Goal: Task Accomplishment & Management: Complete application form

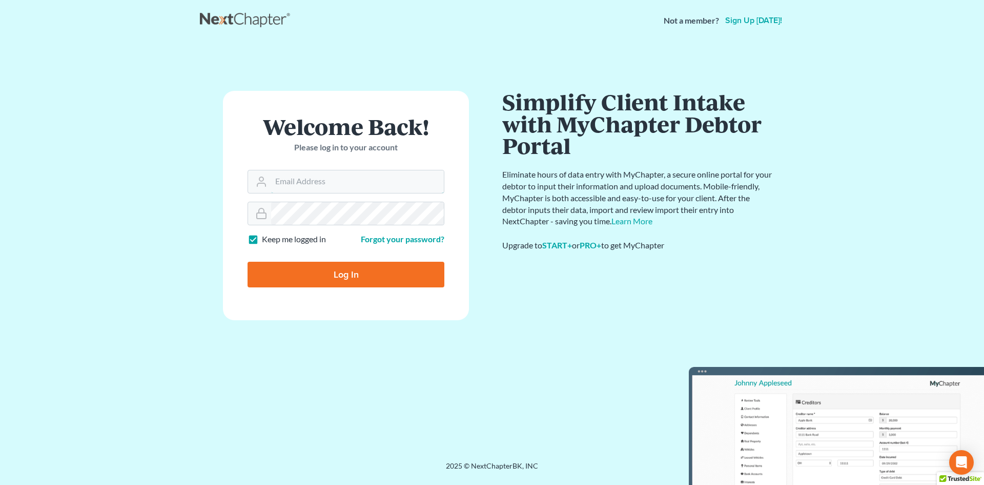
type input "[EMAIL_ADDRESS][DOMAIN_NAME]"
click at [347, 272] on input "Log In" at bounding box center [346, 274] width 197 height 26
type input "Thinking..."
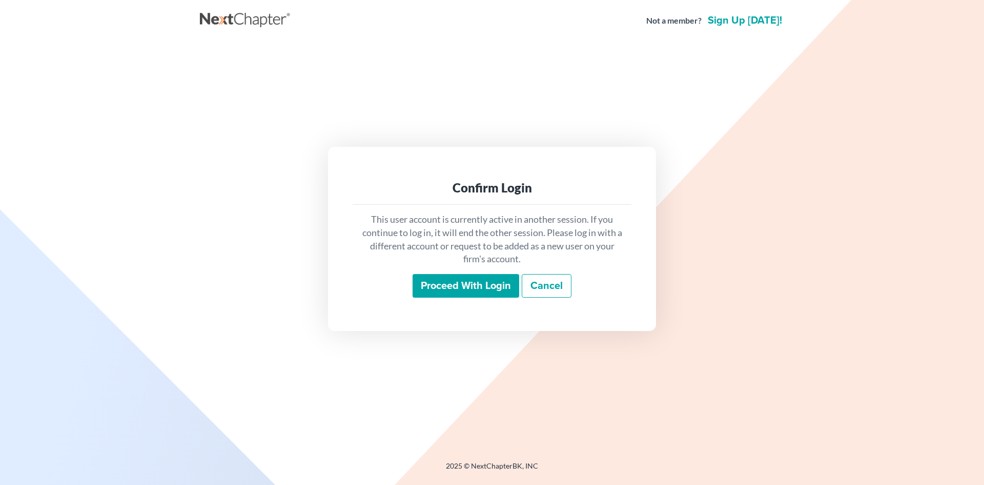
click at [469, 279] on input "Proceed with login" at bounding box center [466, 286] width 107 height 24
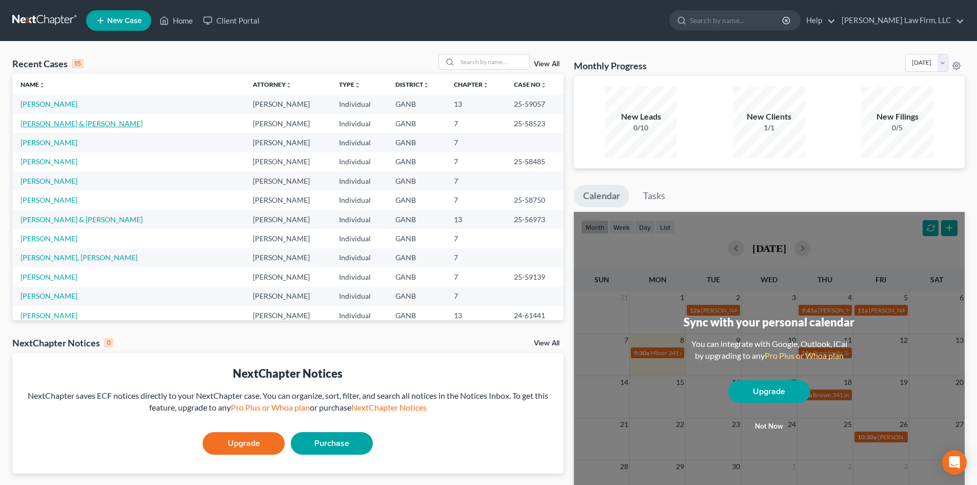
click at [28, 125] on link "[PERSON_NAME] & [PERSON_NAME]" at bounding box center [82, 123] width 122 height 9
select select "6"
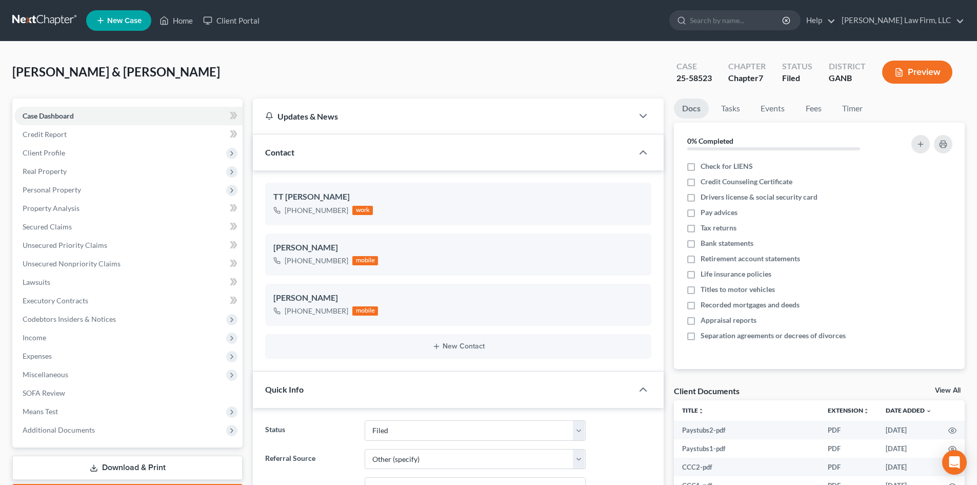
click at [330, 474] on label "Referral Source" at bounding box center [309, 473] width 99 height 49
click at [36, 282] on span "Lawsuits" at bounding box center [37, 281] width 28 height 9
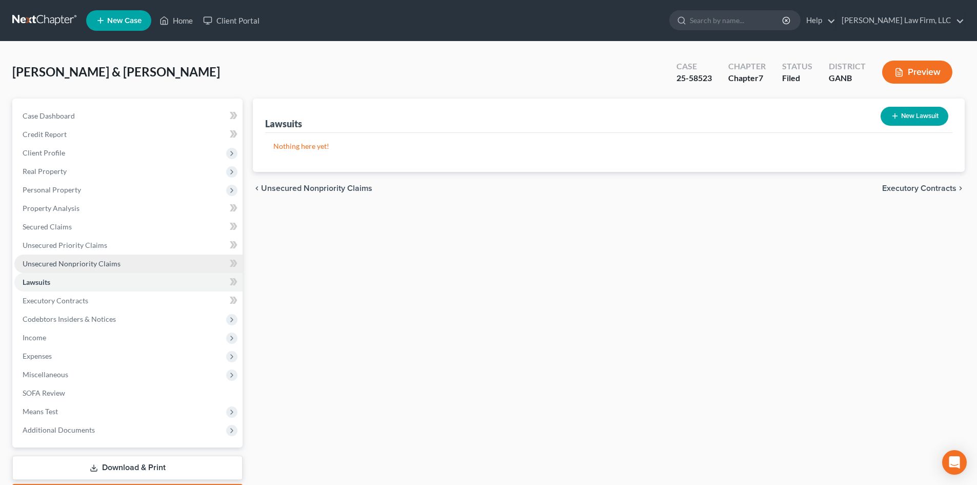
click at [41, 265] on span "Unsecured Nonpriority Claims" at bounding box center [72, 263] width 98 height 9
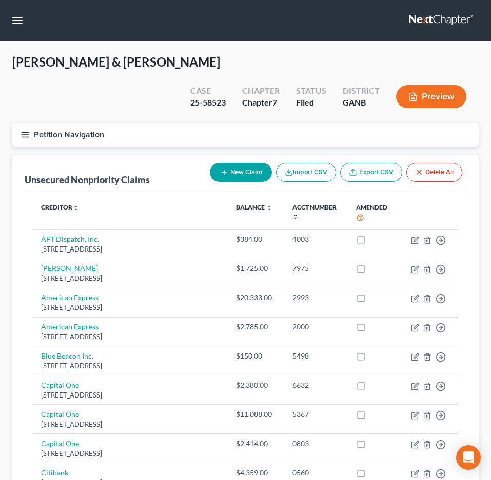
click at [31, 123] on button "Petition Navigation" at bounding box center [245, 135] width 466 height 24
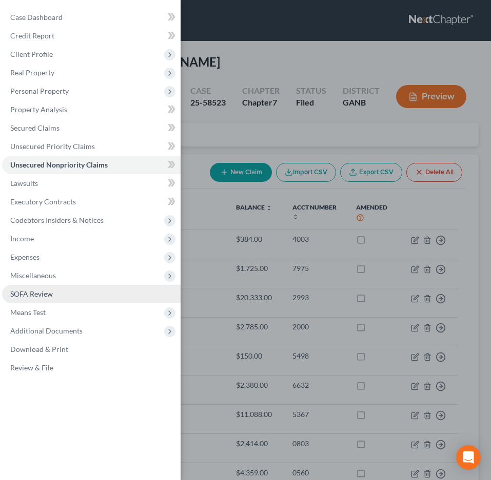
click at [24, 292] on span "SOFA Review" at bounding box center [31, 294] width 43 height 9
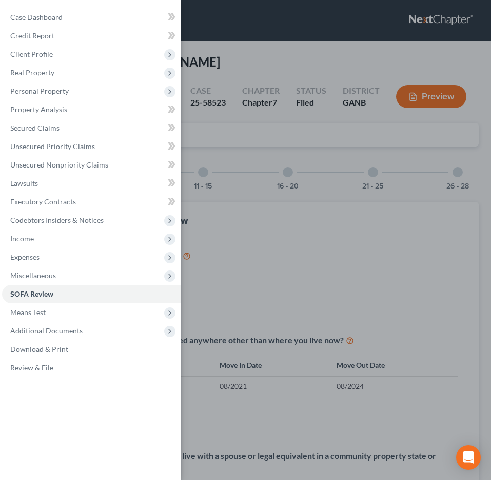
click at [240, 409] on div "Case Dashboard Payments Invoices Payments Payments Credit Report Client Profile" at bounding box center [245, 240] width 491 height 480
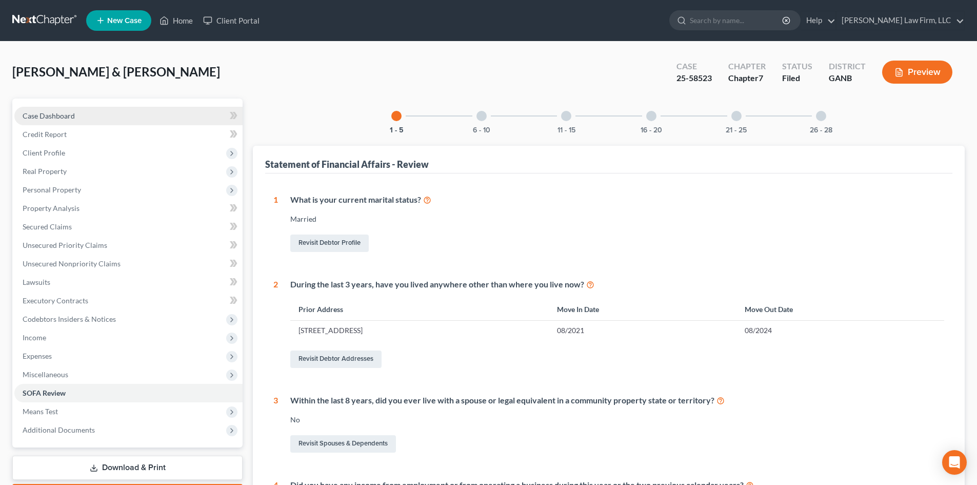
click at [46, 117] on span "Case Dashboard" at bounding box center [49, 115] width 52 height 9
select select "6"
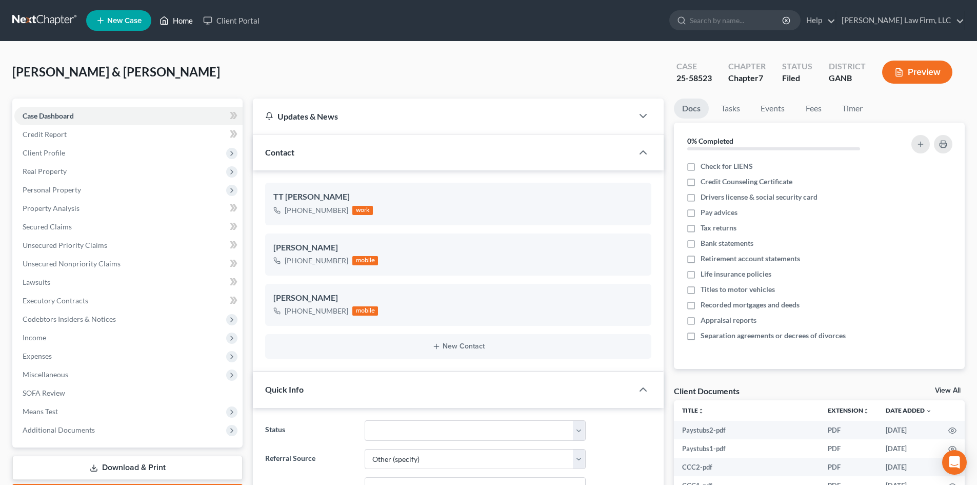
click at [175, 23] on link "Home" at bounding box center [176, 20] width 44 height 18
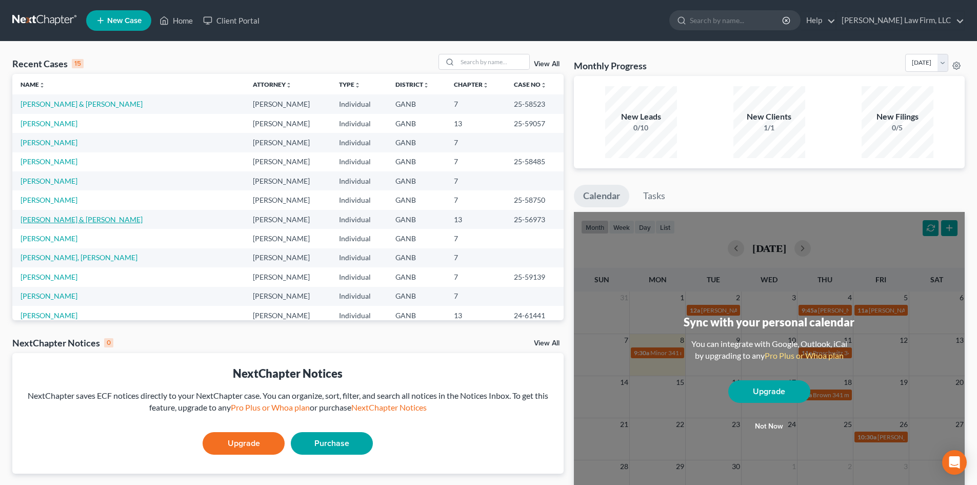
click at [54, 221] on link "[PERSON_NAME] & [PERSON_NAME]" at bounding box center [82, 219] width 122 height 9
select select "6"
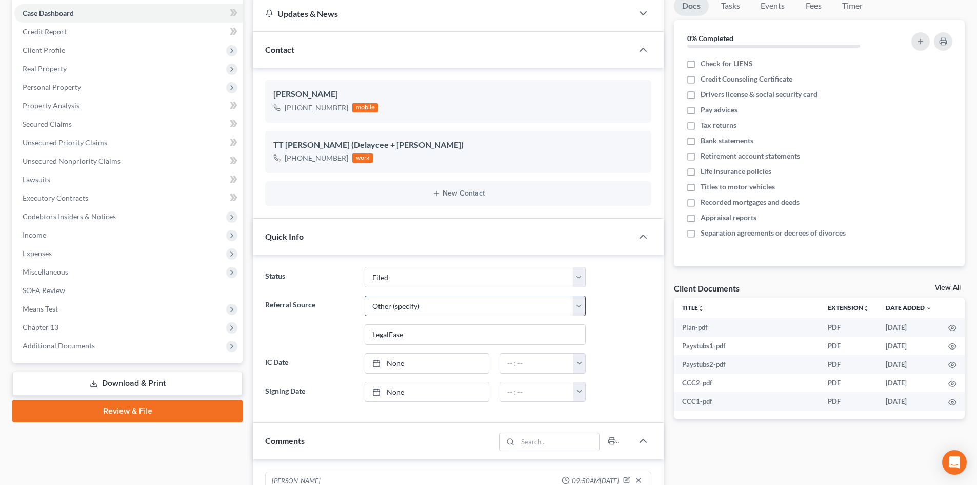
scroll to position [137, 0]
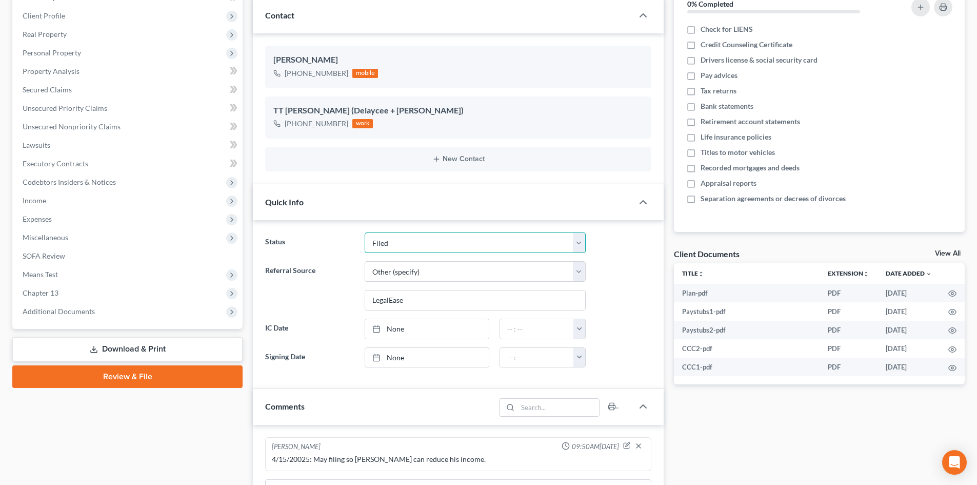
click at [421, 247] on select "Discharged Discharged & Reported Discharge Litigation Dismissal Notice Dismisse…" at bounding box center [475, 242] width 221 height 21
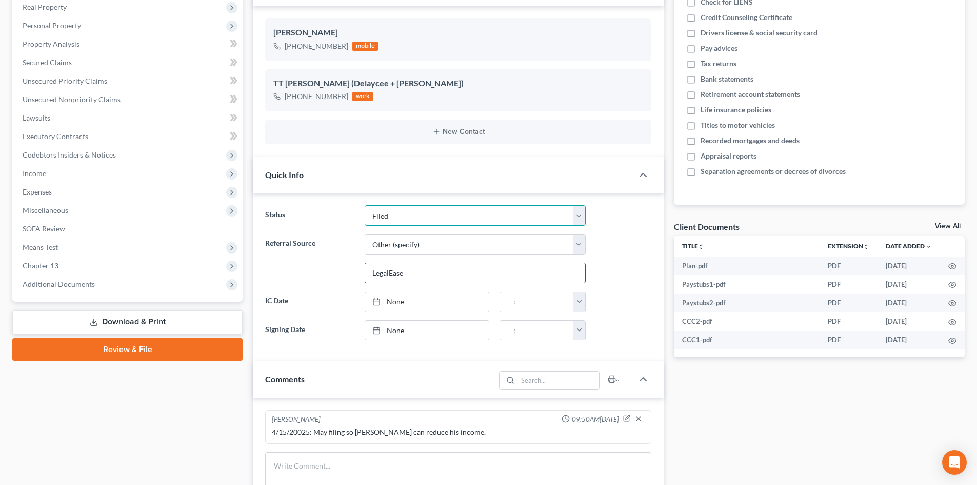
scroll to position [205, 0]
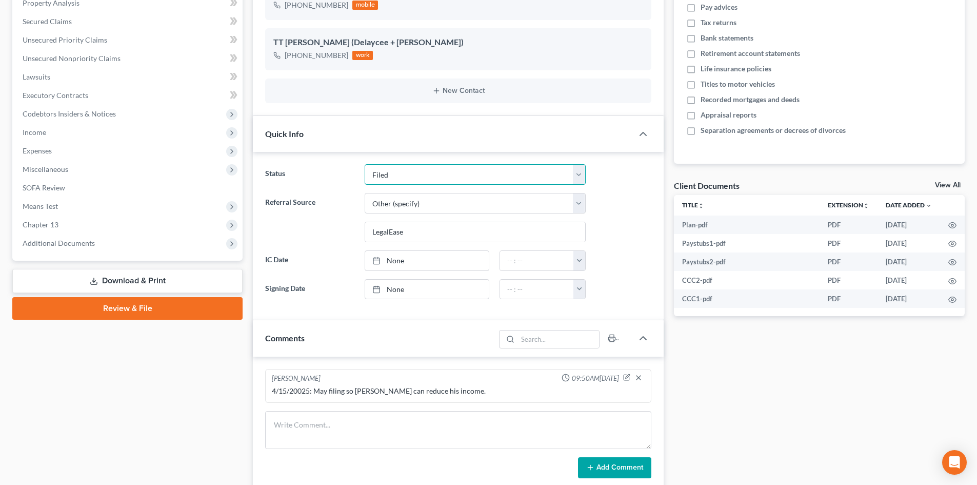
click at [576, 173] on select "Discharged Discharged & Reported Discharge Litigation Dismissal Notice Dismisse…" at bounding box center [475, 174] width 221 height 21
click at [604, 176] on div "Status Discharged Discharged & Reported Discharge Litigation Dismissal Notice D…" at bounding box center [458, 174] width 396 height 21
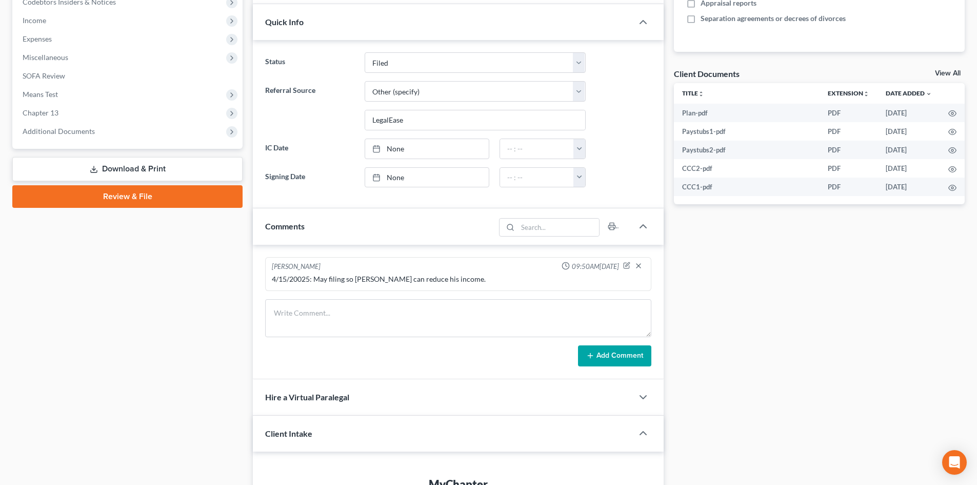
scroll to position [342, 0]
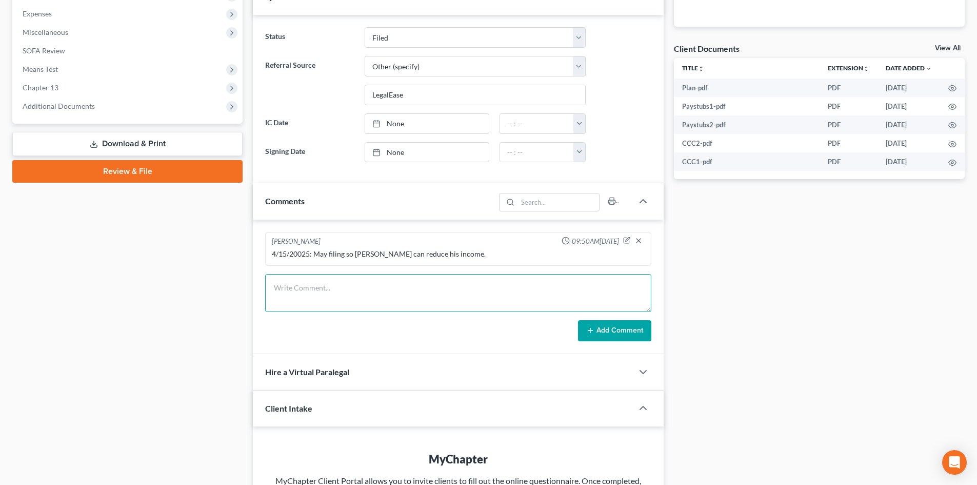
click at [352, 287] on textarea at bounding box center [458, 293] width 386 height 38
type textarea "[DATE]: Plan CONFIRMED"
click at [614, 329] on button "Add Comment" at bounding box center [614, 331] width 73 height 22
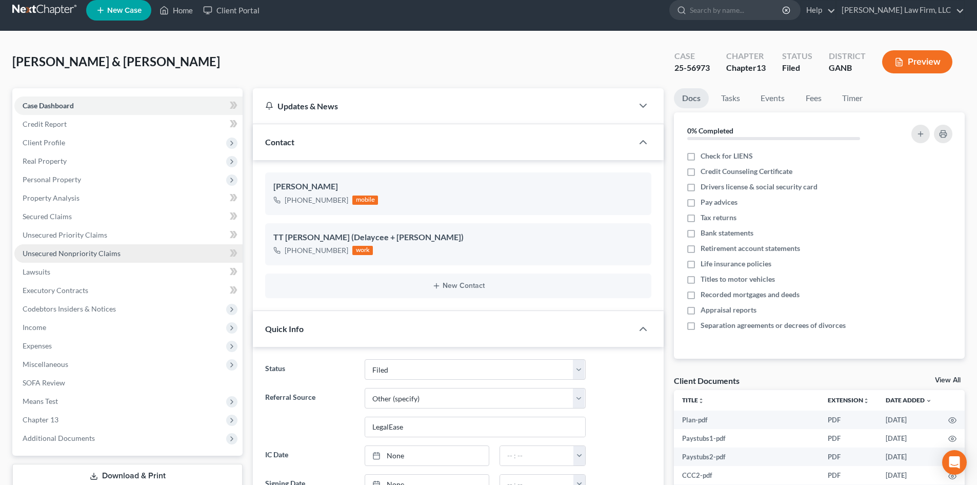
scroll to position [0, 0]
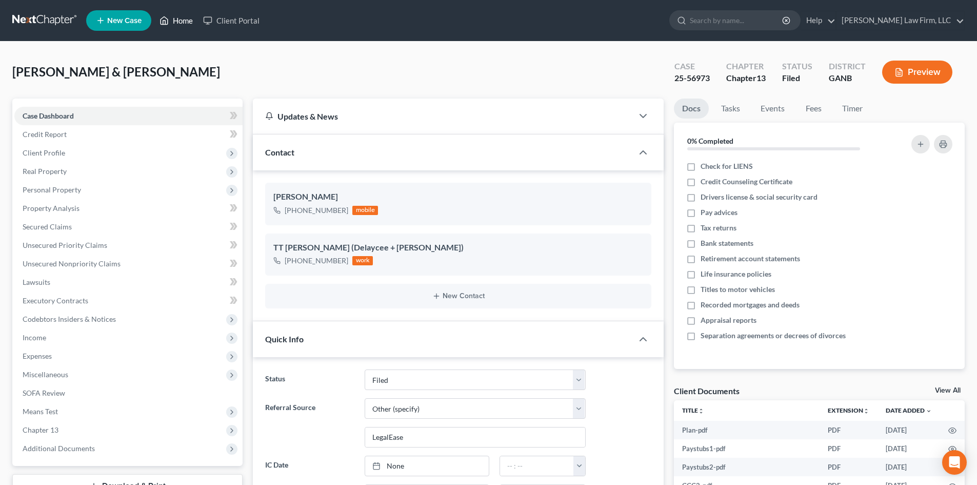
drag, startPoint x: 191, startPoint y: 22, endPoint x: 533, endPoint y: 357, distance: 478.6
click at [191, 22] on link "Home" at bounding box center [176, 20] width 44 height 18
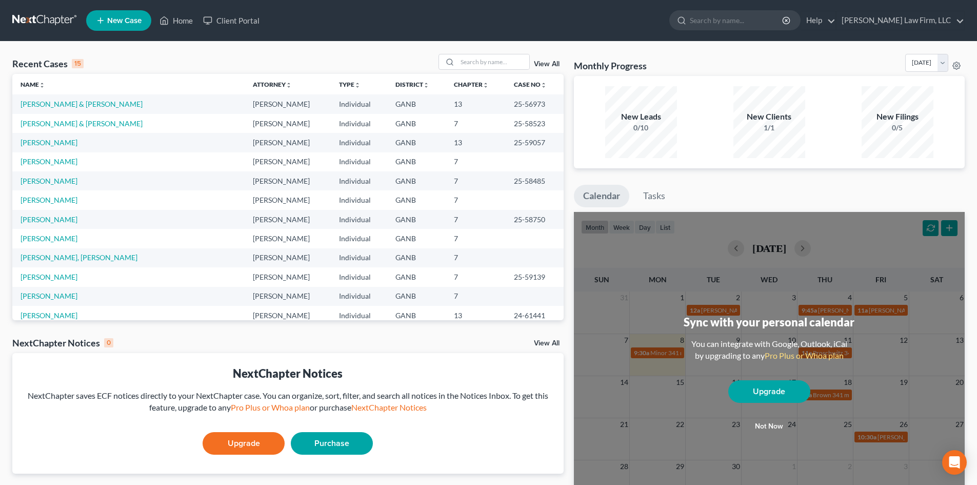
click at [41, 128] on td "[PERSON_NAME] & [PERSON_NAME]" at bounding box center [128, 123] width 232 height 19
click at [41, 127] on link "[PERSON_NAME] & [PERSON_NAME]" at bounding box center [82, 123] width 122 height 9
select select "6"
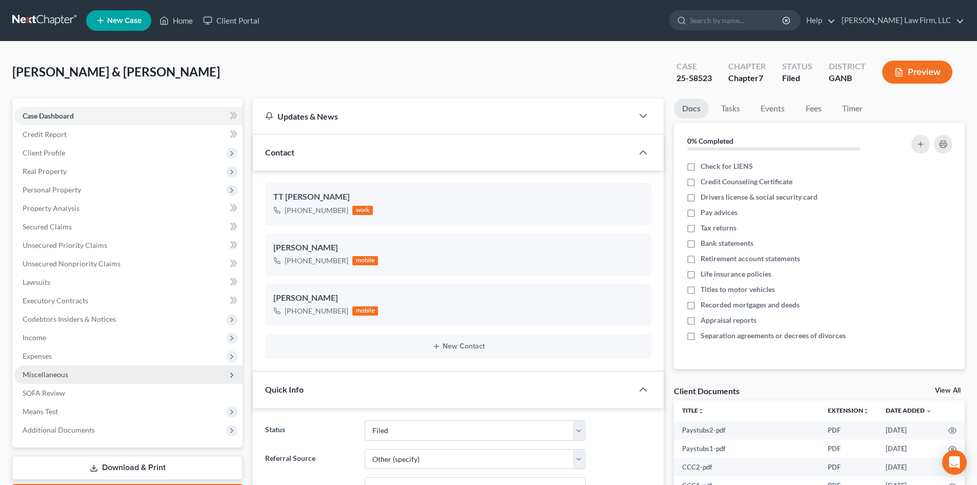
click at [61, 376] on span "Miscellaneous" at bounding box center [46, 374] width 46 height 9
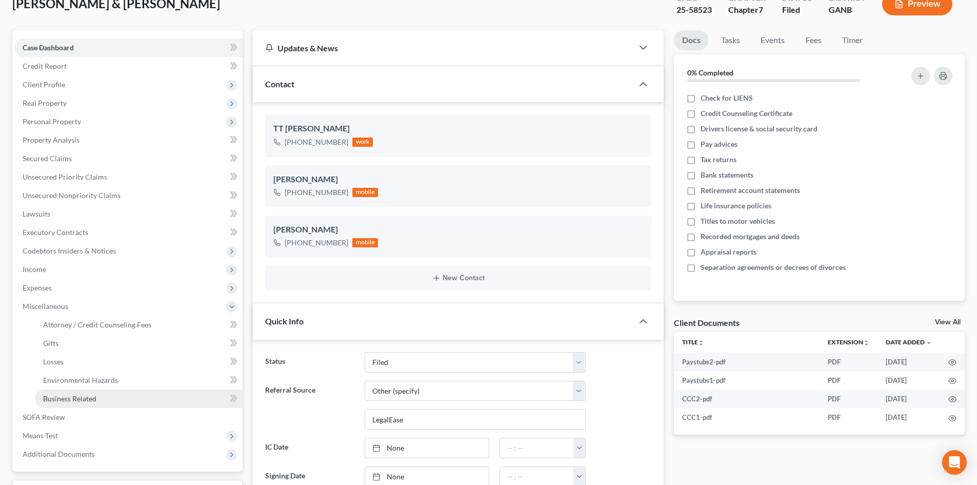
click at [82, 398] on span "Business Related" at bounding box center [69, 398] width 53 height 9
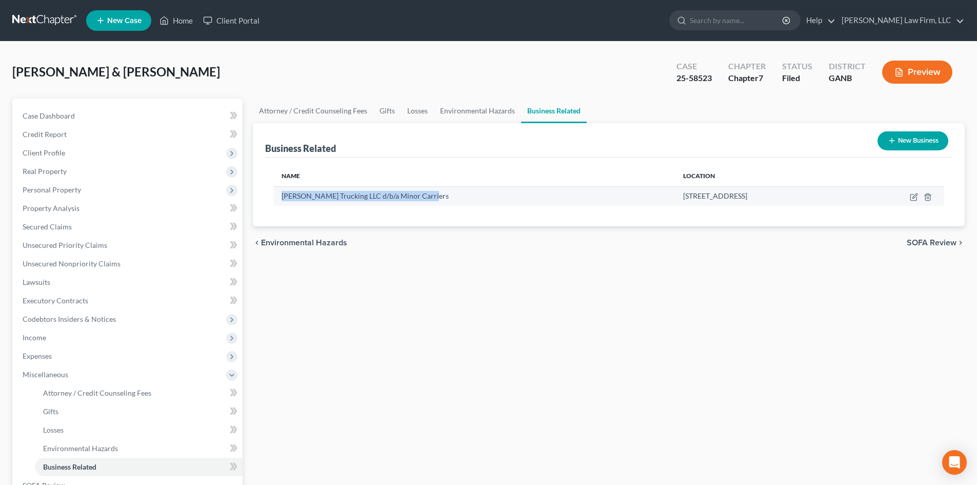
drag, startPoint x: 434, startPoint y: 197, endPoint x: 295, endPoint y: 197, distance: 139.5
click at [278, 200] on td "[PERSON_NAME] Trucking LLC d/b/a Minor Carriers" at bounding box center [473, 195] width 401 height 19
copy span "[PERSON_NAME] Trucking LLC d/b/a Minor Carriers"
click at [190, 17] on link "Home" at bounding box center [176, 20] width 44 height 18
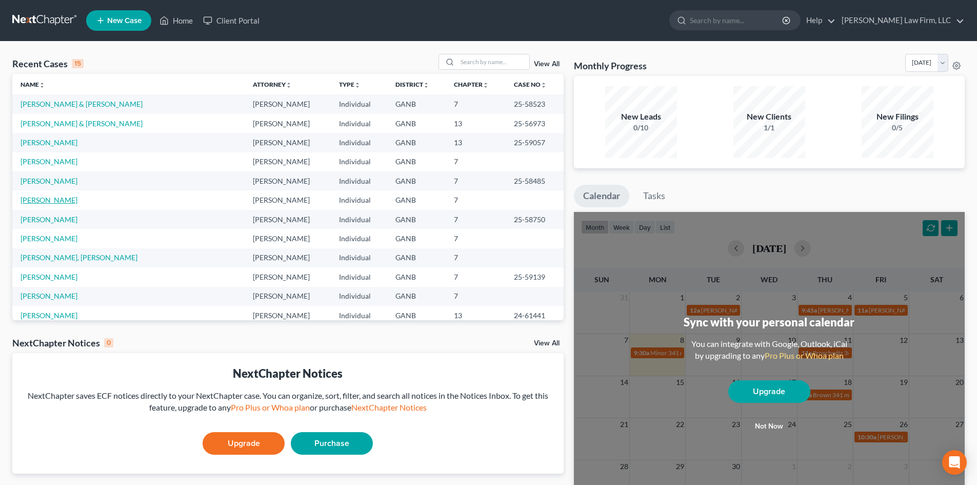
click at [48, 200] on link "[PERSON_NAME]" at bounding box center [49, 199] width 57 height 9
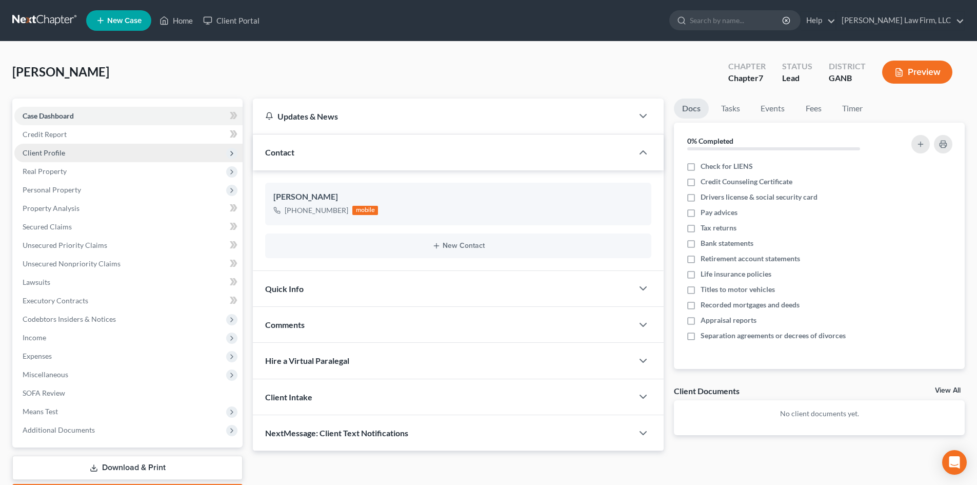
click at [59, 155] on span "Client Profile" at bounding box center [44, 152] width 43 height 9
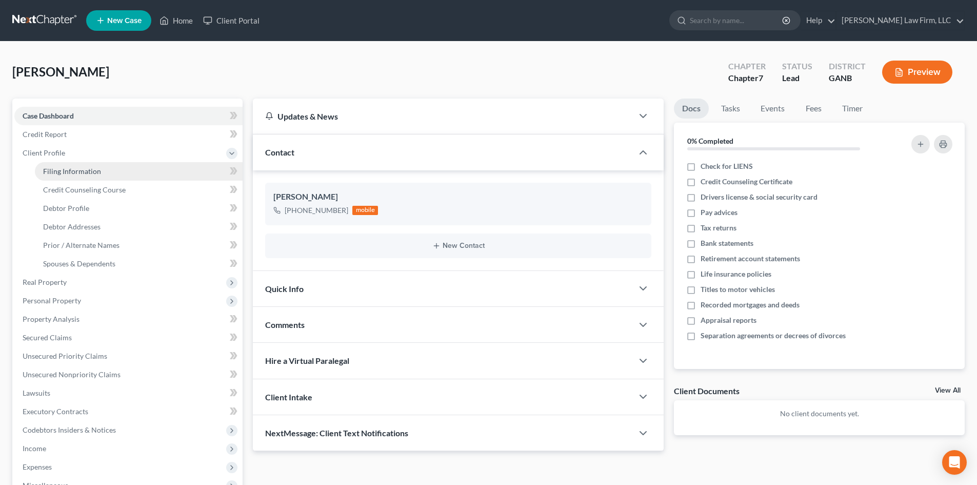
click at [78, 170] on span "Filing Information" at bounding box center [72, 171] width 58 height 9
select select "1"
select select "0"
select select "10"
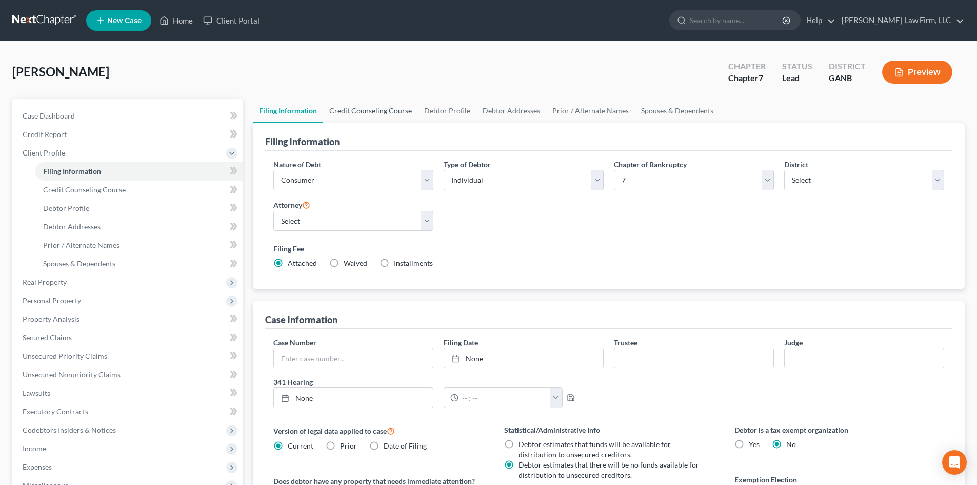
click at [377, 113] on link "Credit Counseling Course" at bounding box center [370, 110] width 95 height 25
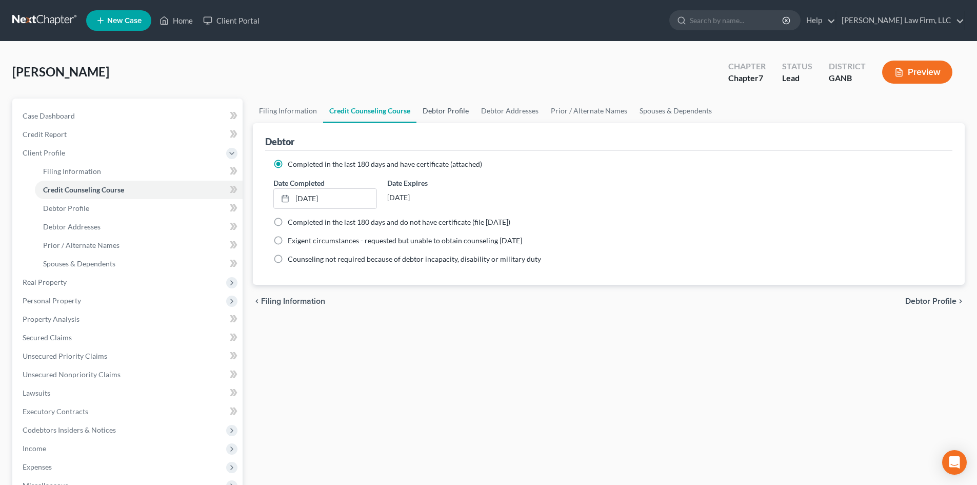
click at [445, 111] on link "Debtor Profile" at bounding box center [445, 110] width 58 height 25
select select "0"
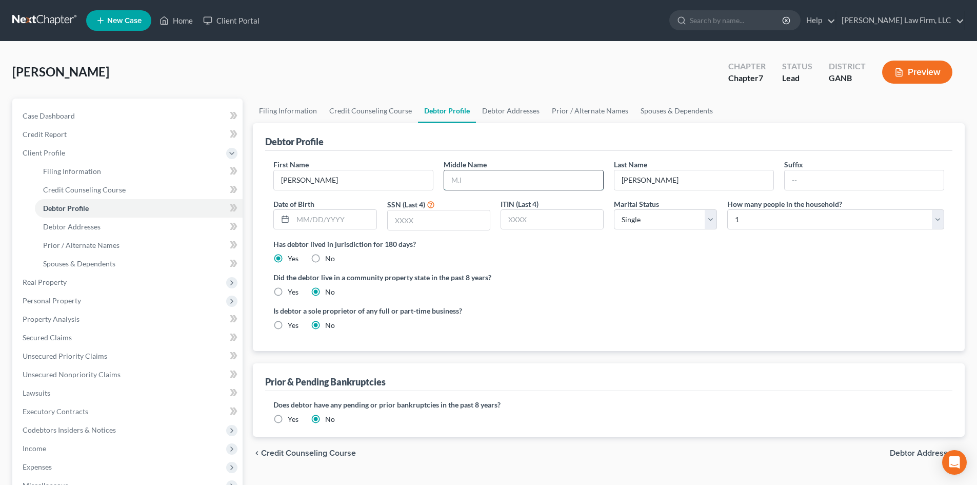
click at [479, 186] on input "text" at bounding box center [523, 179] width 159 height 19
type input "[PERSON_NAME]"
click at [335, 220] on input "text" at bounding box center [334, 219] width 83 height 19
type input "[DATE]"
click at [454, 211] on input "text" at bounding box center [439, 219] width 102 height 19
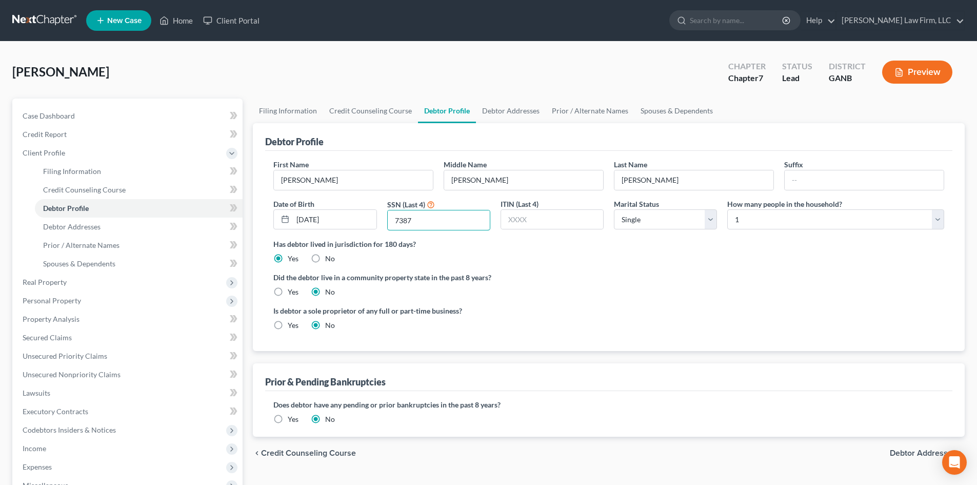
type input "7387"
click at [636, 286] on div "Did the debtor live in a community property state in the past 8 years? Yes No" at bounding box center [608, 284] width 671 height 25
click at [519, 111] on link "Debtor Addresses" at bounding box center [511, 110] width 70 height 25
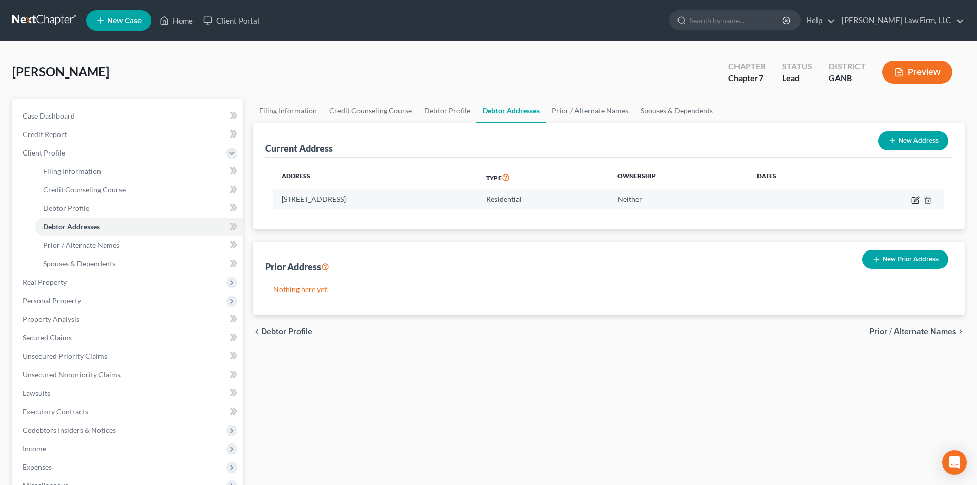
click at [917, 201] on icon "button" at bounding box center [915, 200] width 8 height 8
select select "10"
select select "59"
select select "0"
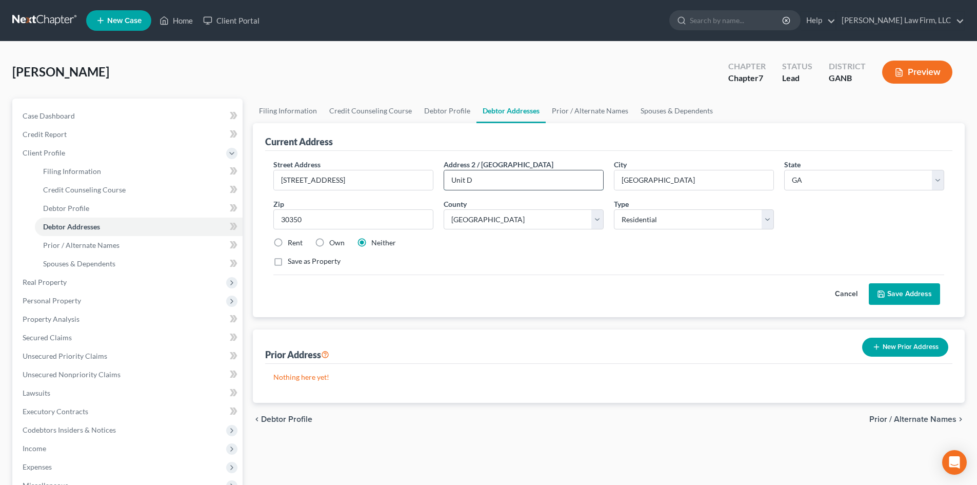
click at [523, 182] on input "Unit D" at bounding box center [523, 179] width 159 height 19
type input "Unit G"
click at [546, 272] on div "Street Address * [STREET_ADDRESS] Address 2 / [GEOGRAPHIC_DATA] * [GEOGRAPHIC_D…" at bounding box center [608, 217] width 681 height 116
click at [905, 351] on button "New Prior Address" at bounding box center [905, 346] width 86 height 19
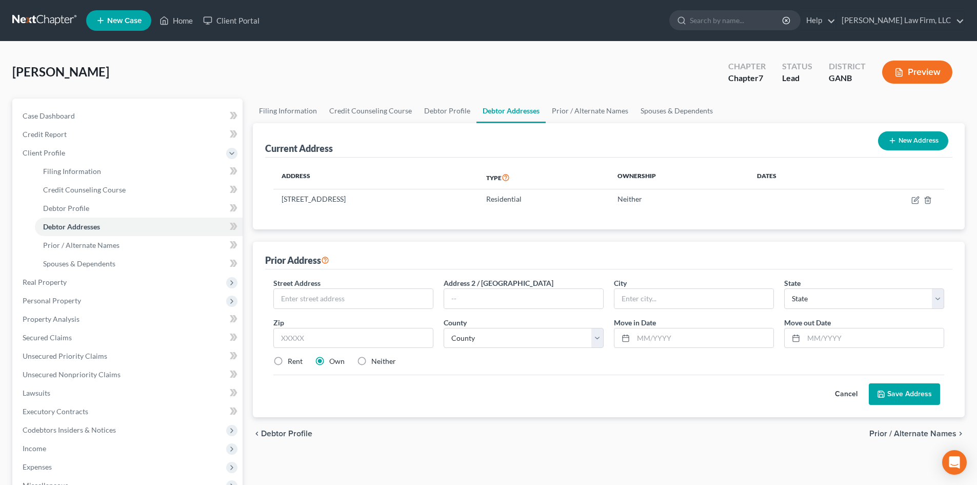
click at [352, 286] on div "Street Address *" at bounding box center [353, 292] width 170 height 31
click at [352, 301] on input "text" at bounding box center [353, 298] width 159 height 19
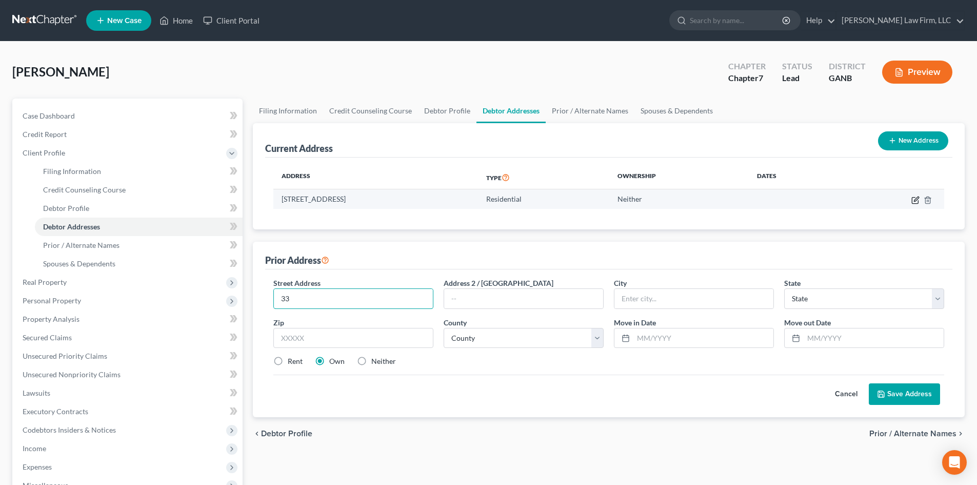
type input "33"
click at [914, 202] on icon "button" at bounding box center [915, 200] width 8 height 8
select select "10"
select select "59"
select select "0"
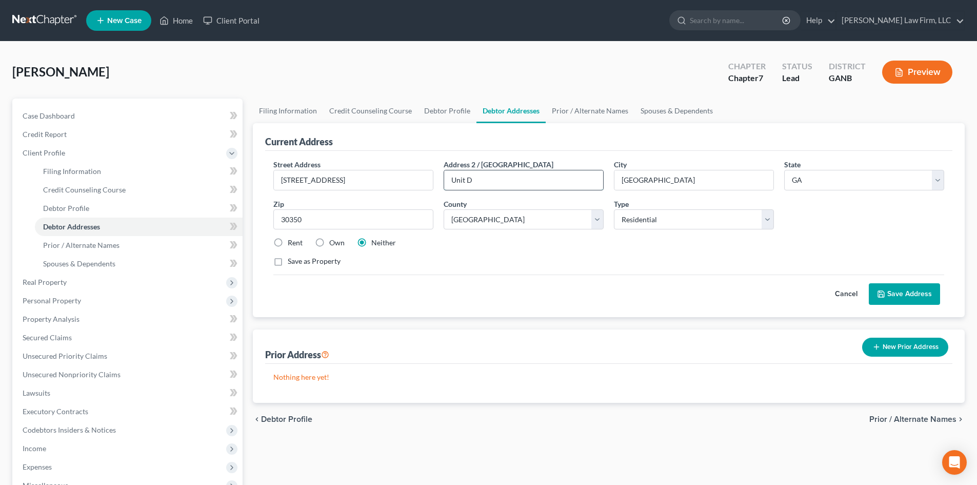
click at [513, 185] on input "Unit D" at bounding box center [523, 179] width 159 height 19
type input "Unit G"
click at [892, 294] on button "Save Address" at bounding box center [904, 294] width 71 height 22
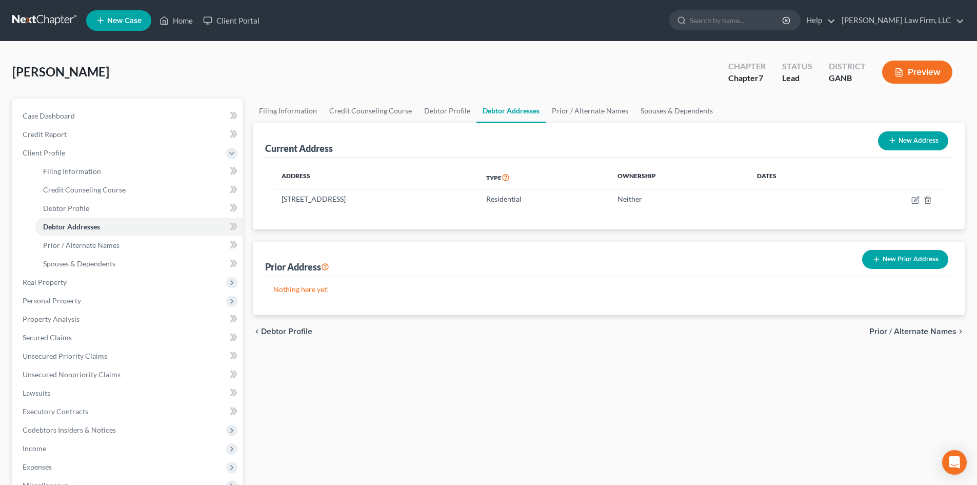
click at [894, 260] on button "New Prior Address" at bounding box center [905, 259] width 86 height 19
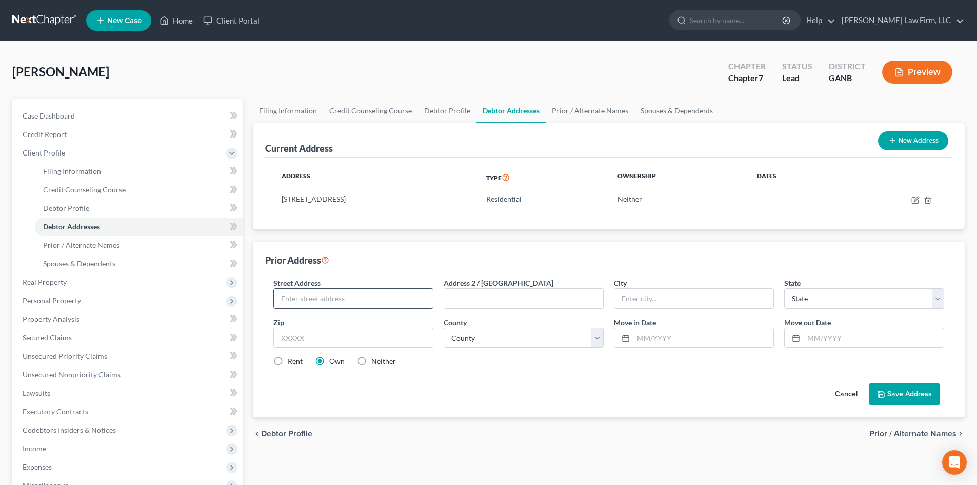
click at [354, 299] on input "text" at bounding box center [353, 298] width 159 height 19
type input "[STREET_ADDRESS]"
click at [480, 298] on input "text" at bounding box center [523, 298] width 159 height 19
type input "Unit D"
type input "30350"
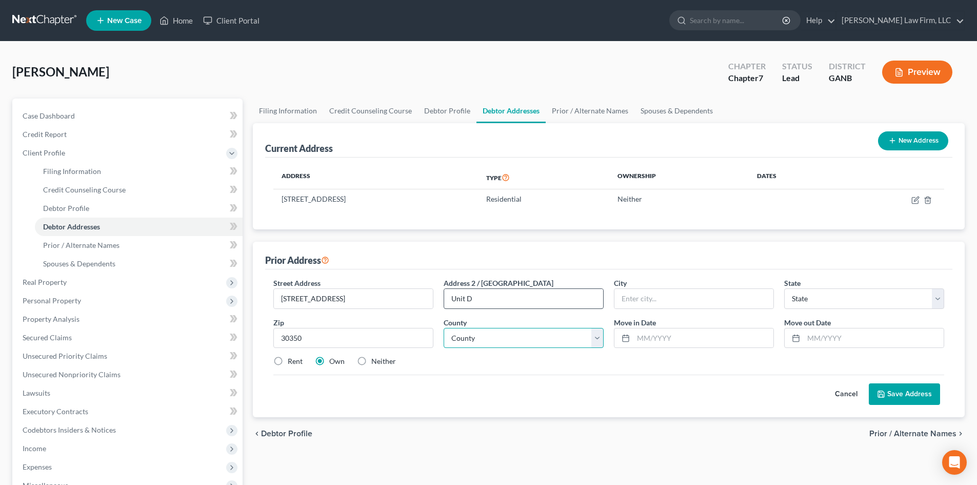
type input "[GEOGRAPHIC_DATA]"
select select "10"
click at [474, 341] on select "County [GEOGRAPHIC_DATA] [GEOGRAPHIC_DATA] [GEOGRAPHIC_DATA] [GEOGRAPHIC_DATA] …" at bounding box center [524, 338] width 160 height 21
select select "59"
click at [444, 328] on select "County [GEOGRAPHIC_DATA] [GEOGRAPHIC_DATA] [GEOGRAPHIC_DATA] [GEOGRAPHIC_DATA] …" at bounding box center [524, 338] width 160 height 21
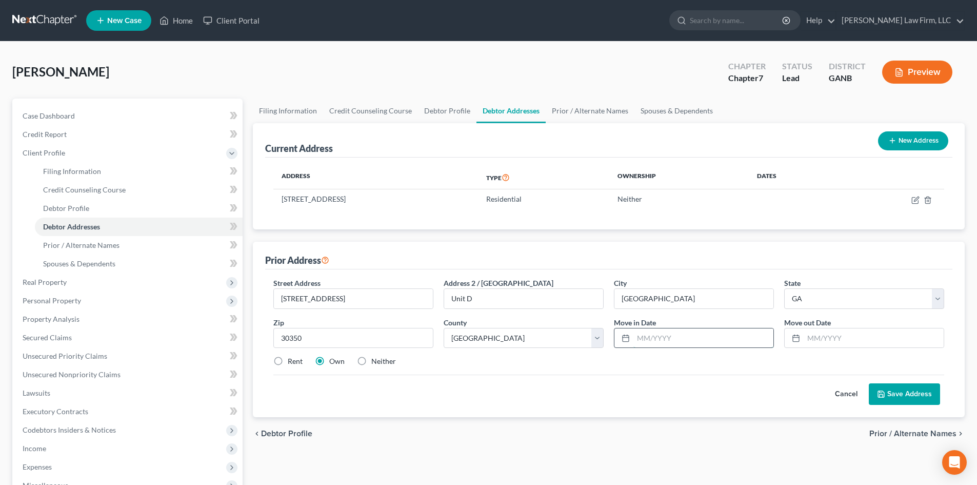
click at [642, 343] on input "text" at bounding box center [703, 337] width 140 height 19
type input "2017"
type input "2024"
click at [898, 393] on button "Save Address" at bounding box center [904, 394] width 71 height 22
click at [637, 338] on input "2017" at bounding box center [703, 337] width 140 height 19
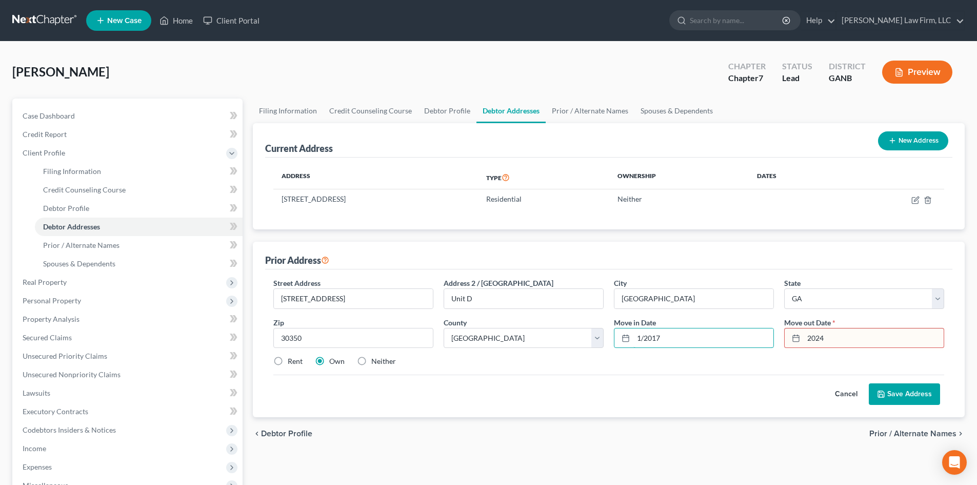
type input "1/2017"
click at [805, 340] on input "2024" at bounding box center [873, 337] width 140 height 19
type input "7/2024"
click at [901, 390] on button "Save Address" at bounding box center [904, 394] width 71 height 22
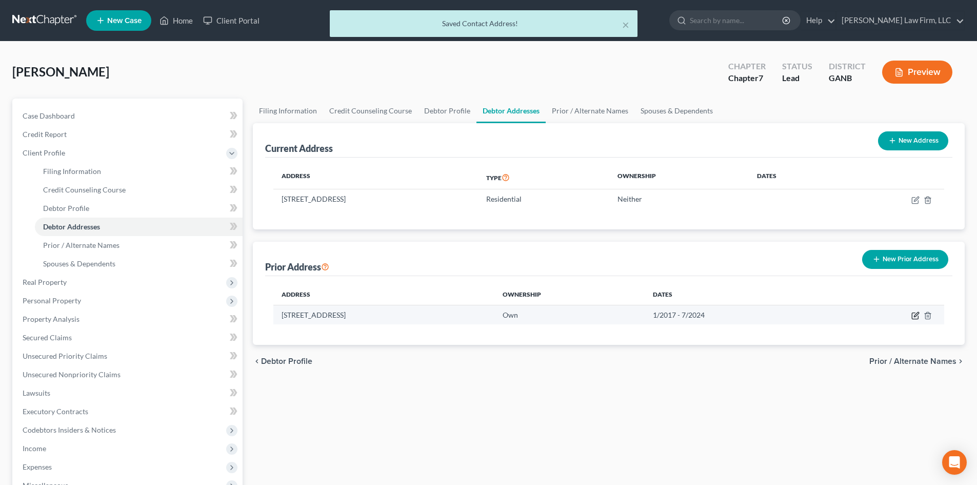
click at [916, 314] on icon "button" at bounding box center [915, 315] width 8 height 8
select select "10"
select select "59"
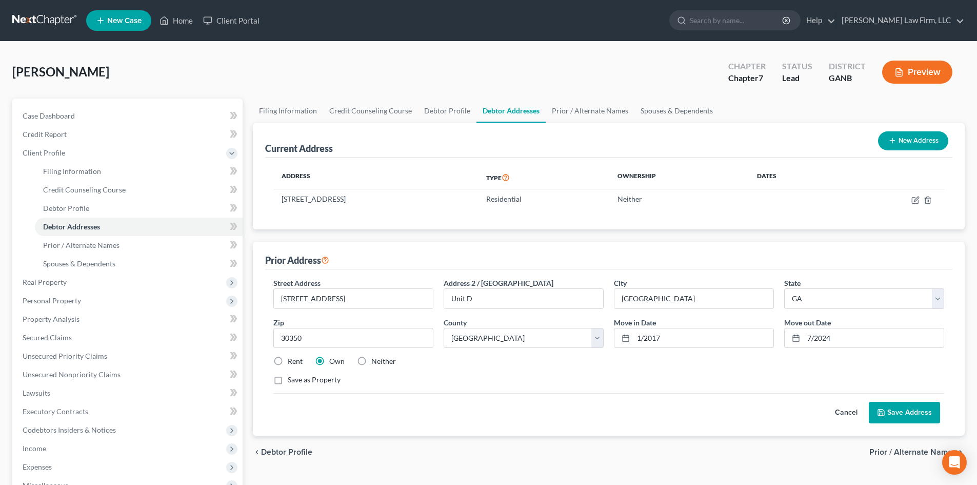
click at [371, 364] on label "Neither" at bounding box center [383, 361] width 25 height 10
click at [375, 363] on input "Neither" at bounding box center [378, 359] width 7 height 7
radio input "true"
click at [895, 407] on button "Save Address" at bounding box center [904, 412] width 71 height 22
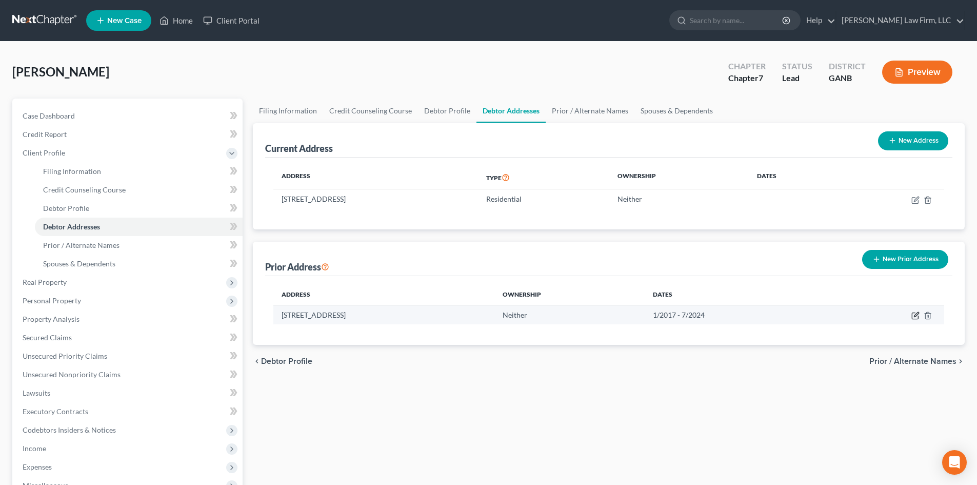
click at [915, 314] on icon "button" at bounding box center [915, 315] width 8 height 8
select select "10"
select select "59"
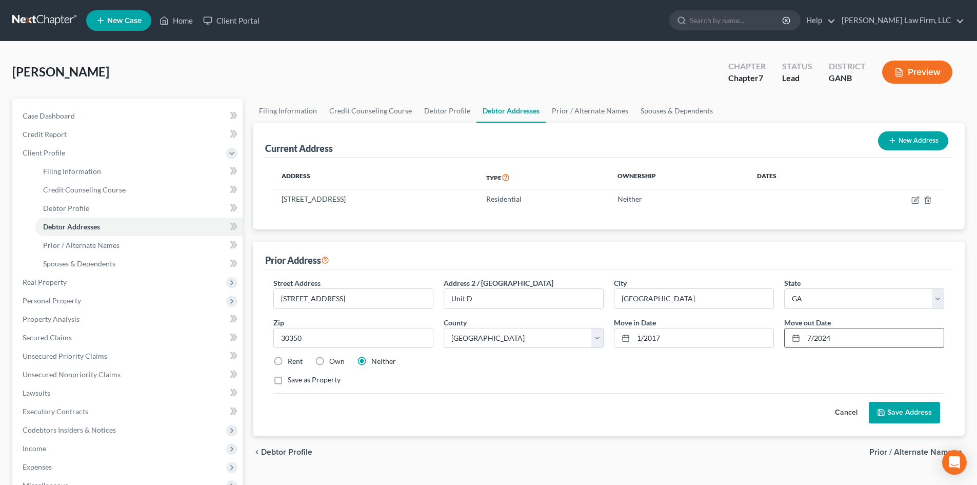
click at [810, 337] on input "7/2024" at bounding box center [873, 337] width 140 height 19
type input "11/2024"
click at [914, 411] on button "Save Address" at bounding box center [904, 412] width 71 height 22
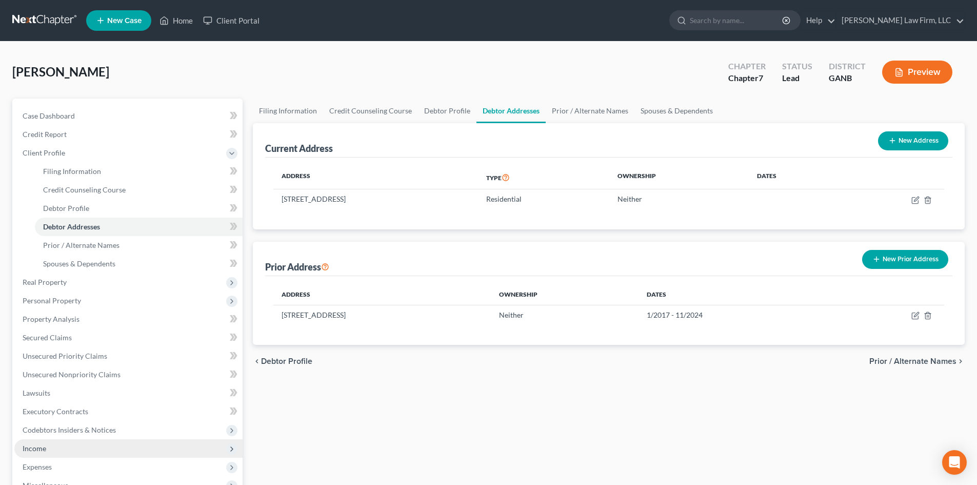
click at [34, 452] on span "Income" at bounding box center [35, 448] width 24 height 9
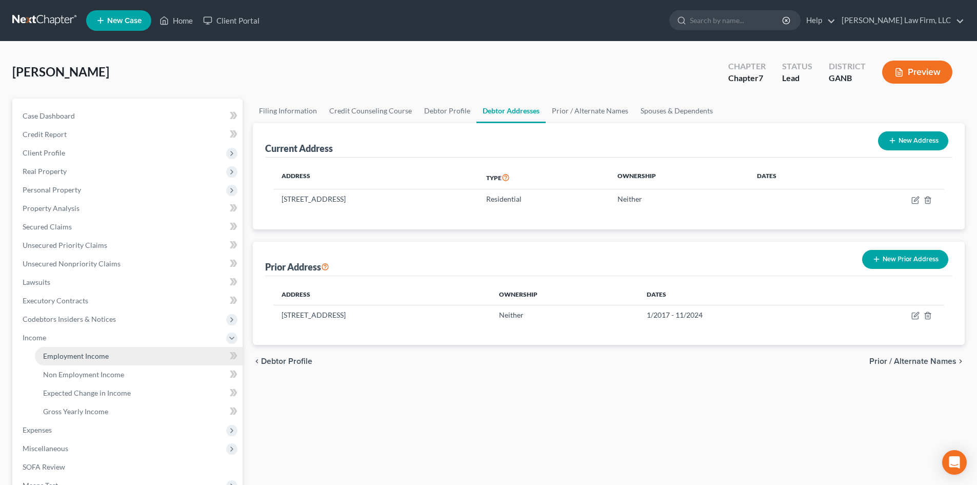
click at [70, 356] on span "Employment Income" at bounding box center [76, 355] width 66 height 9
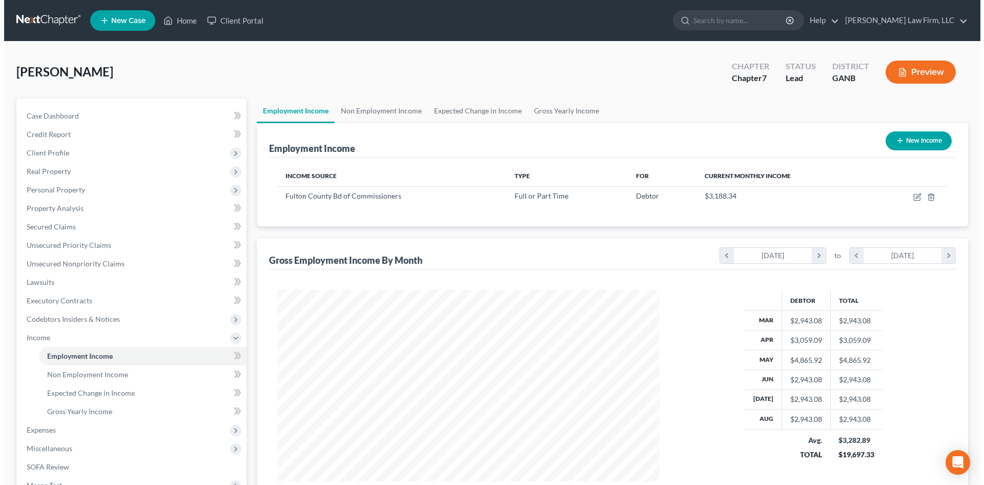
scroll to position [191, 403]
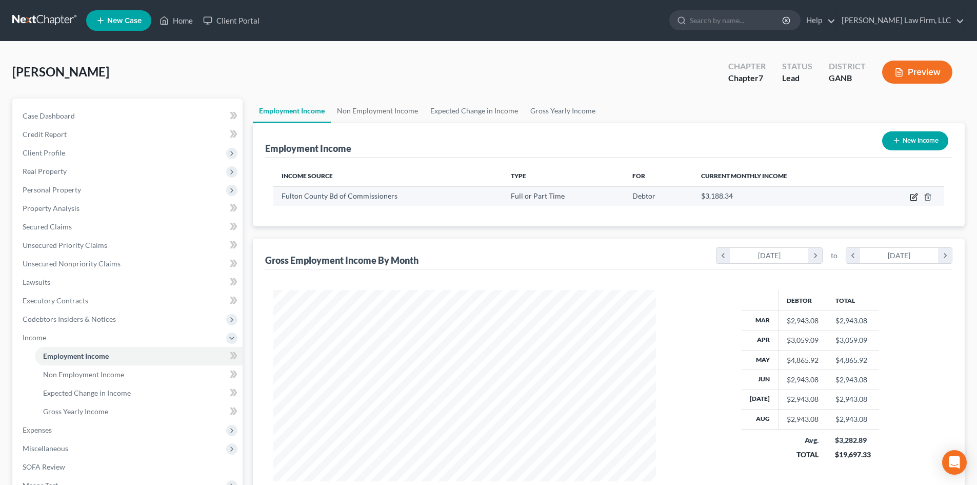
click at [914, 199] on icon "button" at bounding box center [914, 197] width 8 height 8
select select "0"
select select "10"
select select "2"
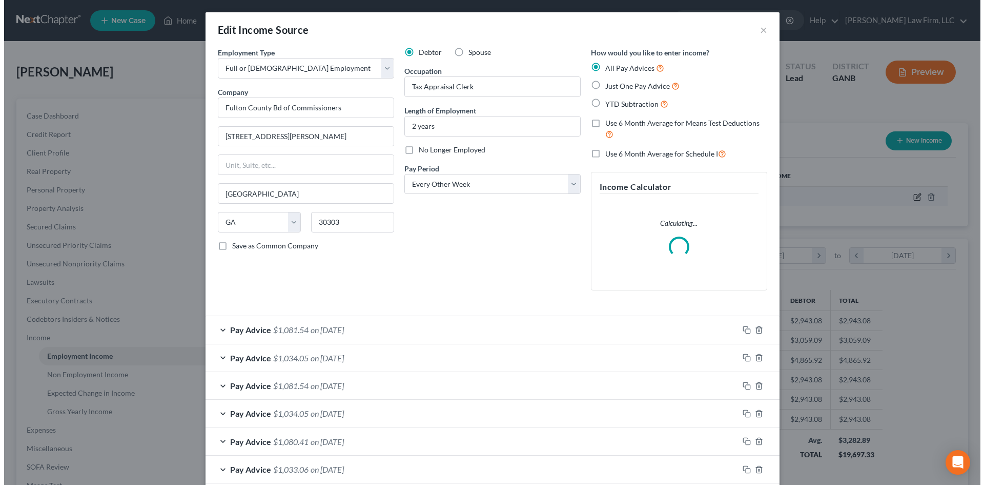
scroll to position [193, 407]
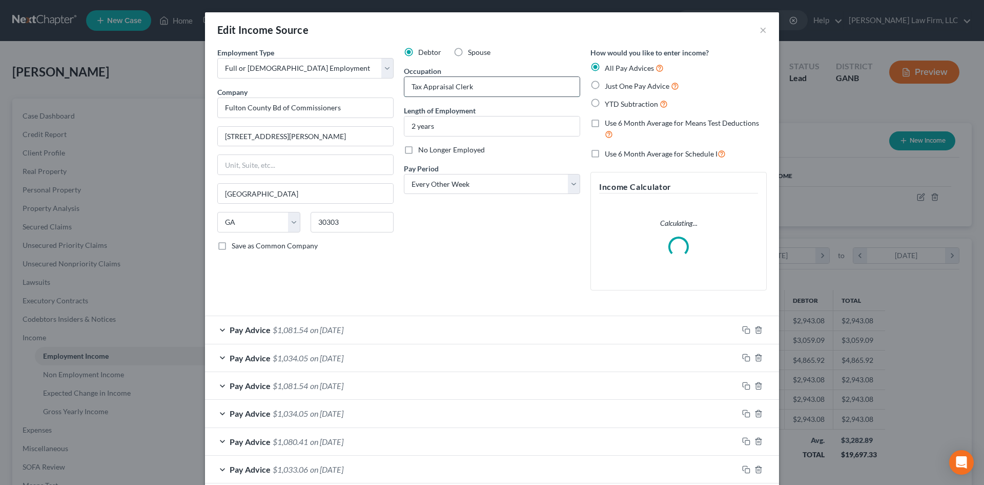
click at [487, 90] on input "Tax Appraisal Clerk" at bounding box center [492, 86] width 175 height 19
type input "Tax Appraisal Clerk I"
drag, startPoint x: 453, startPoint y: 124, endPoint x: 332, endPoint y: 127, distance: 121.0
click at [332, 126] on div "Employment Type * Select Full or [DEMOGRAPHIC_DATA] Employment Self Employment …" at bounding box center [492, 177] width 560 height 260
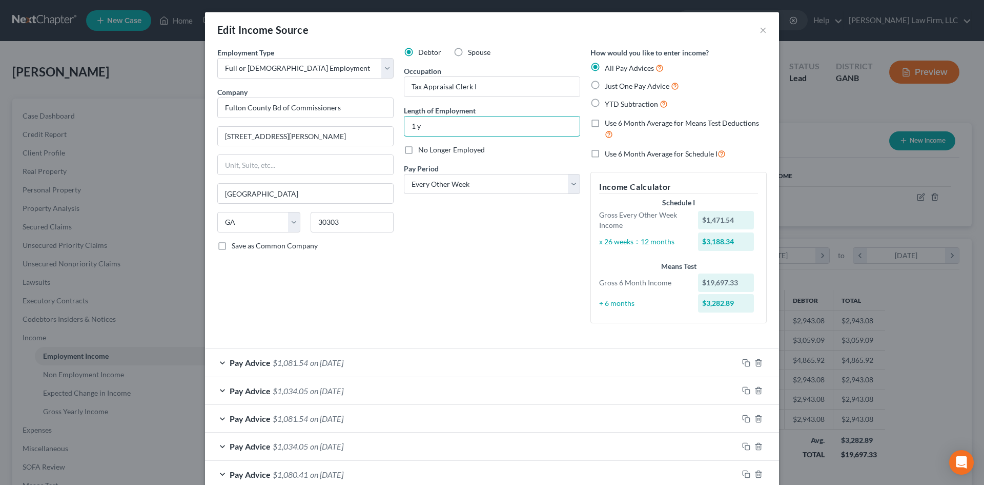
type input "1 year"
click at [488, 239] on div "Debtor Spouse Occupation Tax Appraisal Clerk I Length of Employment 1 year No L…" at bounding box center [492, 189] width 187 height 284
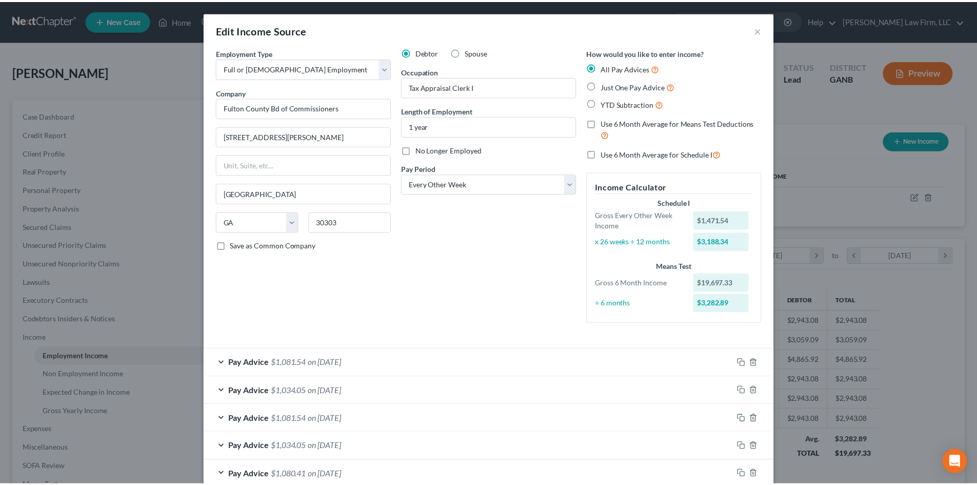
scroll to position [283, 0]
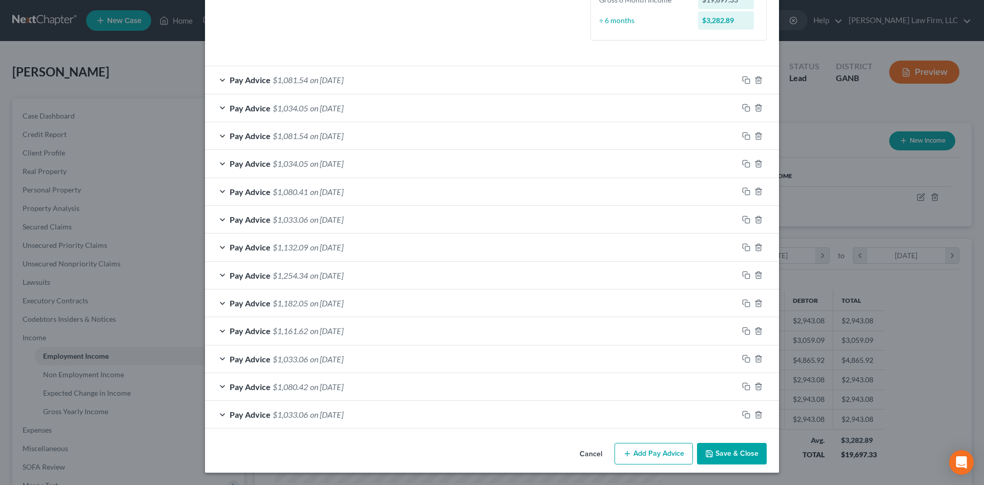
click at [732, 457] on button "Save & Close" at bounding box center [732, 453] width 70 height 22
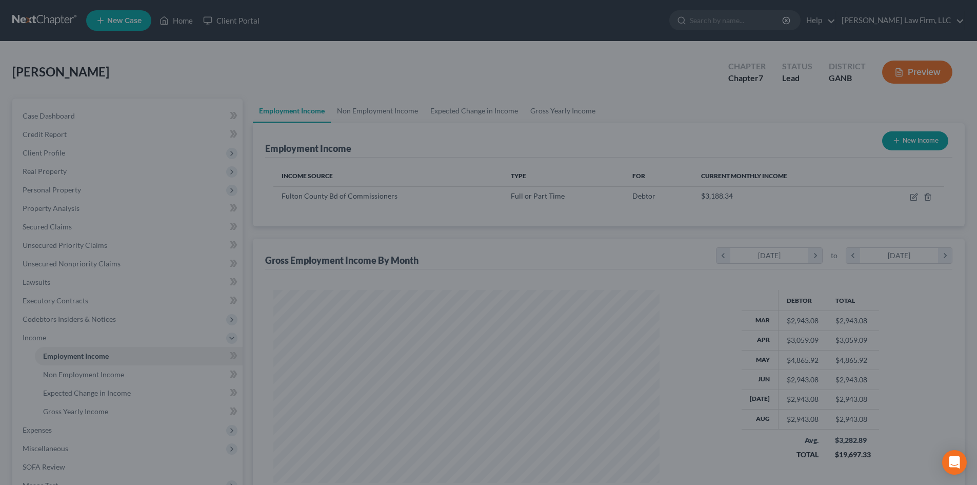
scroll to position [512553, 512341]
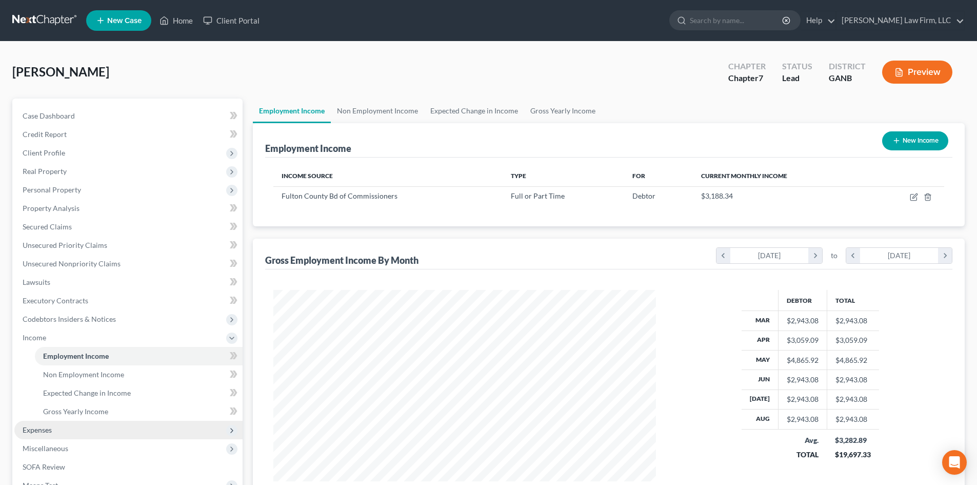
click at [43, 431] on span "Expenses" at bounding box center [37, 429] width 29 height 9
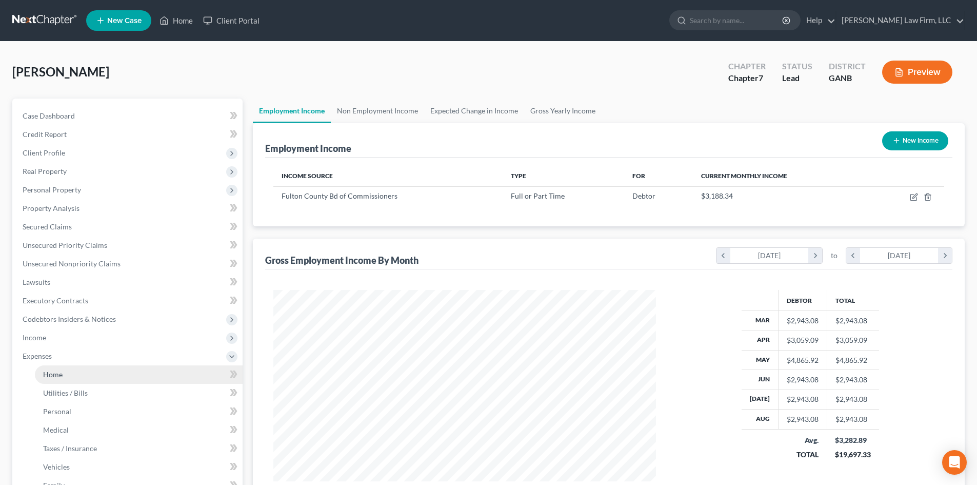
click at [63, 374] on link "Home" at bounding box center [139, 374] width 208 height 18
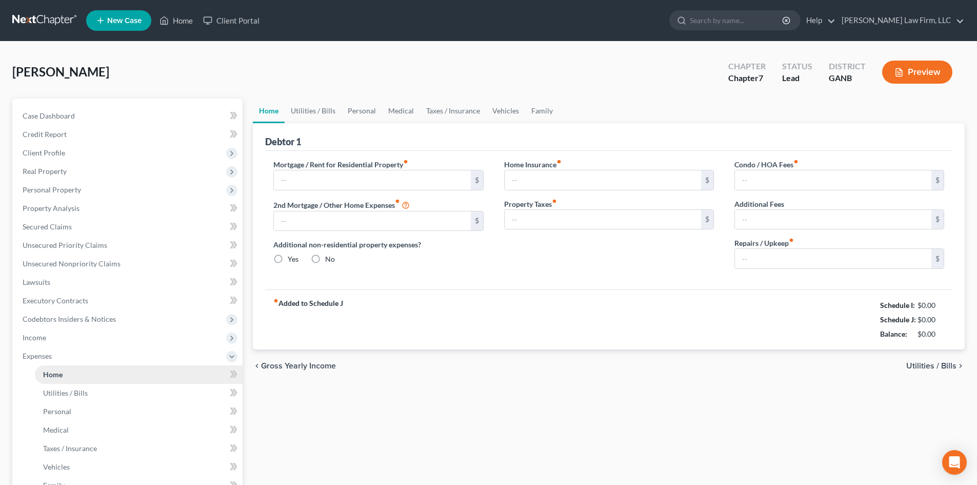
type input "0.00"
radio input "true"
type input "0.00"
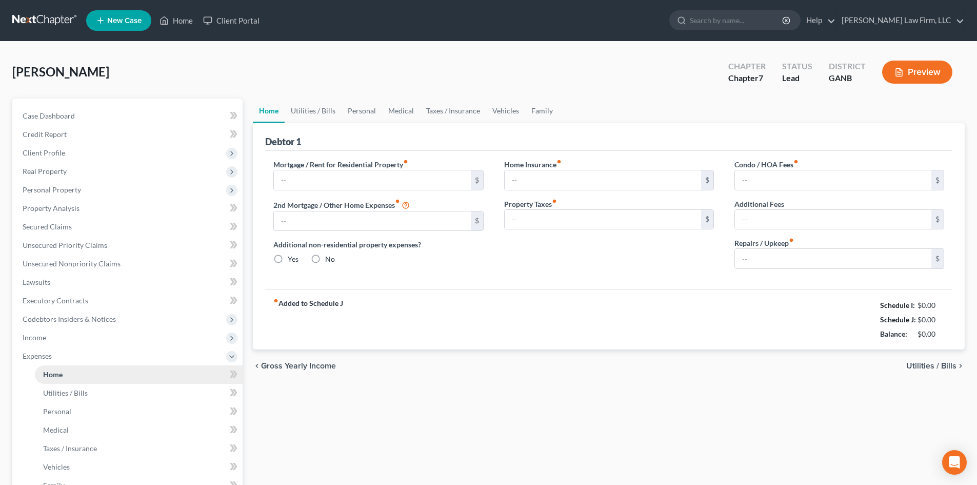
type input "0.00"
click at [431, 187] on input "text" at bounding box center [372, 179] width 196 height 19
type input "330"
click at [316, 111] on link "Utilities / Bills" at bounding box center [313, 110] width 57 height 25
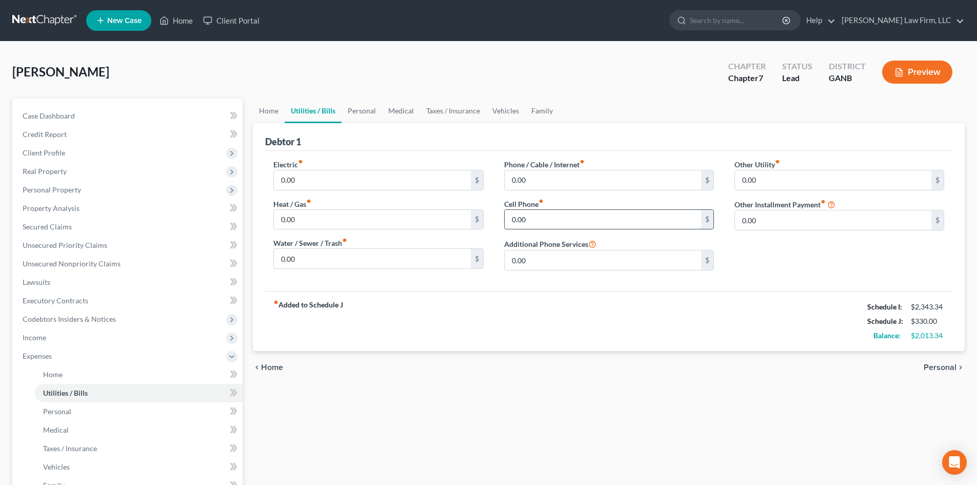
click at [563, 218] on input "0.00" at bounding box center [603, 219] width 196 height 19
type input "125"
click at [358, 111] on link "Personal" at bounding box center [361, 110] width 41 height 25
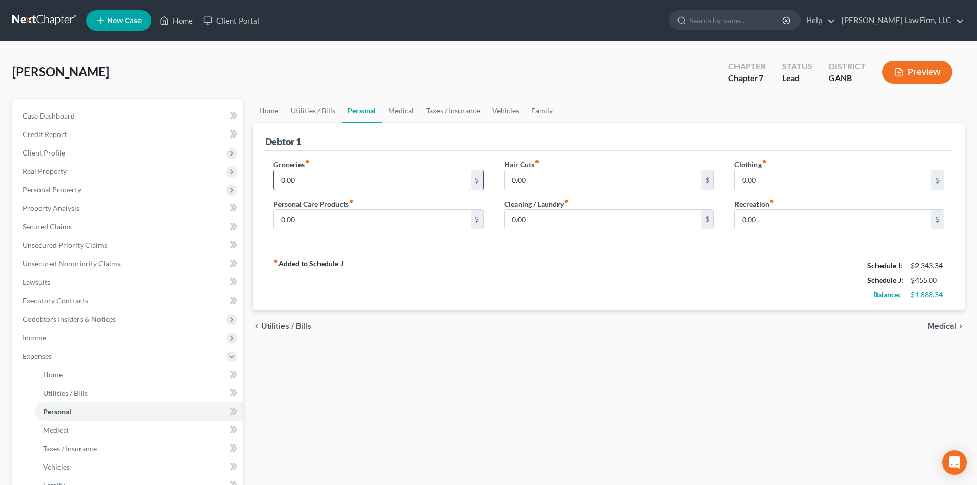
click at [317, 180] on input "0.00" at bounding box center [372, 179] width 196 height 19
type input "600"
click at [537, 288] on div "fiber_manual_record Added to Schedule J Schedule I: $2,343.34 Schedule J: $1,05…" at bounding box center [608, 280] width 687 height 60
click at [766, 179] on input "0.00" at bounding box center [833, 179] width 196 height 19
type input "100"
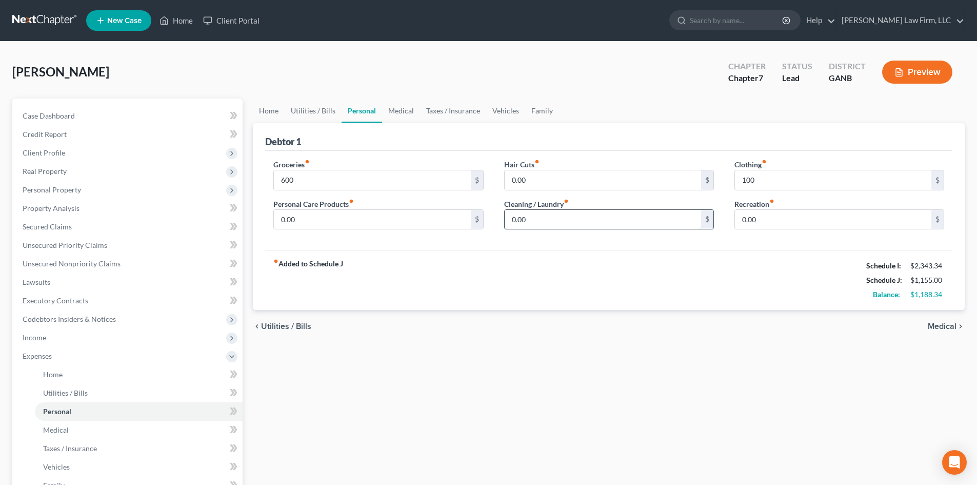
click at [601, 228] on input "0.00" at bounding box center [603, 219] width 196 height 19
type input "25"
click at [515, 284] on div "fiber_manual_record Added to Schedule J Schedule I: $2,343.34 Schedule J: $1,18…" at bounding box center [608, 280] width 687 height 60
drag, startPoint x: 396, startPoint y: 113, endPoint x: 390, endPoint y: 116, distance: 6.4
click at [396, 113] on link "Medical" at bounding box center [401, 110] width 38 height 25
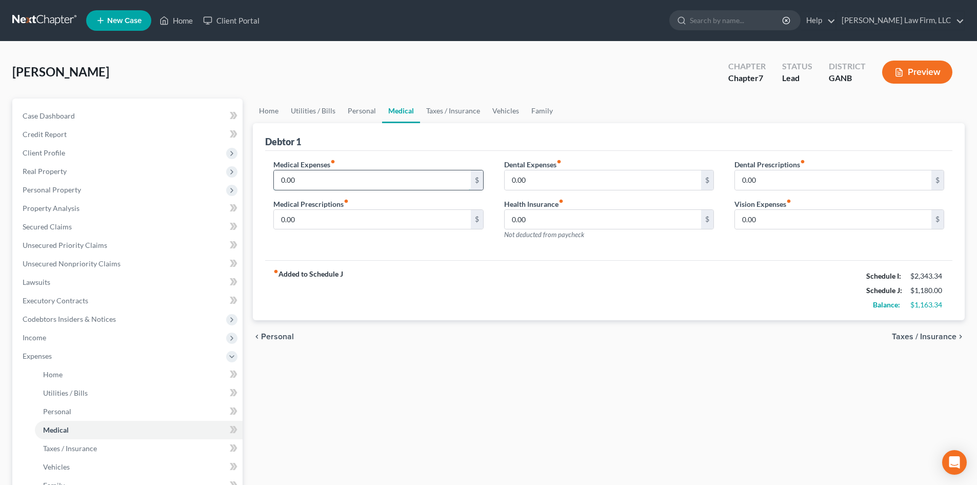
click at [314, 176] on input "0.00" at bounding box center [372, 179] width 196 height 19
type input "100"
click at [499, 296] on div "fiber_manual_record Added to Schedule J Schedule I: $2,343.34 Schedule J: $1,28…" at bounding box center [608, 290] width 687 height 60
click at [433, 113] on link "Taxes / Insurance" at bounding box center [453, 110] width 66 height 25
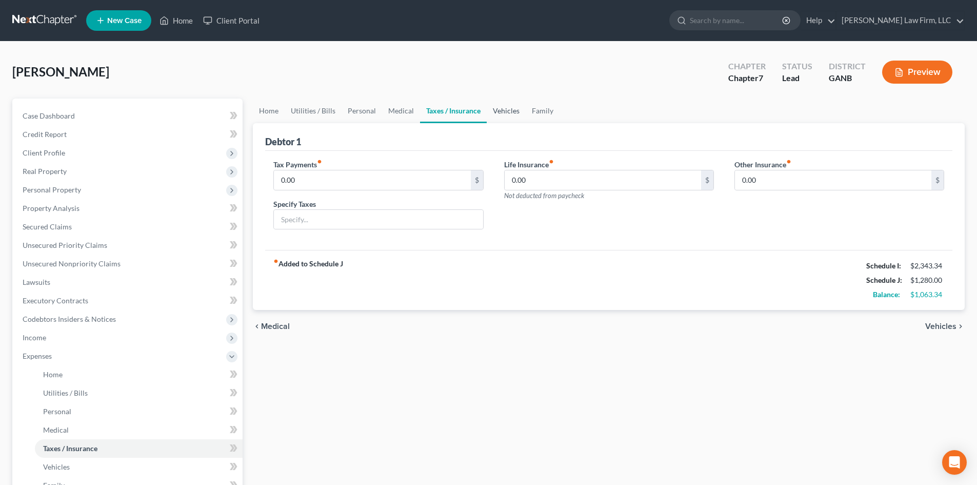
click at [518, 109] on link "Vehicles" at bounding box center [506, 110] width 39 height 25
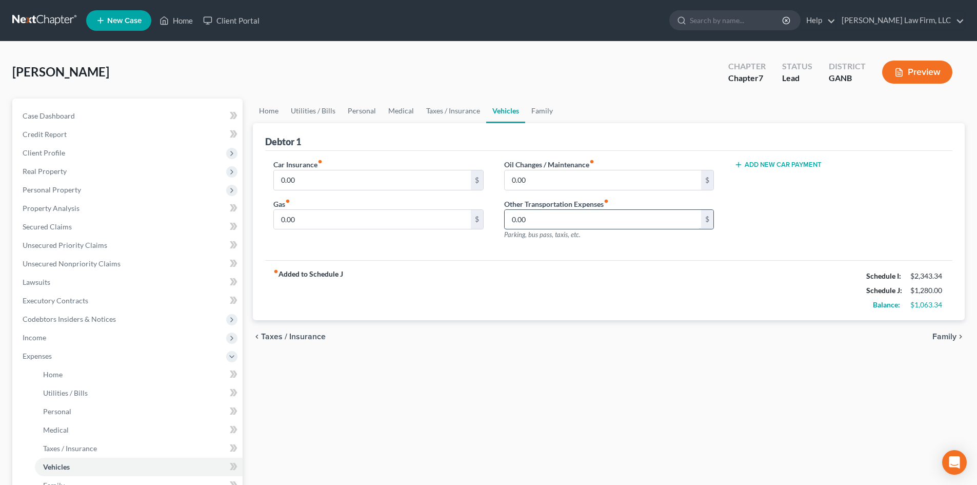
click at [554, 217] on input "0.00" at bounding box center [603, 219] width 196 height 19
type input "100"
click at [568, 271] on div "fiber_manual_record Added to Schedule J Schedule I: $2,343.34 Schedule J: $1,38…" at bounding box center [608, 290] width 687 height 60
click at [541, 108] on link "Family" at bounding box center [542, 110] width 34 height 25
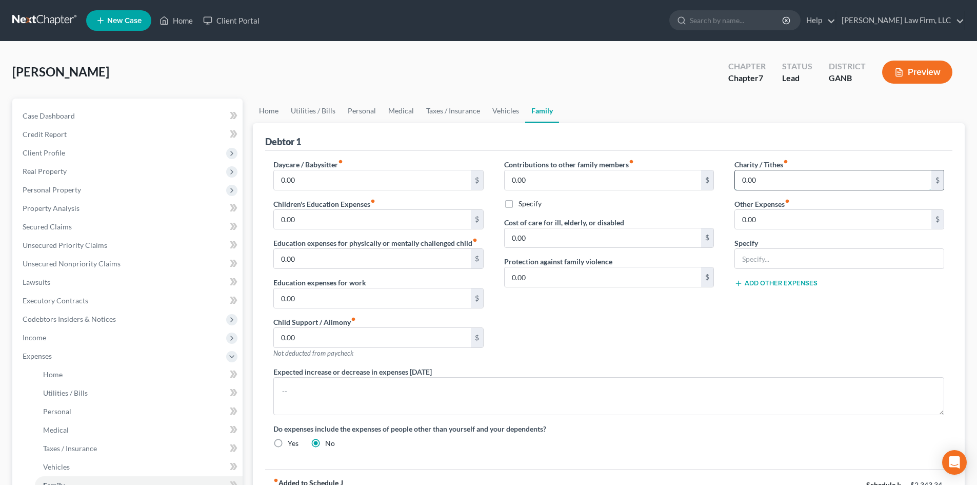
click at [756, 185] on input "0.00" at bounding box center [833, 179] width 196 height 19
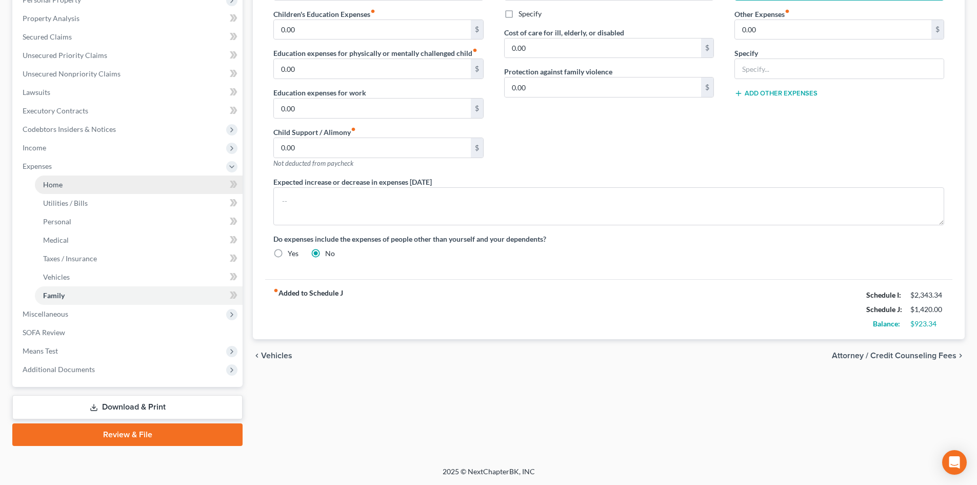
type input "40"
click at [53, 190] on link "Home" at bounding box center [139, 184] width 208 height 18
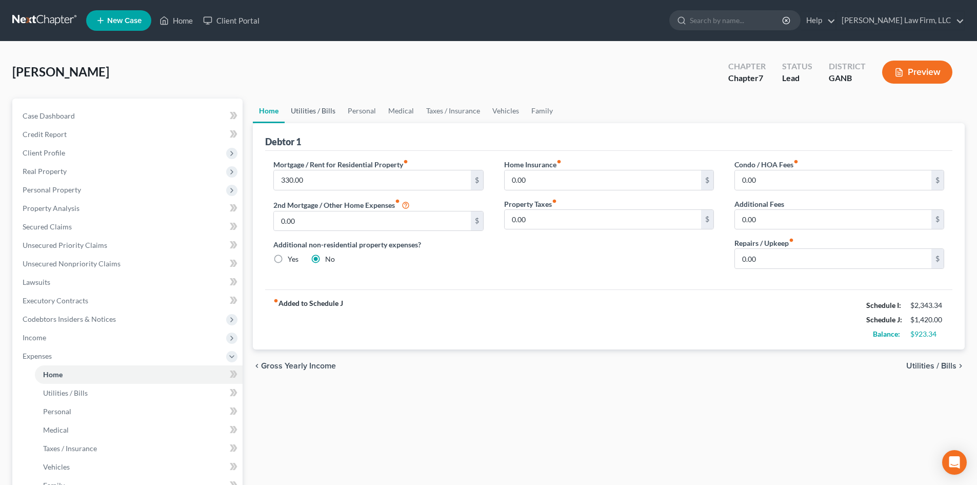
click at [334, 114] on link "Utilities / Bills" at bounding box center [313, 110] width 57 height 25
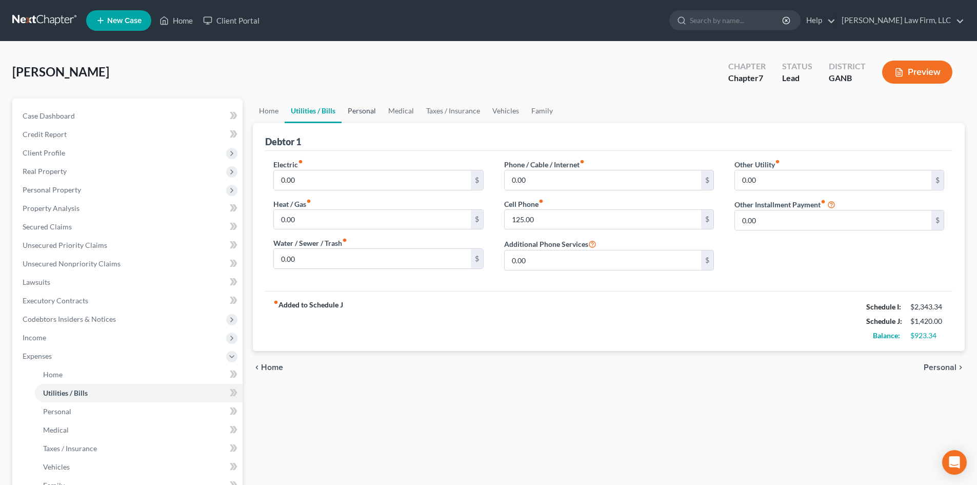
click at [355, 114] on link "Personal" at bounding box center [361, 110] width 41 height 25
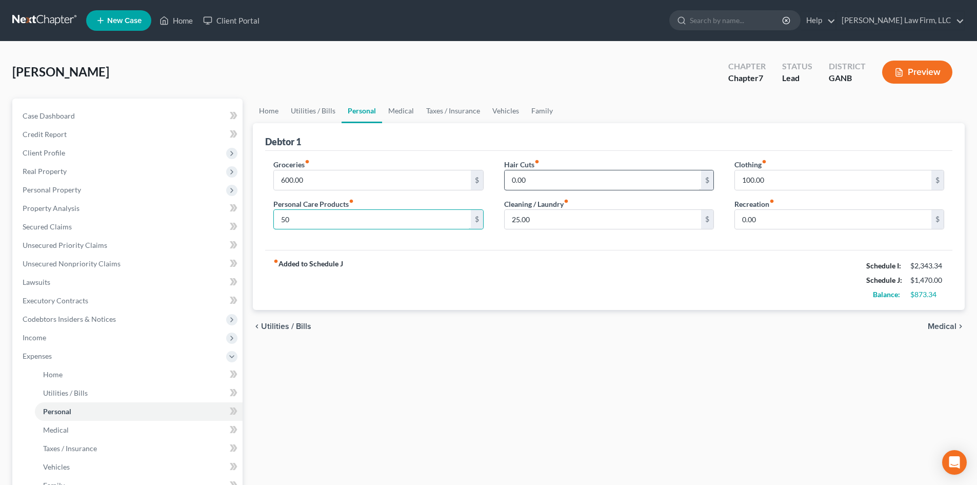
type input "50"
click at [526, 176] on input "0.00" at bounding box center [603, 179] width 196 height 19
type input "50"
click at [555, 282] on div "fiber_manual_record Added to Schedule J Schedule I: $2,343.34 Schedule J: $1,52…" at bounding box center [608, 280] width 687 height 60
click at [408, 110] on link "Medical" at bounding box center [401, 110] width 38 height 25
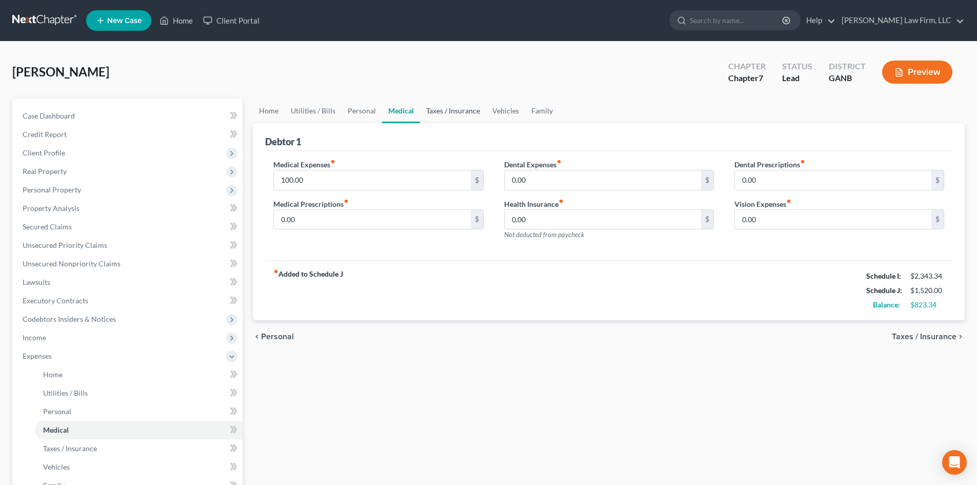
click at [436, 108] on link "Taxes / Insurance" at bounding box center [453, 110] width 66 height 25
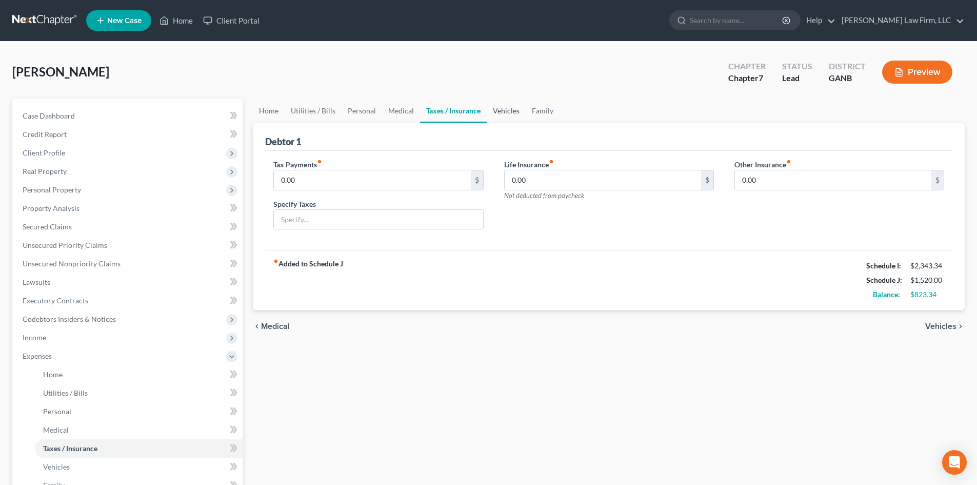
click at [498, 110] on link "Vehicles" at bounding box center [506, 110] width 39 height 25
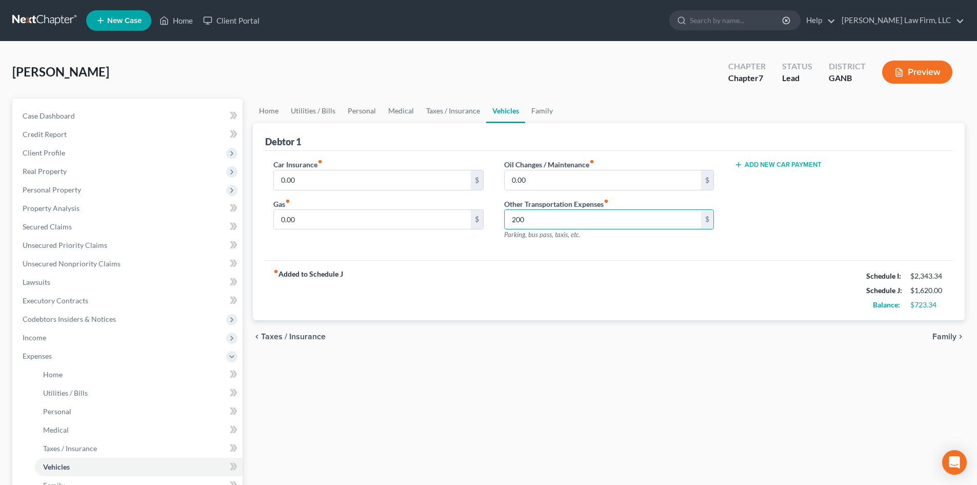
type input "200"
click at [566, 322] on div "chevron_left Taxes / Insurance Family chevron_right" at bounding box center [609, 336] width 712 height 33
click at [544, 111] on link "Family" at bounding box center [542, 110] width 34 height 25
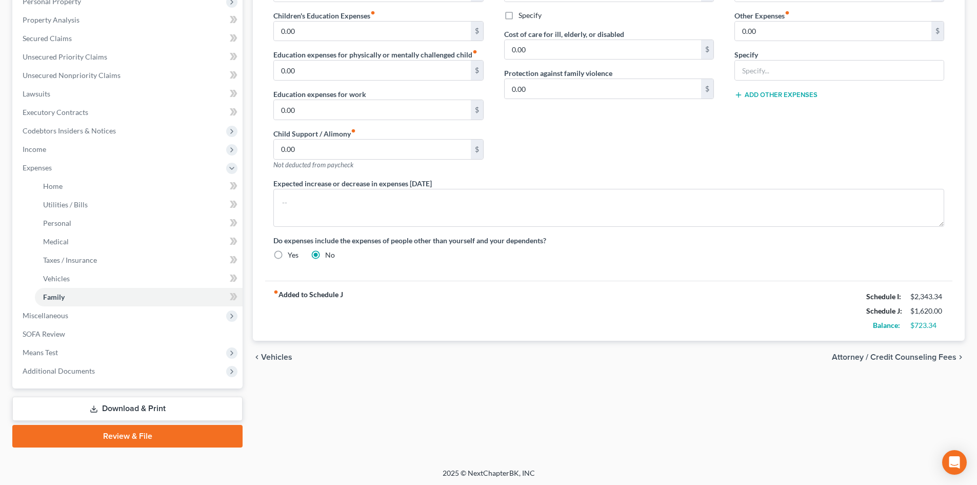
scroll to position [190, 0]
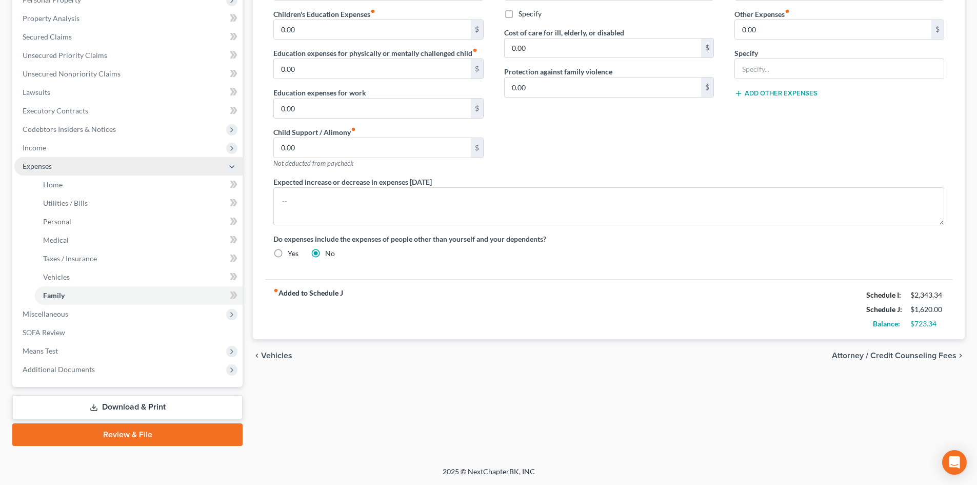
click at [36, 169] on span "Expenses" at bounding box center [37, 166] width 29 height 9
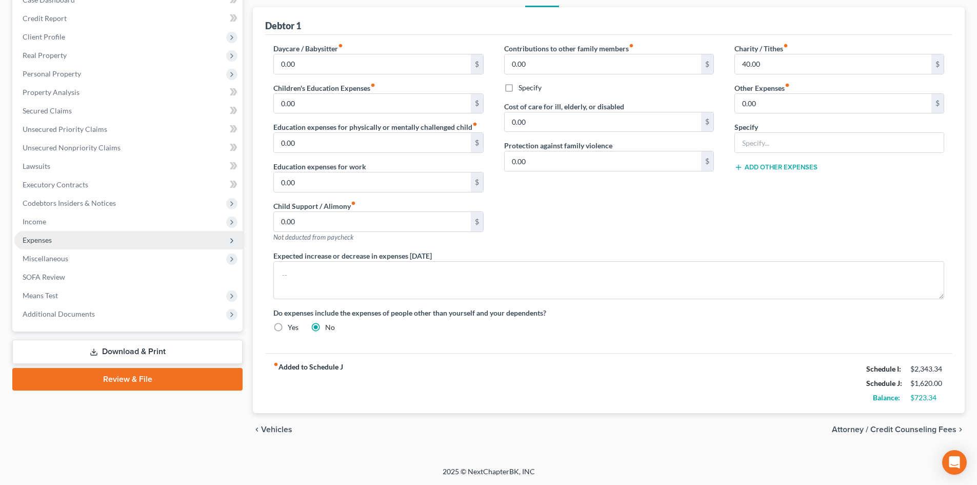
scroll to position [116, 0]
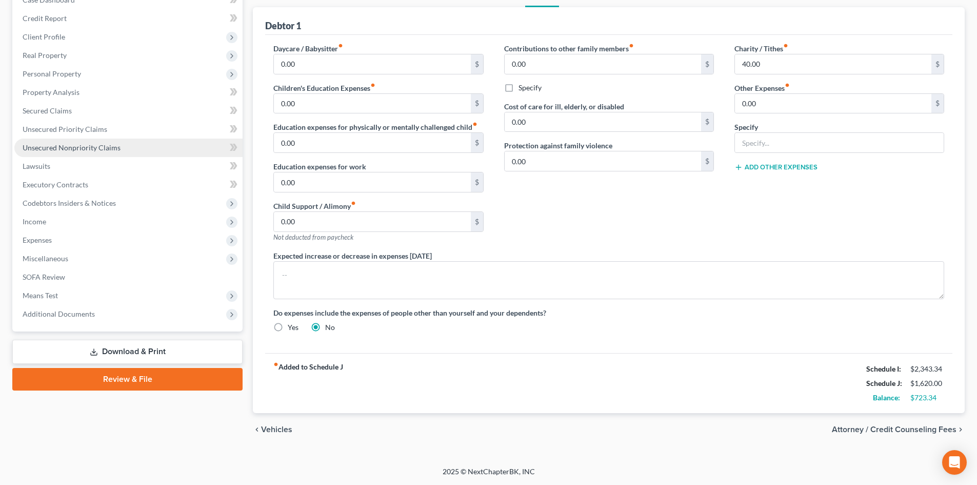
click at [59, 148] on span "Unsecured Nonpriority Claims" at bounding box center [72, 147] width 98 height 9
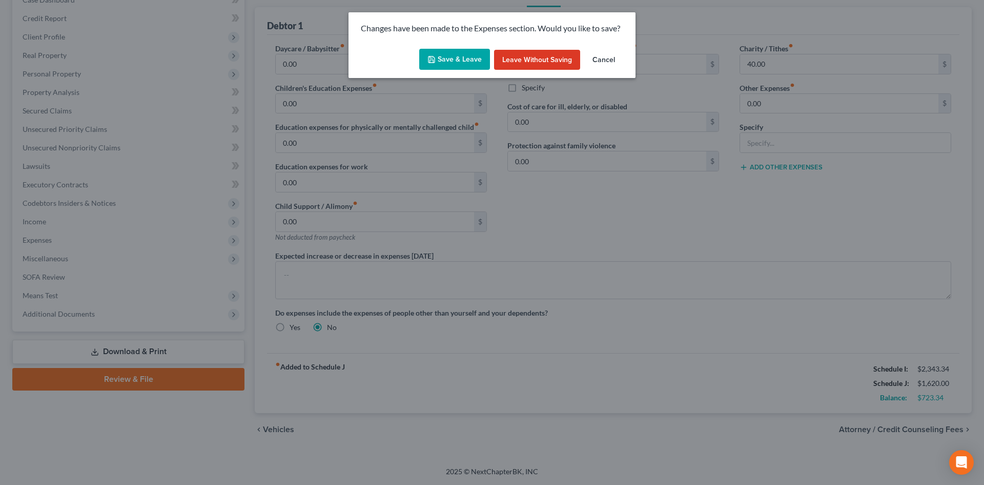
click at [451, 58] on button "Save & Leave" at bounding box center [454, 60] width 71 height 22
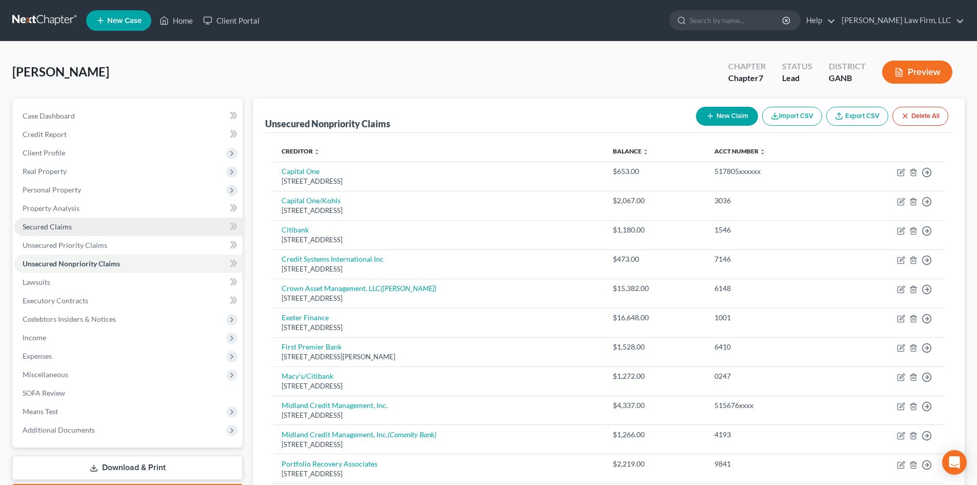
click at [54, 227] on span "Secured Claims" at bounding box center [47, 226] width 49 height 9
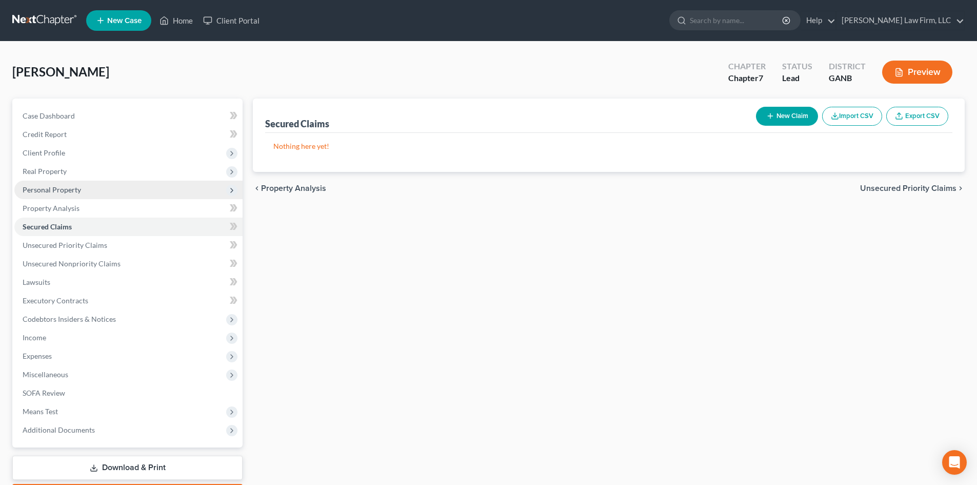
click at [48, 191] on span "Personal Property" at bounding box center [52, 189] width 58 height 9
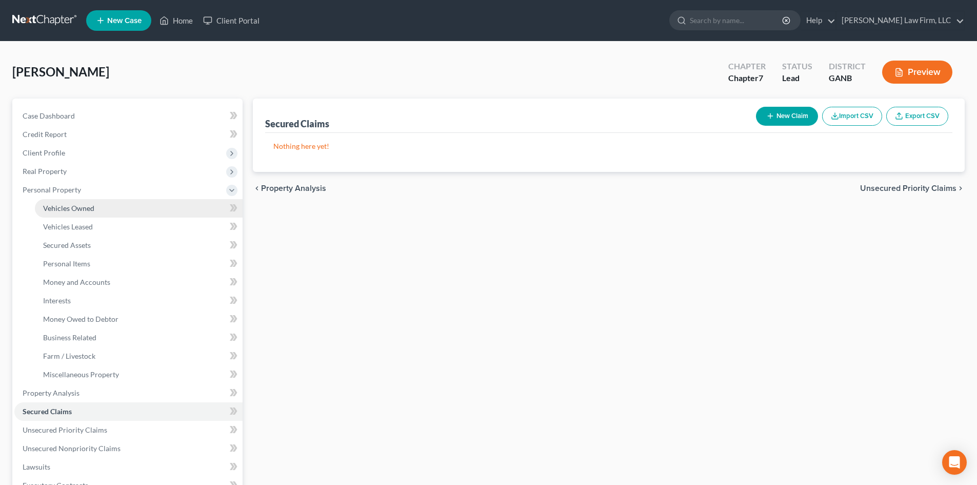
click at [51, 204] on span "Vehicles Owned" at bounding box center [68, 208] width 51 height 9
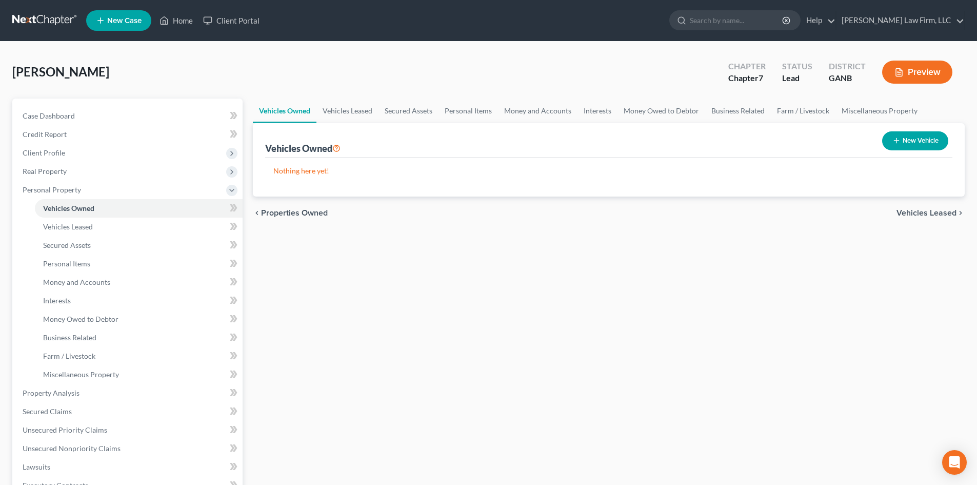
click at [902, 149] on button "New Vehicle" at bounding box center [915, 140] width 66 height 19
select select "0"
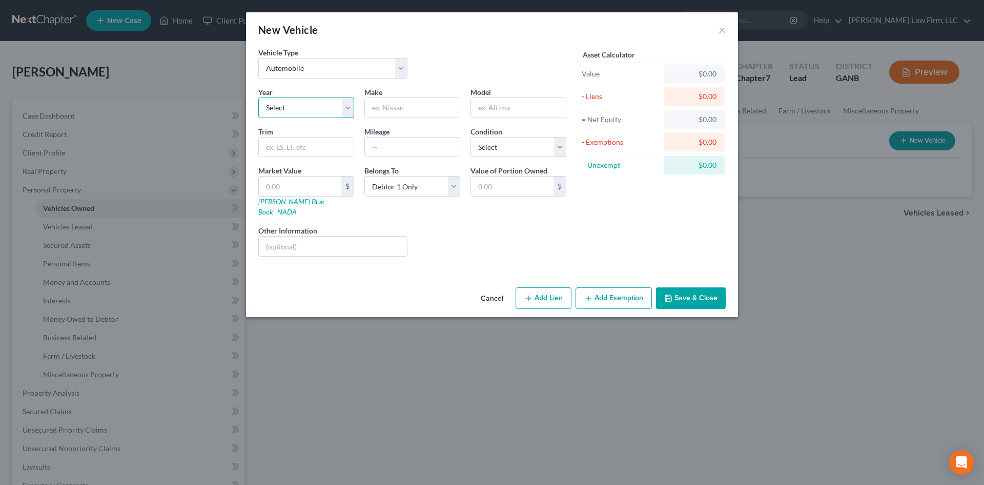
click at [300, 111] on select "Select 2026 2025 2024 2023 2022 2021 2020 2019 2018 2017 2016 2015 2014 2013 20…" at bounding box center [306, 107] width 96 height 21
select select "5"
click at [258, 97] on select "Select 2026 2025 2024 2023 2022 2021 2020 2019 2018 2017 2016 2015 2014 2013 20…" at bounding box center [306, 107] width 96 height 21
click at [391, 106] on input "text" at bounding box center [412, 107] width 95 height 19
type input "Toyota"
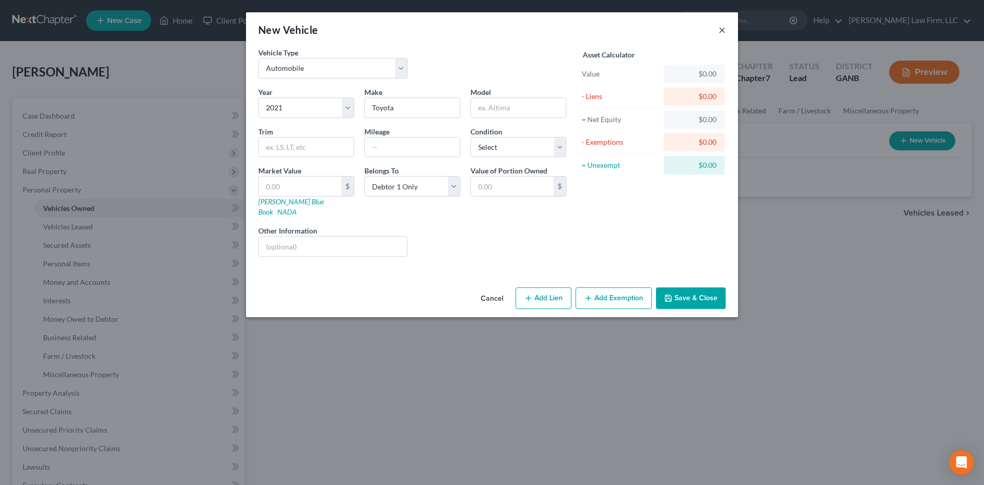
click at [720, 29] on button "×" at bounding box center [722, 30] width 7 height 12
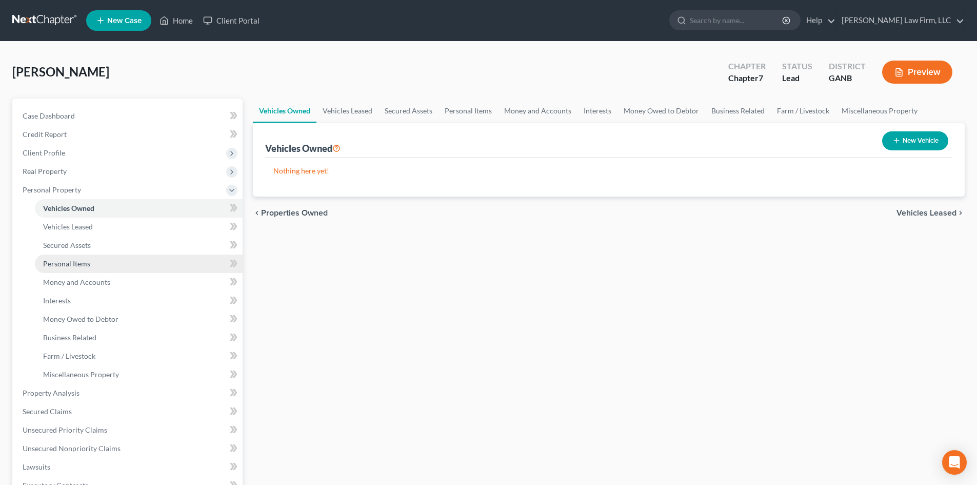
click at [61, 259] on span "Personal Items" at bounding box center [66, 263] width 47 height 9
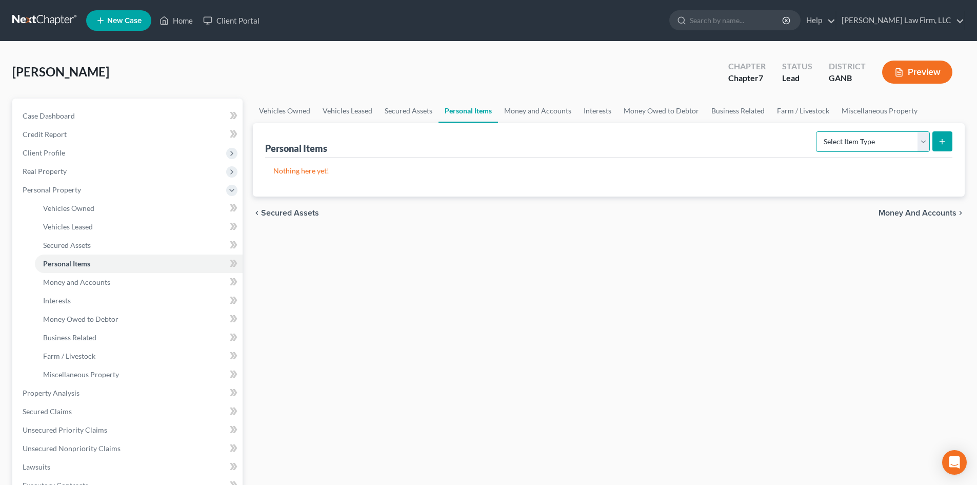
click at [924, 147] on select "Select Item Type Clothing Collectibles Of Value Electronics Firearms Household …" at bounding box center [873, 141] width 114 height 21
select select "clothing"
click at [817, 131] on select "Select Item Type Clothing Collectibles Of Value Electronics Firearms Household …" at bounding box center [873, 141] width 114 height 21
click at [949, 138] on button "submit" at bounding box center [942, 141] width 20 height 20
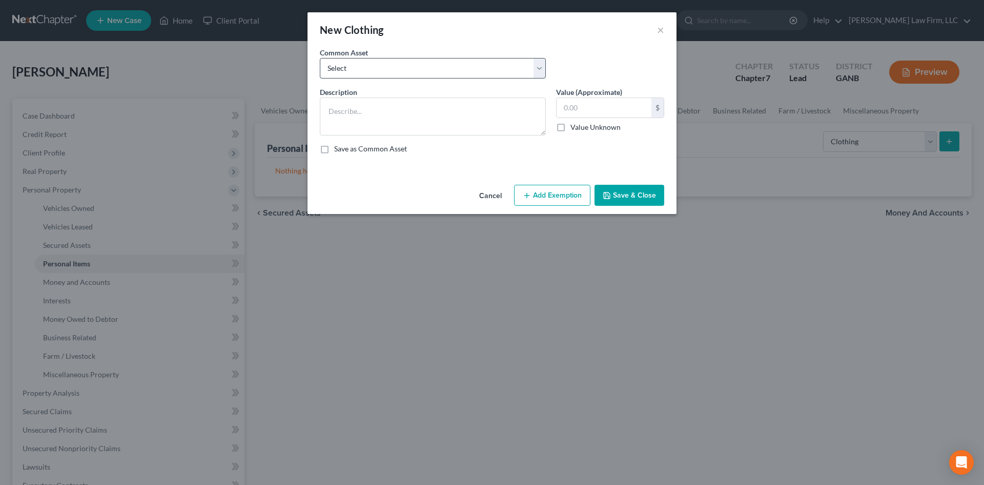
click at [335, 55] on label "Common Asset" at bounding box center [344, 52] width 48 height 11
click at [342, 69] on select "Select Miscellaneous clothing & shoes" at bounding box center [433, 68] width 226 height 21
select select "0"
click at [320, 58] on select "Select Miscellaneous clothing & shoes" at bounding box center [433, 68] width 226 height 21
type textarea "Miscellaneous clothing & shoes"
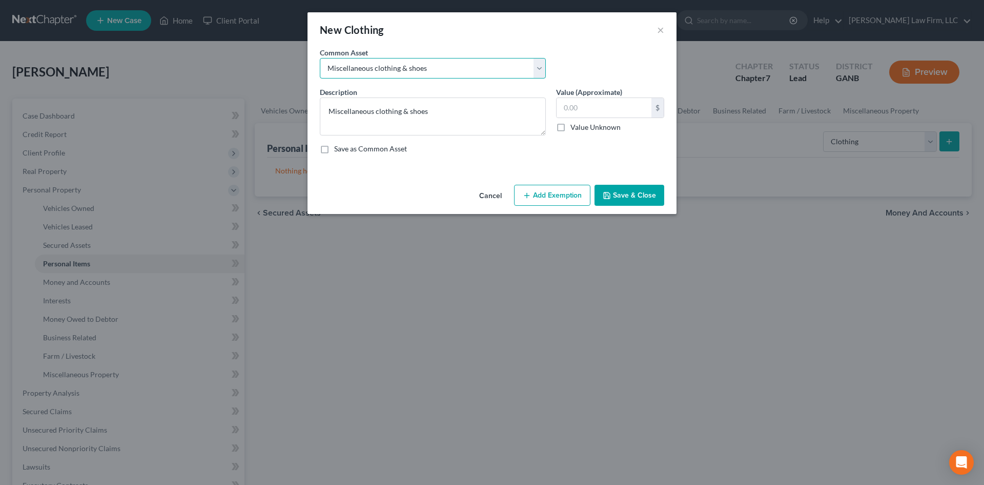
type input "800.00"
click at [557, 193] on button "Add Exemption" at bounding box center [552, 196] width 76 height 22
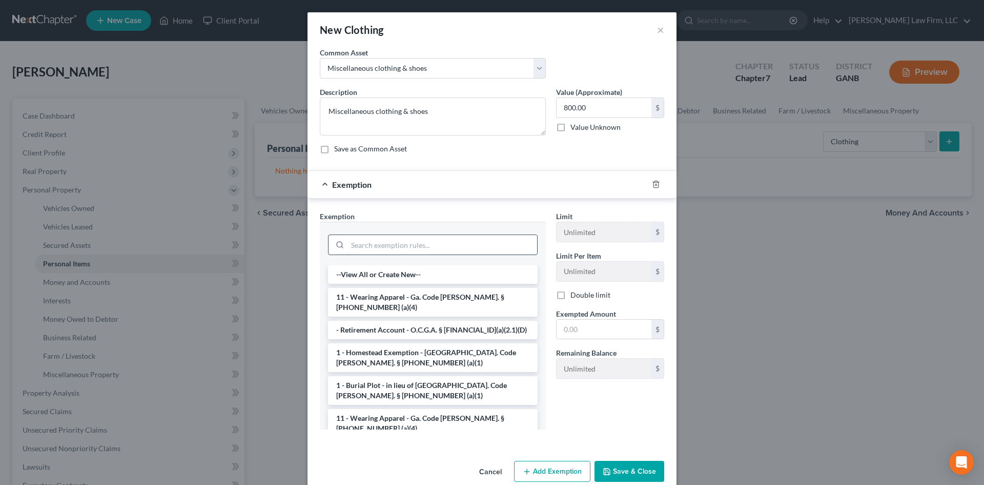
click at [410, 240] on input "search" at bounding box center [443, 244] width 190 height 19
drag, startPoint x: 416, startPoint y: 300, endPoint x: 425, endPoint y: 309, distance: 13.1
click at [416, 302] on li "11 - Wearing Apparel - Ga. Code [PERSON_NAME]. § [PHONE_NUMBER] (a)(4)" at bounding box center [433, 302] width 210 height 29
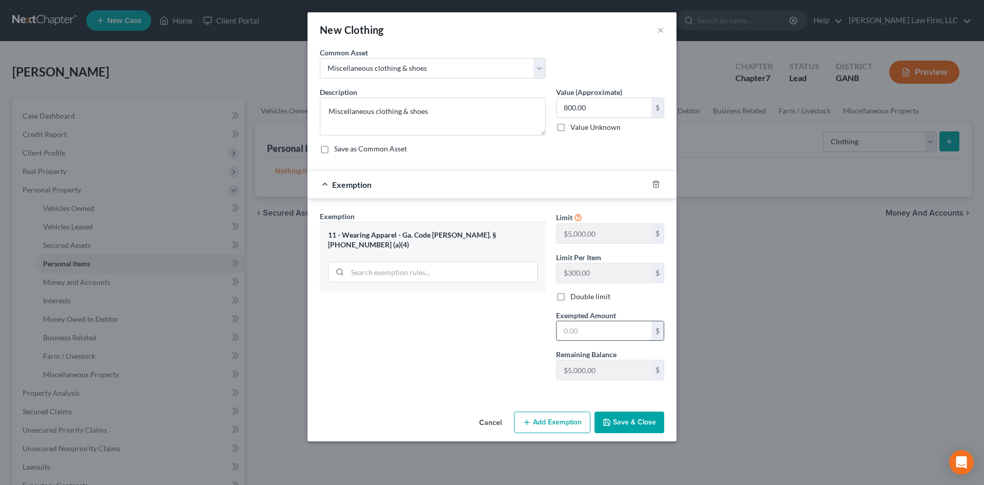
click at [573, 328] on input "text" at bounding box center [604, 330] width 95 height 19
type input "800"
click at [634, 421] on button "Save & Close" at bounding box center [630, 422] width 70 height 22
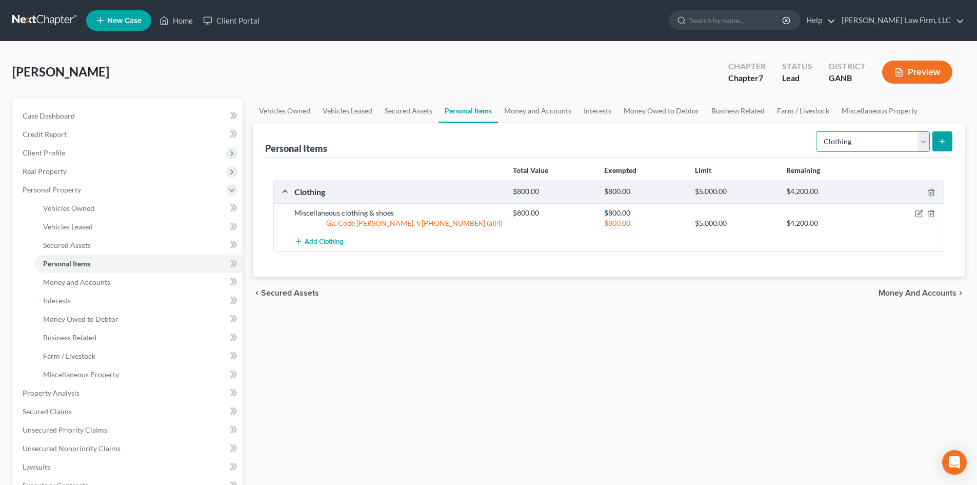
click at [835, 144] on select "Select Item Type Clothing Collectibles Of Value Electronics Firearms Household …" at bounding box center [873, 141] width 114 height 21
select select "electronics"
click at [817, 131] on select "Select Item Type Clothing Collectibles Of Value Electronics Firearms Household …" at bounding box center [873, 141] width 114 height 21
click at [943, 149] on button "submit" at bounding box center [942, 141] width 20 height 20
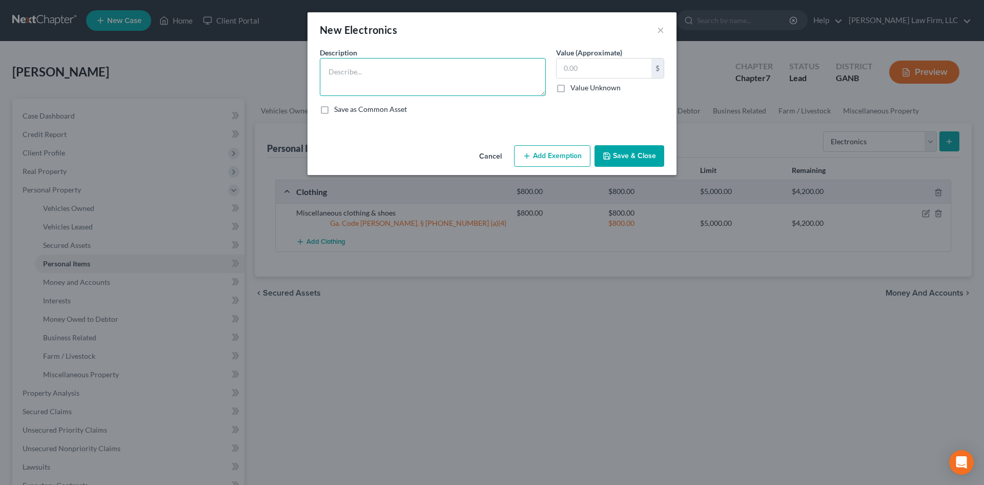
click at [454, 77] on textarea at bounding box center [433, 77] width 226 height 38
type textarea "Television; laptop computer; iPhone"
click at [591, 71] on input "600" at bounding box center [604, 67] width 95 height 19
type input "500"
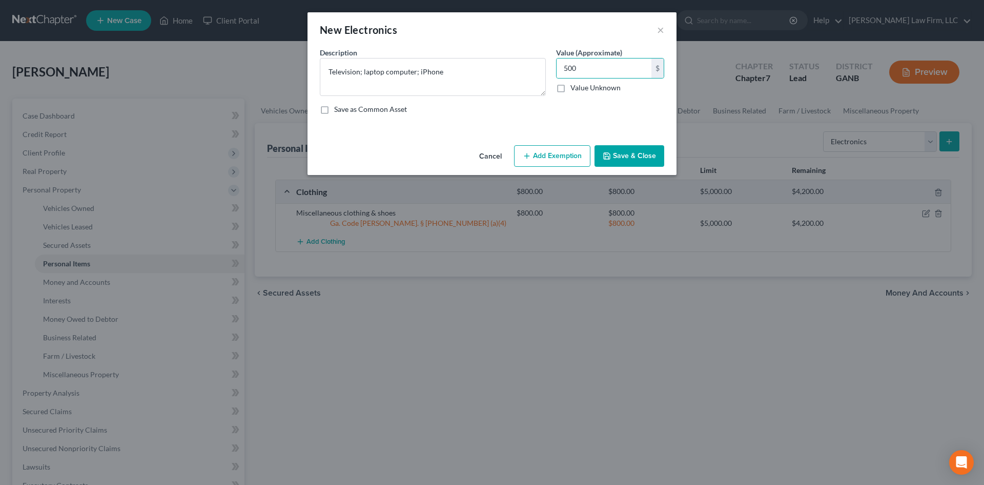
click at [562, 154] on button "Add Exemption" at bounding box center [552, 156] width 76 height 22
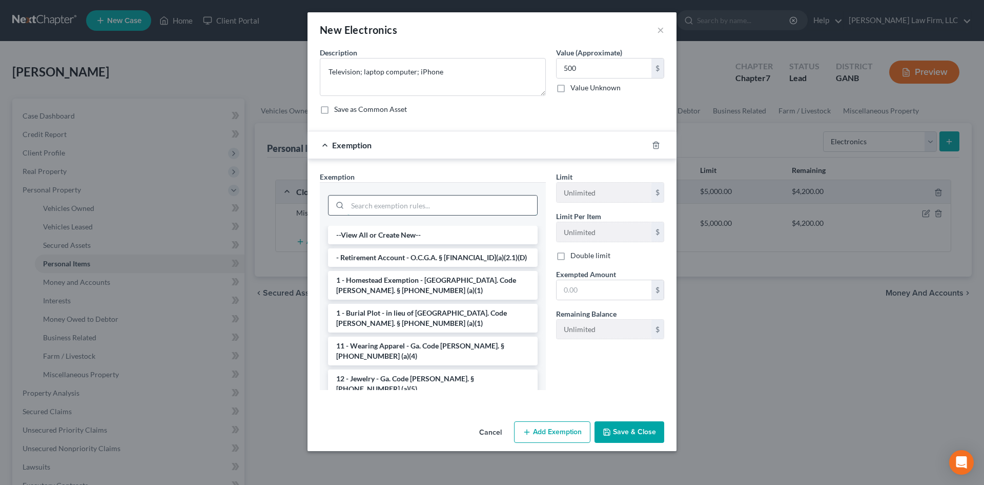
click at [383, 209] on input "search" at bounding box center [443, 204] width 190 height 19
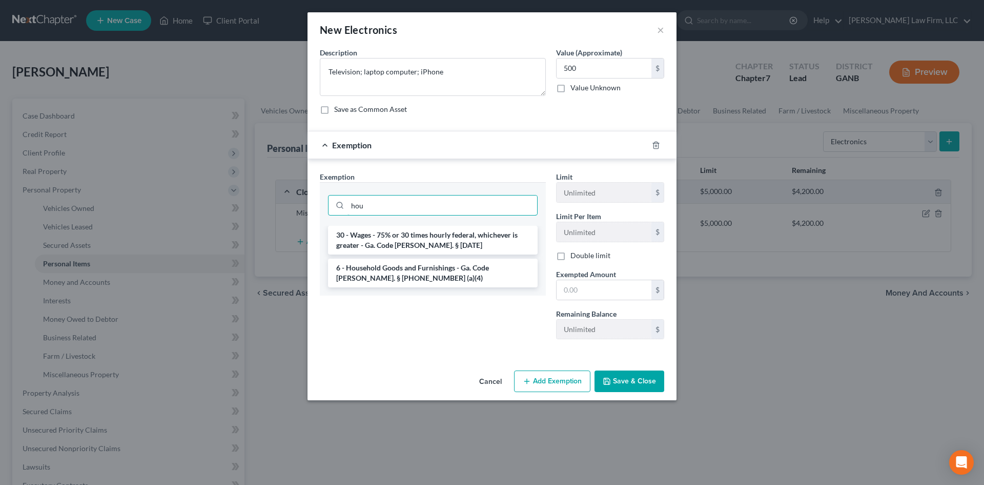
type input "hou"
click at [372, 257] on ul "30 - Wages - 75% or 30 times hourly federal, whichever is greater - Ga. Code [P…" at bounding box center [433, 257] width 210 height 62
drag, startPoint x: 369, startPoint y: 271, endPoint x: 454, endPoint y: 276, distance: 85.3
click at [369, 270] on li "6 - Household Goods and Furnishings - Ga. Code [PERSON_NAME]. § [PHONE_NUMBER] …" at bounding box center [433, 272] width 210 height 29
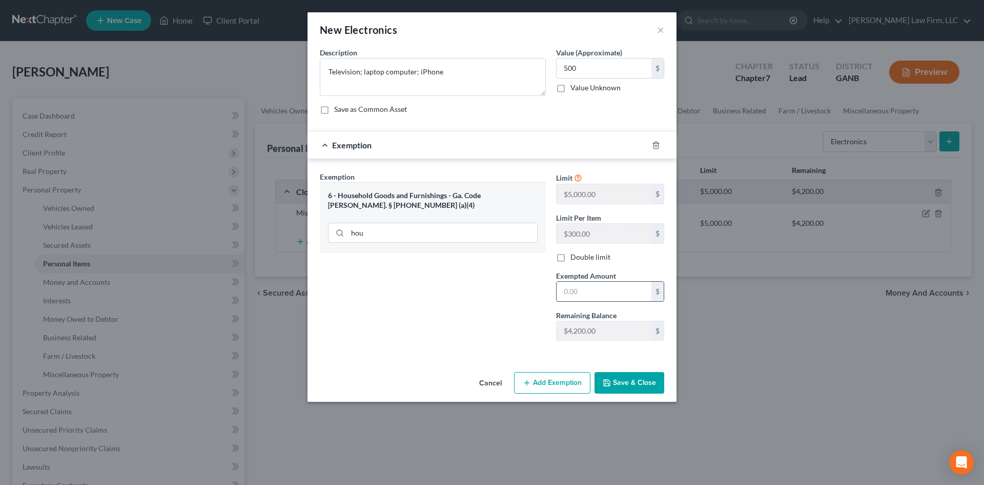
click at [571, 286] on input "text" at bounding box center [604, 290] width 95 height 19
type input "500"
click at [614, 377] on button "Save & Close" at bounding box center [630, 383] width 70 height 22
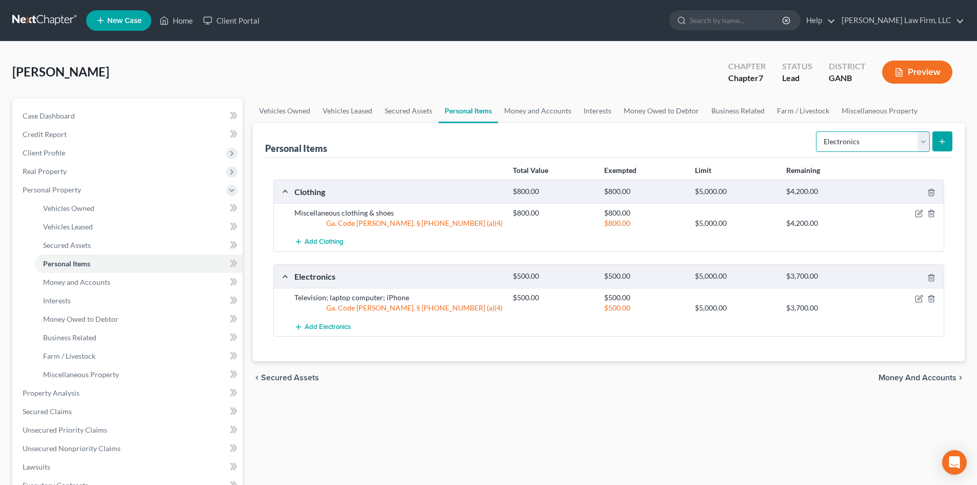
click at [920, 148] on select "Select Item Type Clothing Collectibles Of Value Electronics Firearms Household …" at bounding box center [873, 141] width 114 height 21
select select "household_goods"
click at [817, 131] on select "Select Item Type Clothing Collectibles Of Value Electronics Firearms Household …" at bounding box center [873, 141] width 114 height 21
click at [943, 143] on icon "submit" at bounding box center [942, 141] width 8 height 8
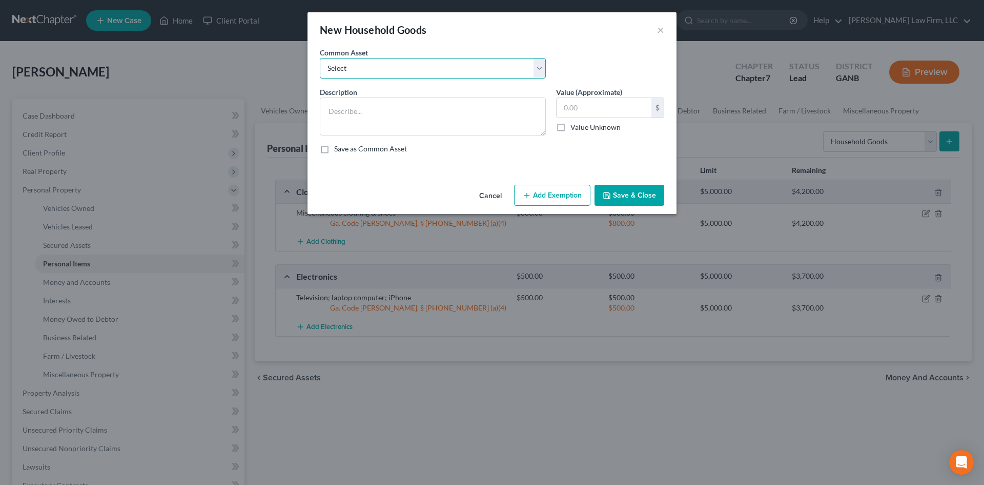
click at [402, 74] on select "Select Miscellaneous household goods & furniture, including bedroom set; living…" at bounding box center [433, 68] width 226 height 21
select select "0"
click at [320, 58] on select "Select Miscellaneous household goods & furniture, including bedroom set; living…" at bounding box center [433, 68] width 226 height 21
type textarea "Miscellaneous household goods & furniture, including bedroom set; living room s…"
type input "3,000.00"
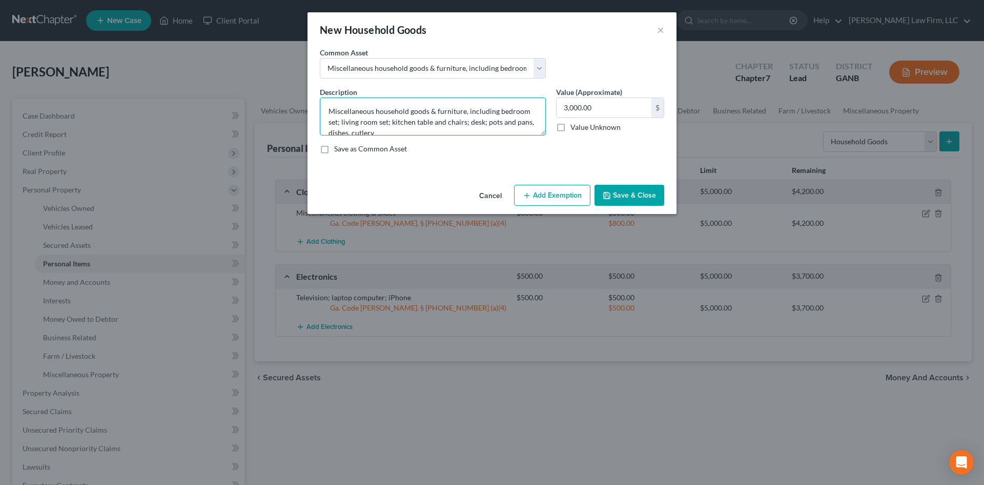
scroll to position [11, 0]
drag, startPoint x: 497, startPoint y: 112, endPoint x: 507, endPoint y: 135, distance: 25.0
click at [507, 135] on textarea "Miscellaneous household goods & furniture, including bedroom set; living room s…" at bounding box center [433, 116] width 226 height 38
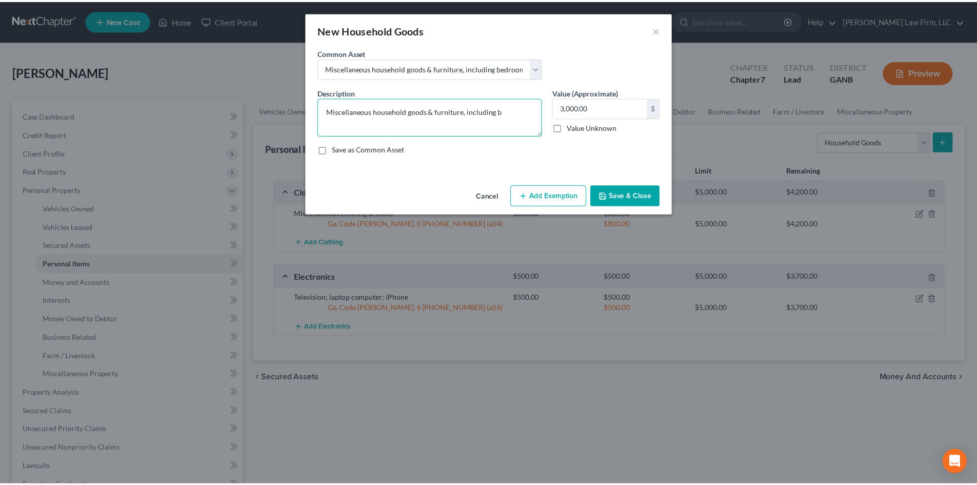
scroll to position [0, 0]
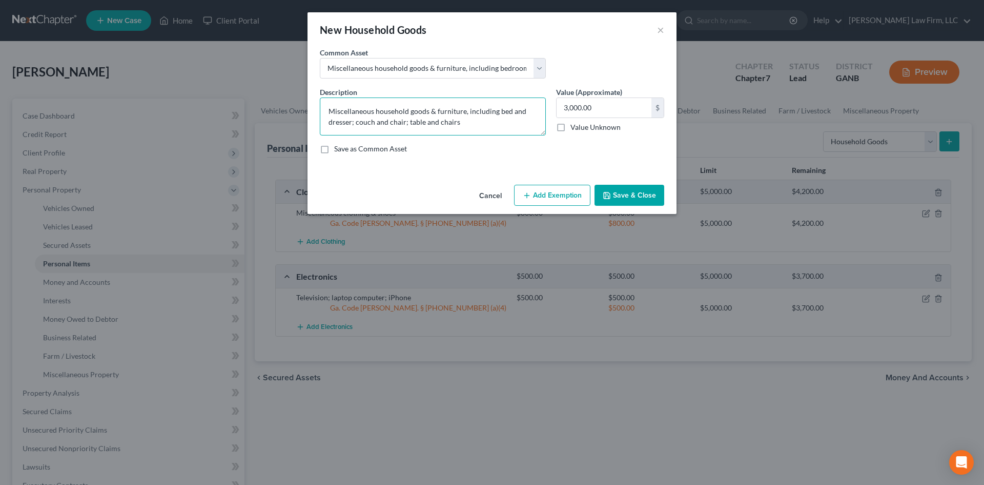
type textarea "Miscellaneous household goods & furniture, including bed and dresser; couch and…"
type input "1,000"
click at [545, 195] on button "Add Exemption" at bounding box center [552, 196] width 76 height 22
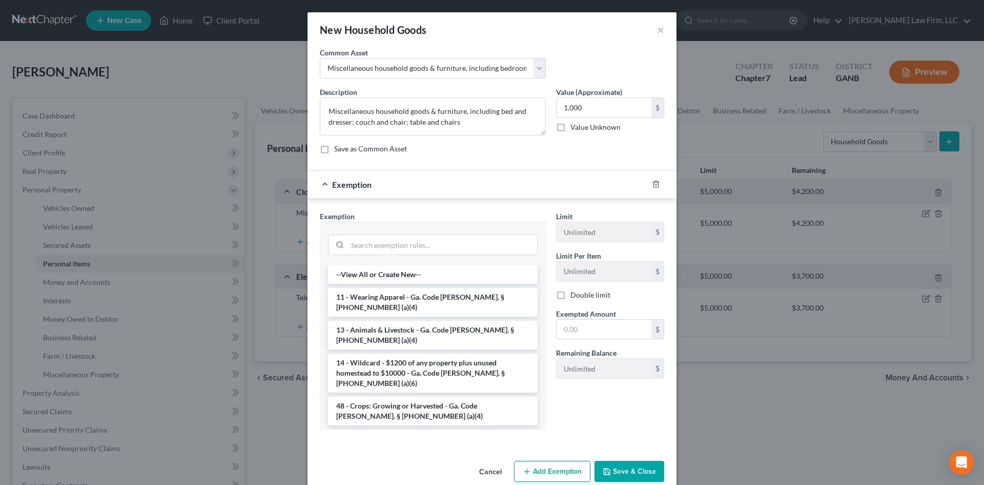
click at [406, 429] on li "6 - Household Goods and Furnishings - Ga. Code [PERSON_NAME]. § [PHONE_NUMBER] …" at bounding box center [433, 443] width 210 height 29
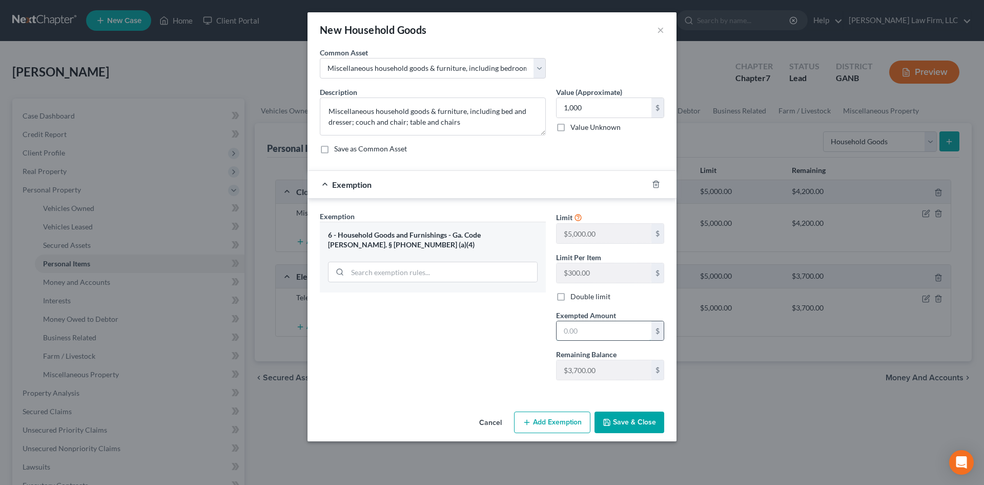
click at [611, 337] on input "text" at bounding box center [604, 330] width 95 height 19
type input "1,000"
click at [608, 418] on icon "button" at bounding box center [607, 422] width 8 height 8
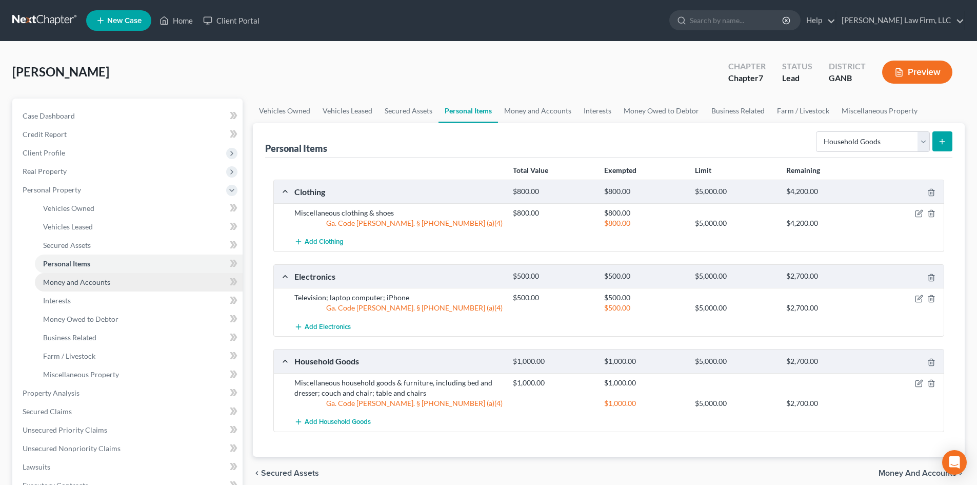
click at [67, 284] on span "Money and Accounts" at bounding box center [76, 281] width 67 height 9
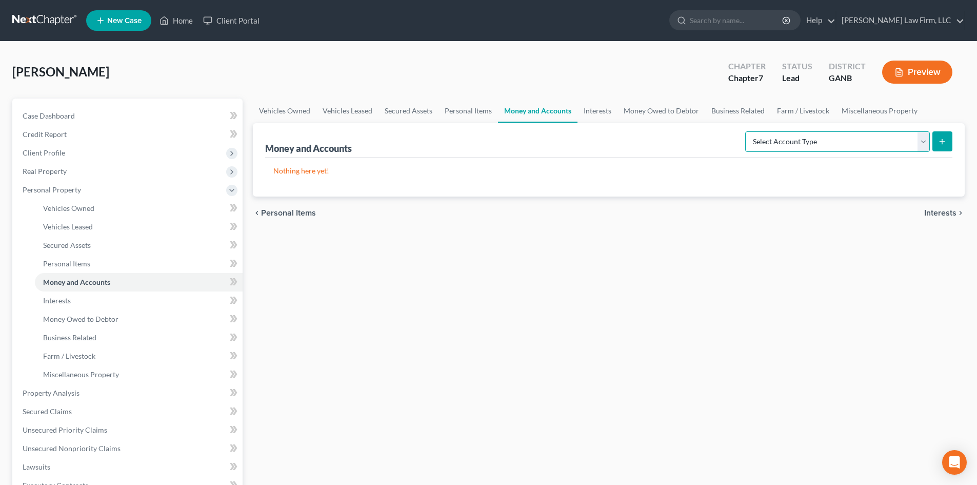
click at [878, 140] on select "Select Account Type Brokerage Cash on Hand Certificates of Deposit Checking Acc…" at bounding box center [837, 141] width 185 height 21
select select "cash_on_hand"
click at [747, 131] on select "Select Account Type Brokerage Cash on Hand Certificates of Deposit Checking Acc…" at bounding box center [837, 141] width 185 height 21
click at [939, 139] on icon "submit" at bounding box center [942, 141] width 8 height 8
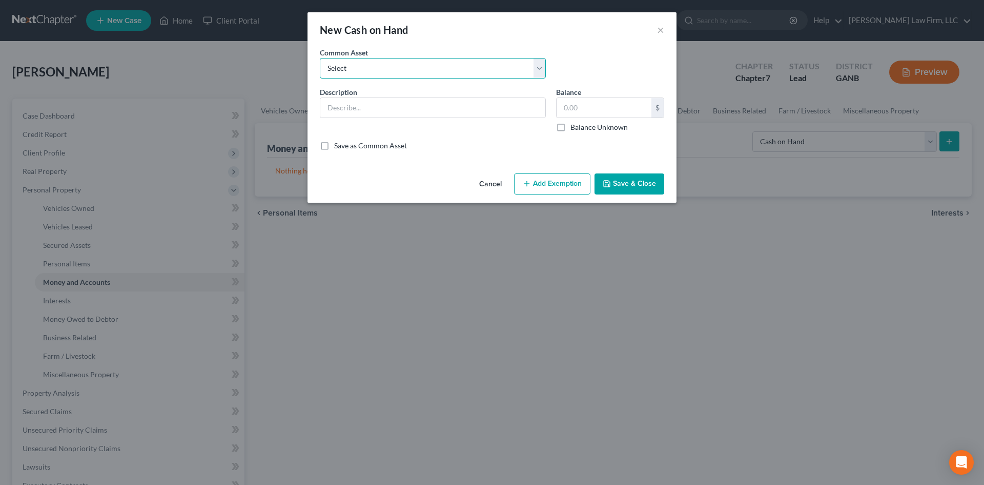
drag, startPoint x: 358, startPoint y: 64, endPoint x: 358, endPoint y: 77, distance: 13.3
click at [358, 64] on select "Select Cash on hand" at bounding box center [433, 68] width 226 height 21
select select "0"
click at [320, 58] on select "Select Cash on hand" at bounding box center [433, 68] width 226 height 21
type input "Cash on hand"
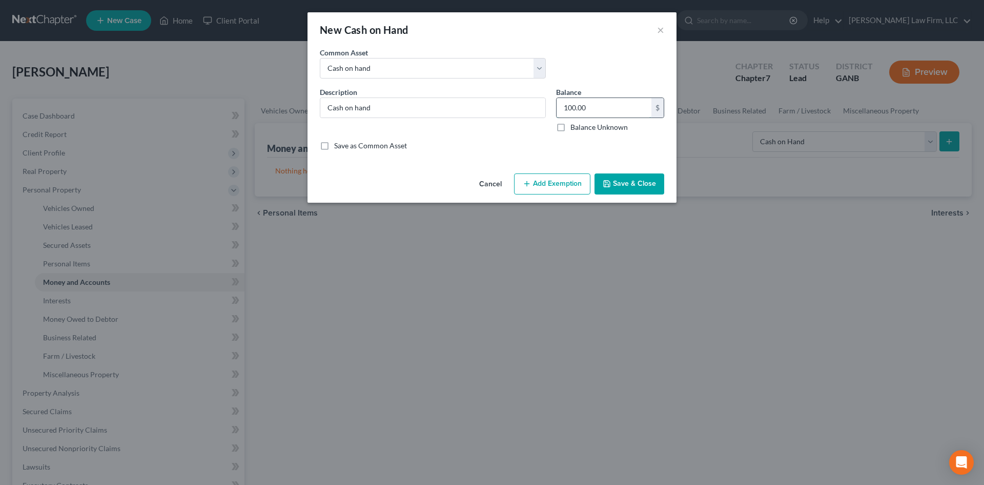
click at [577, 108] on input "100.00" at bounding box center [604, 107] width 95 height 19
type input "50"
click at [574, 182] on button "Add Exemption" at bounding box center [552, 184] width 76 height 22
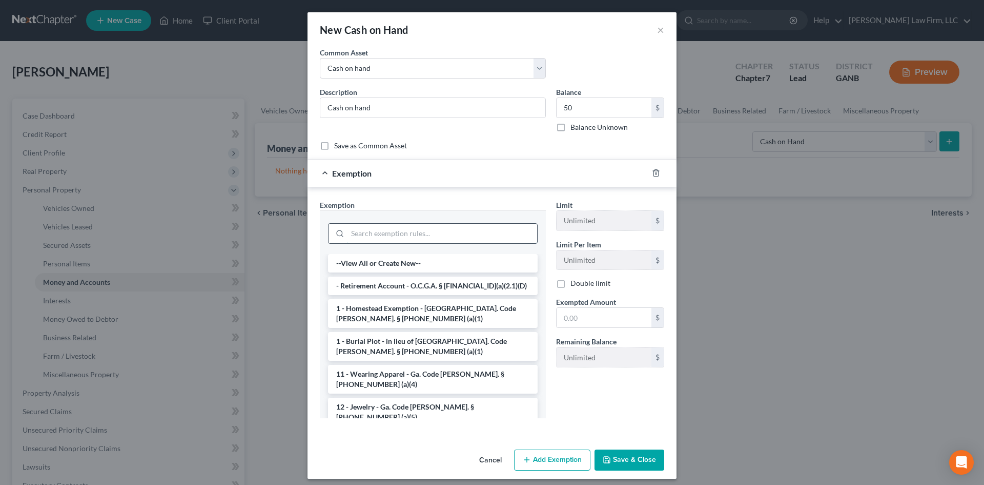
click at [372, 233] on input "search" at bounding box center [443, 233] width 190 height 19
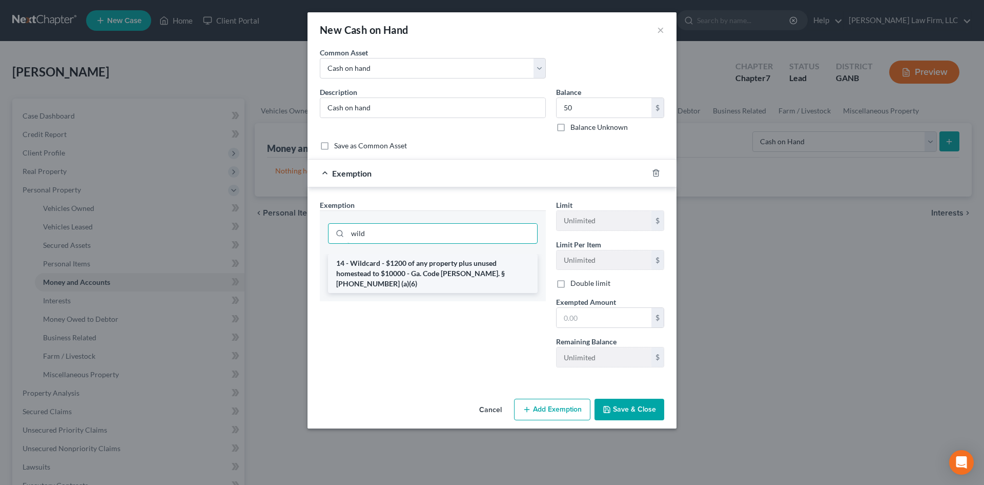
type input "wild"
click at [420, 271] on li "14 - Wildcard - $1200 of any property plus unused homestead to $10000 - Ga. Cod…" at bounding box center [433, 273] width 210 height 39
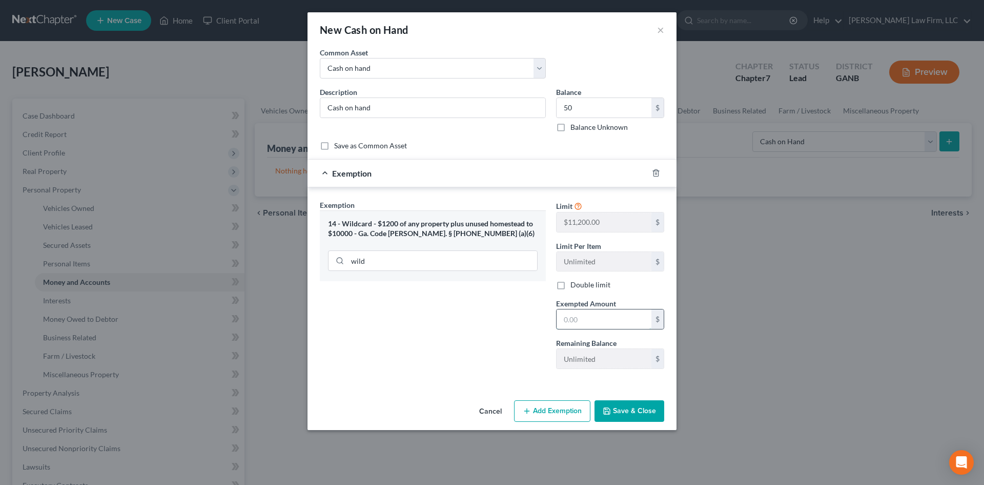
click at [590, 320] on input "text" at bounding box center [604, 318] width 95 height 19
type input "50"
click at [646, 419] on button "Save & Close" at bounding box center [630, 411] width 70 height 22
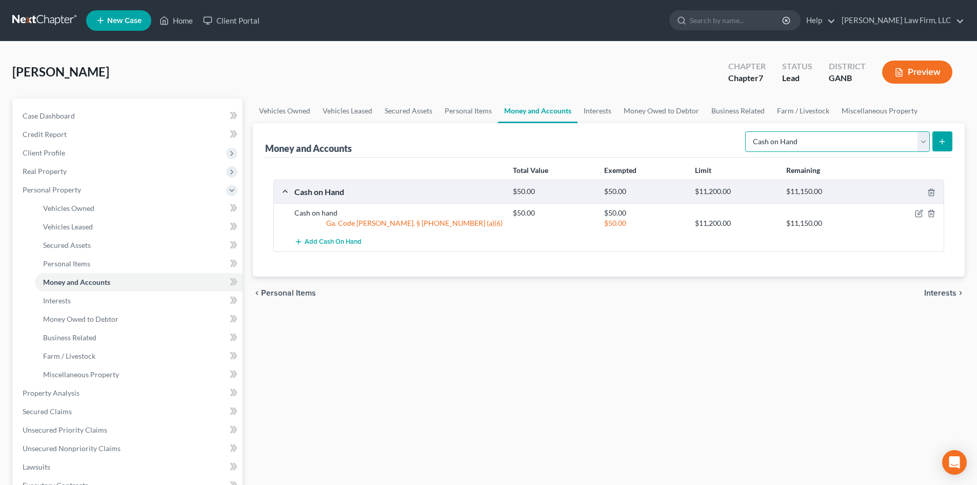
drag, startPoint x: 926, startPoint y: 147, endPoint x: 920, endPoint y: 150, distance: 6.7
click at [926, 147] on select "Select Account Type Brokerage Cash on Hand Certificates of Deposit Checking Acc…" at bounding box center [837, 141] width 185 height 21
select select "checking"
click at [747, 131] on select "Select Account Type Brokerage Cash on Hand Certificates of Deposit Checking Acc…" at bounding box center [837, 141] width 185 height 21
click at [936, 141] on button "submit" at bounding box center [942, 141] width 20 height 20
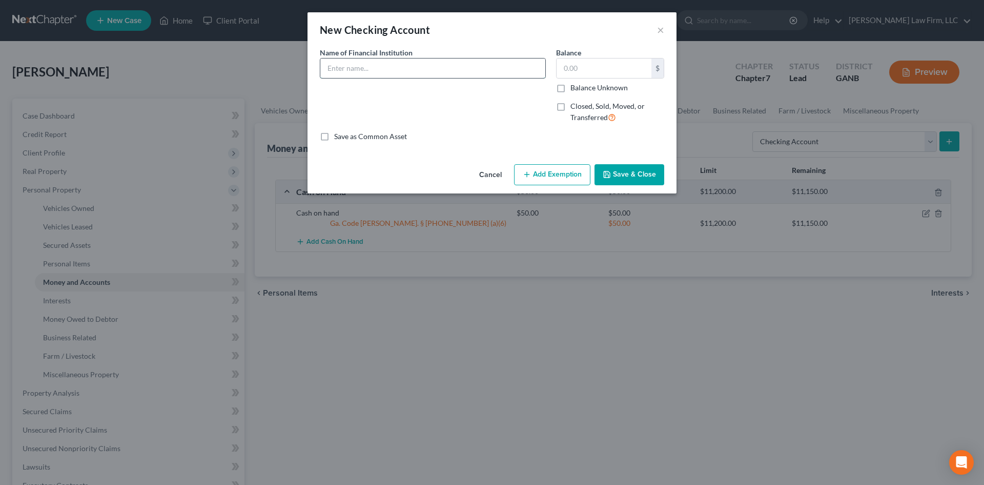
click at [353, 69] on input "text" at bounding box center [432, 67] width 225 height 19
type input "Delta Community Credit Union"
click at [567, 68] on input "text" at bounding box center [604, 67] width 95 height 19
type input "200"
click at [554, 176] on button "Add Exemption" at bounding box center [552, 175] width 76 height 22
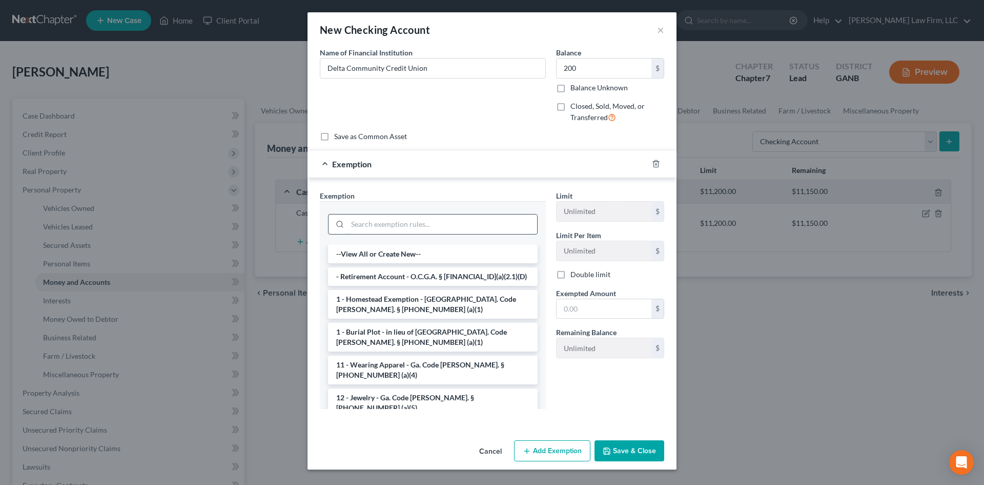
click at [380, 222] on input "search" at bounding box center [443, 223] width 190 height 19
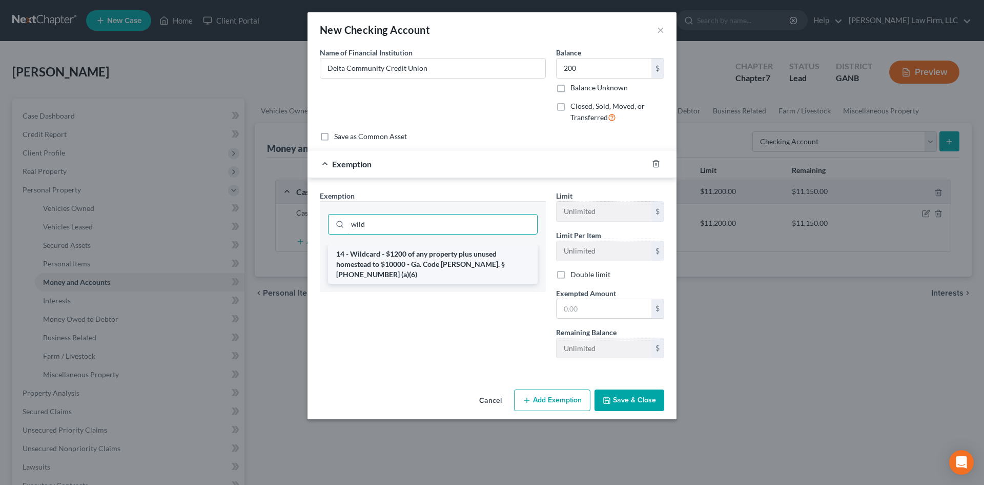
type input "wild"
click at [377, 262] on li "14 - Wildcard - $1200 of any property plus unused homestead to $10000 - Ga. Cod…" at bounding box center [433, 264] width 210 height 39
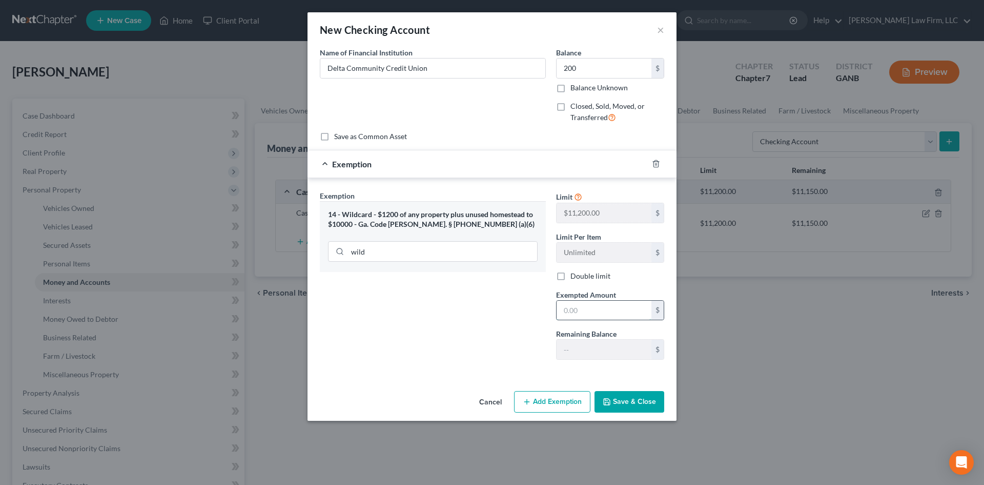
click at [593, 308] on input "text" at bounding box center [604, 309] width 95 height 19
type input "200"
click at [626, 407] on button "Save & Close" at bounding box center [630, 402] width 70 height 22
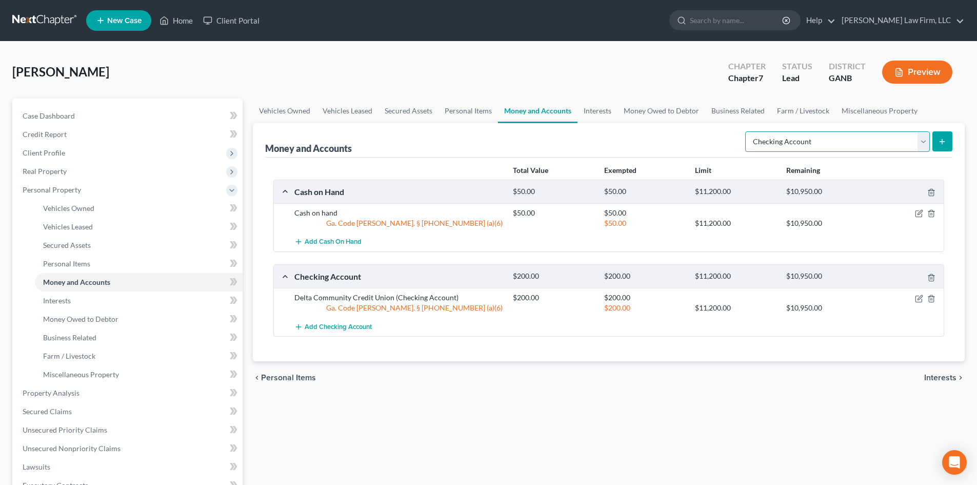
click at [924, 143] on select "Select Account Type Brokerage Cash on Hand Certificates of Deposit Checking Acc…" at bounding box center [837, 141] width 185 height 21
select select "savings"
click at [747, 131] on select "Select Account Type Brokerage Cash on Hand Certificates of Deposit Checking Acc…" at bounding box center [837, 141] width 185 height 21
click at [947, 136] on button "submit" at bounding box center [942, 141] width 20 height 20
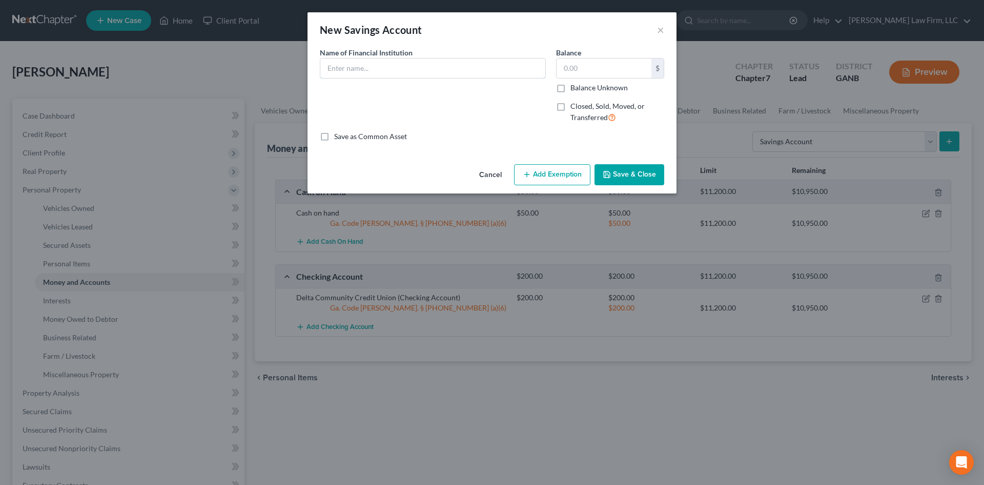
drag, startPoint x: 376, startPoint y: 65, endPoint x: 380, endPoint y: 52, distance: 13.5
click at [376, 65] on input "text" at bounding box center [432, 67] width 225 height 19
type input "Delta Community Credit Union"
click at [584, 69] on input "text" at bounding box center [604, 67] width 95 height 19
type input "776"
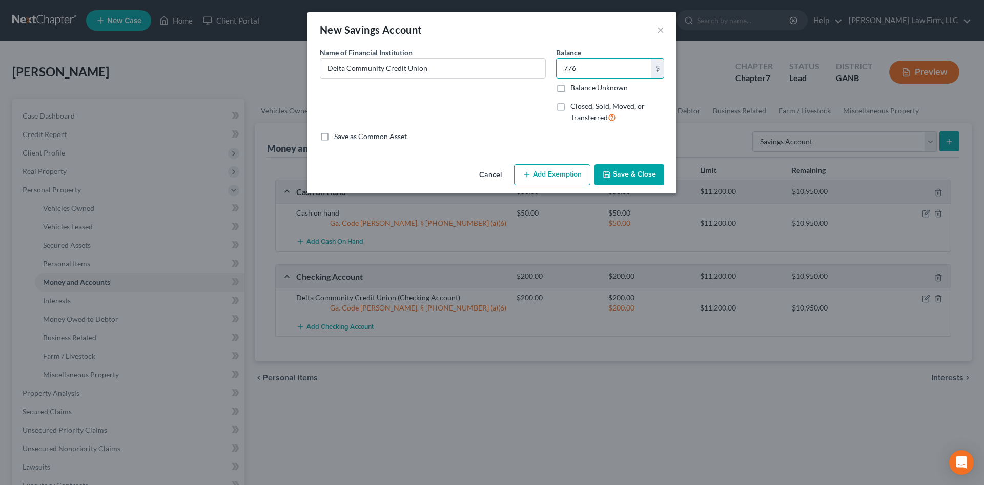
click at [558, 172] on button "Add Exemption" at bounding box center [552, 175] width 76 height 22
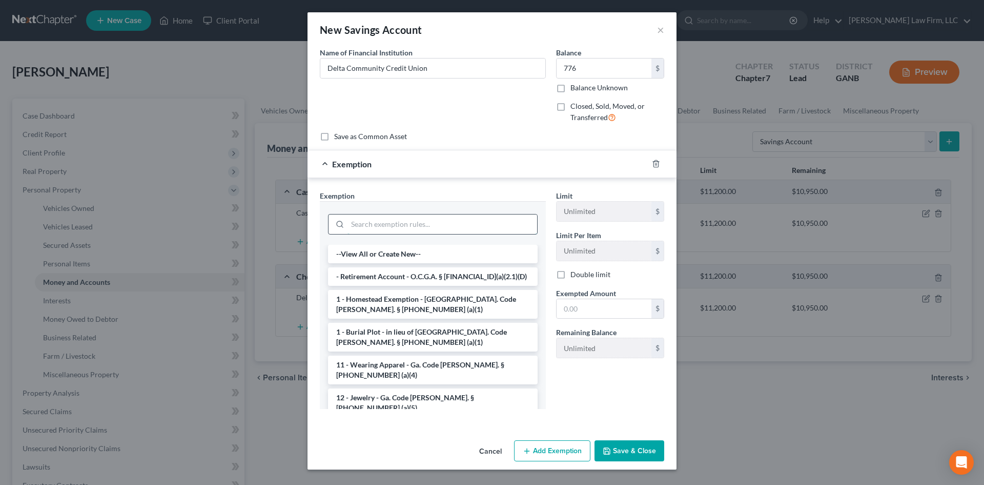
click at [413, 224] on input "search" at bounding box center [443, 223] width 190 height 19
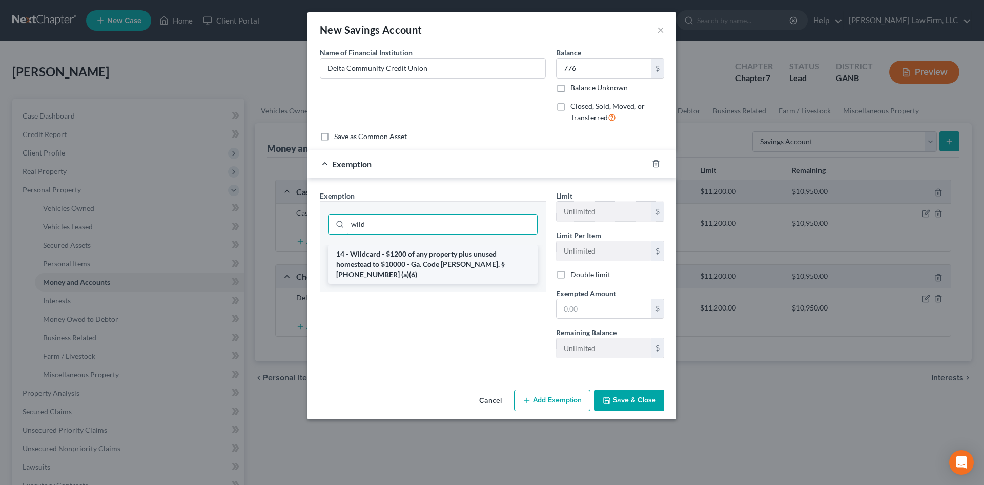
type input "wild"
click at [402, 263] on li "14 - Wildcard - $1200 of any property plus unused homestead to $10000 - Ga. Cod…" at bounding box center [433, 264] width 210 height 39
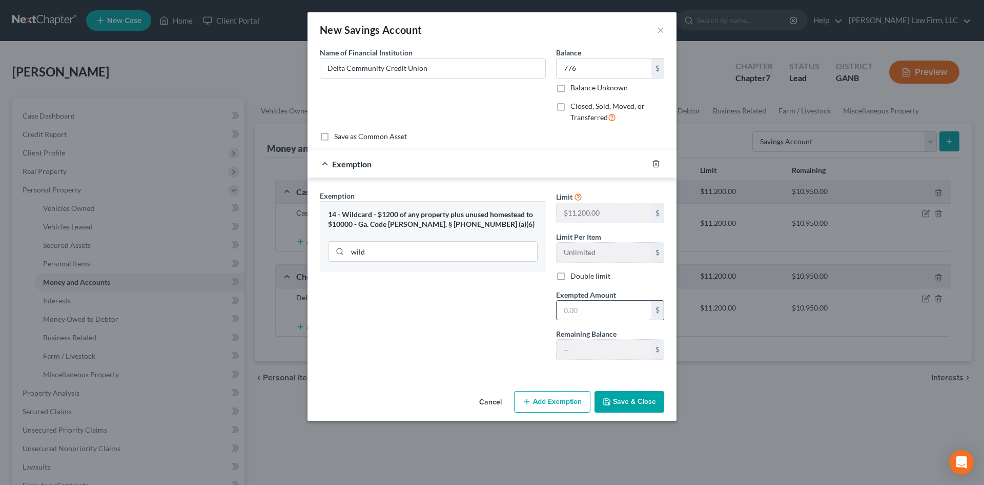
click at [574, 311] on input "text" at bounding box center [604, 309] width 95 height 19
type input "776"
click at [628, 406] on button "Save & Close" at bounding box center [630, 402] width 70 height 22
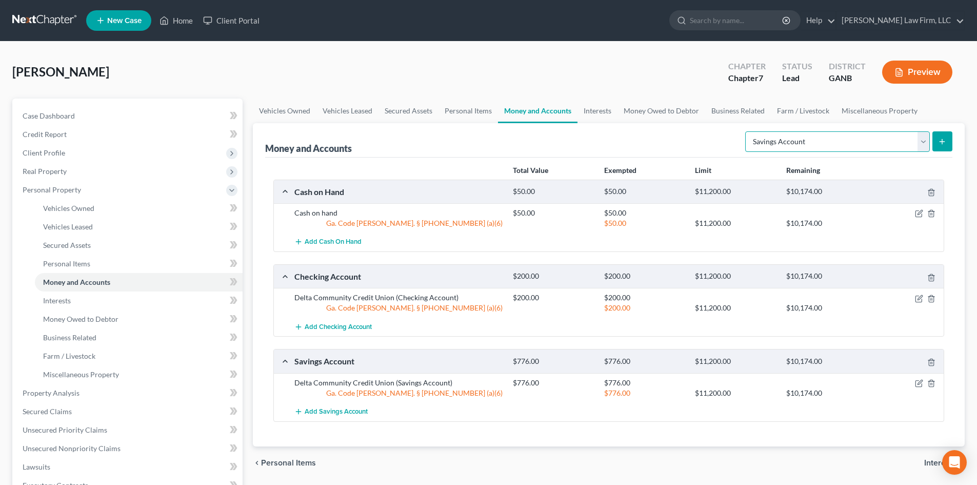
click at [922, 143] on select "Select Account Type Brokerage Cash on Hand Certificates of Deposit Checking Acc…" at bounding box center [837, 141] width 185 height 21
select select "money_market"
click at [747, 131] on select "Select Account Type Brokerage Cash on Hand Certificates of Deposit Checking Acc…" at bounding box center [837, 141] width 185 height 21
click at [944, 138] on icon "submit" at bounding box center [942, 141] width 8 height 8
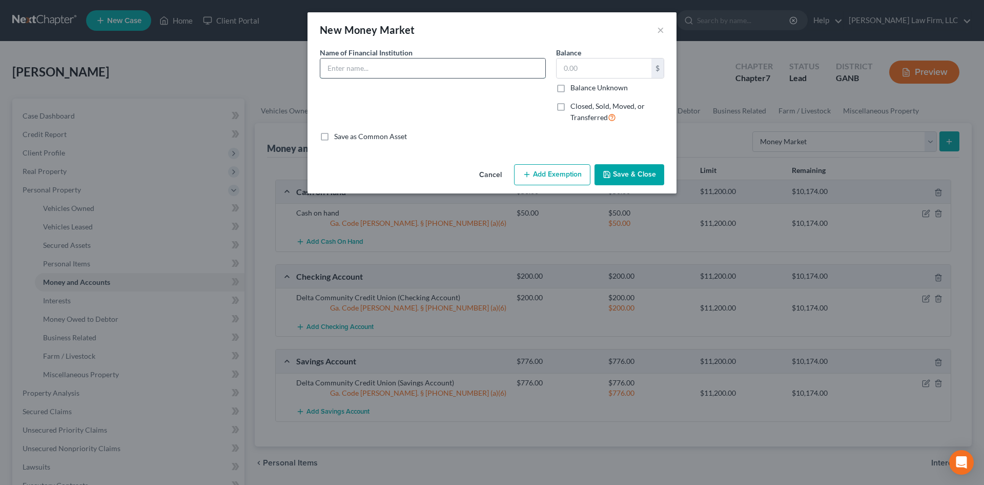
drag, startPoint x: 387, startPoint y: 70, endPoint x: 385, endPoint y: 61, distance: 9.0
click at [387, 70] on input "text" at bounding box center [432, 67] width 225 height 19
type input "Delta Community Credit Union"
click at [565, 65] on input "text" at bounding box center [604, 67] width 95 height 19
type input "1"
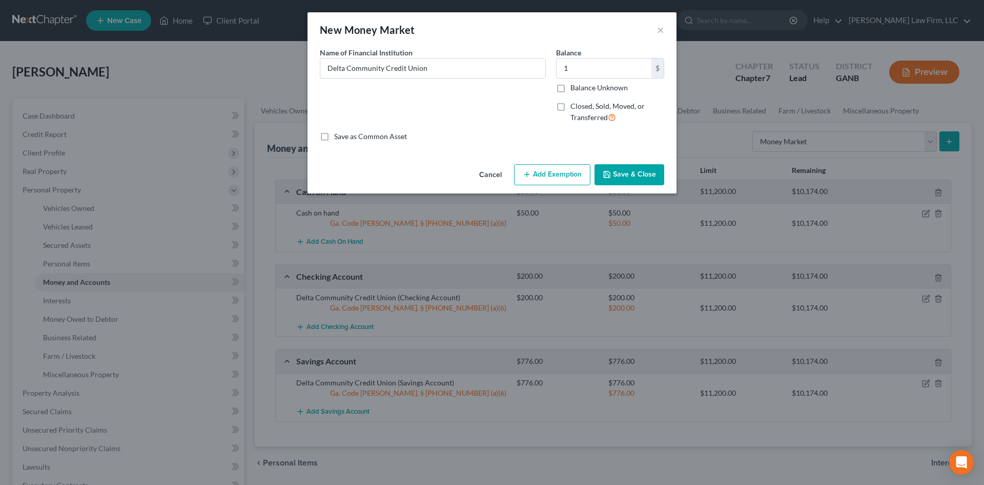
click at [550, 180] on button "Add Exemption" at bounding box center [552, 175] width 76 height 22
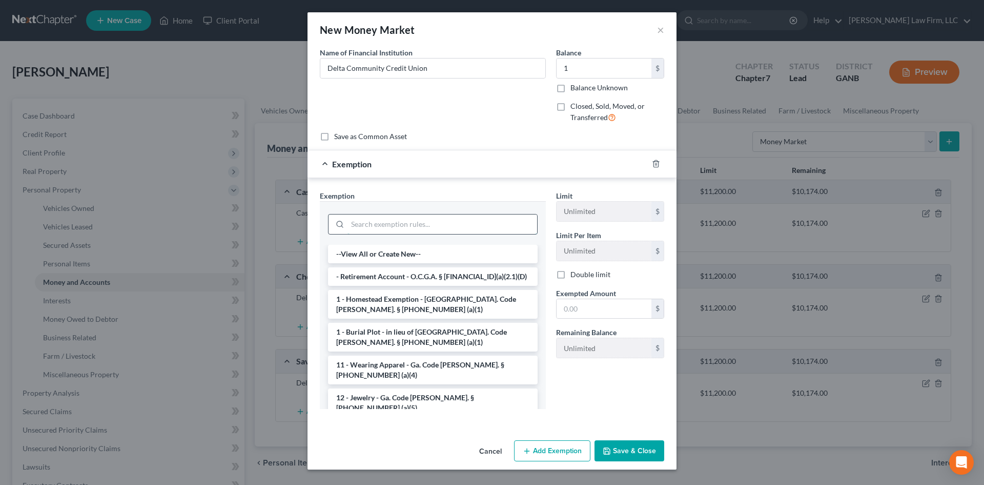
click at [425, 229] on input "search" at bounding box center [443, 223] width 190 height 19
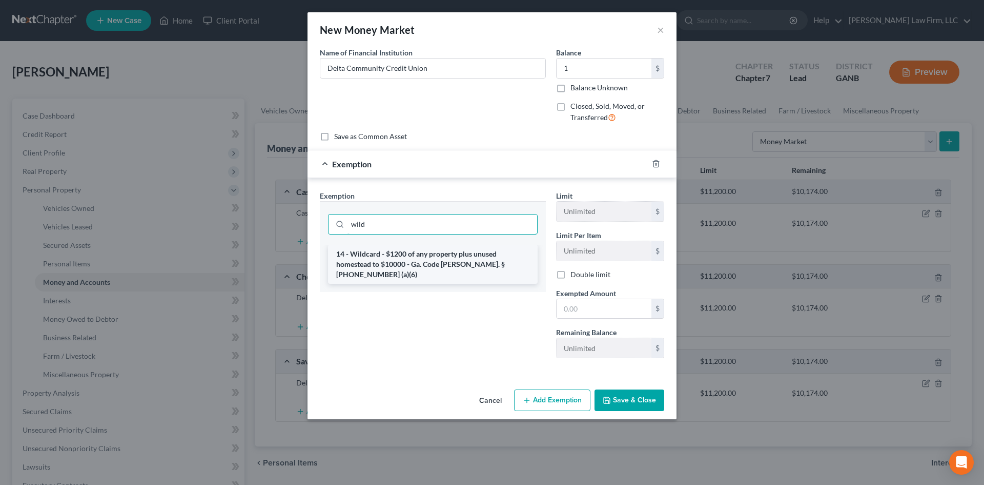
type input "wild"
click at [420, 258] on li "14 - Wildcard - $1200 of any property plus unused homestead to $10000 - Ga. Cod…" at bounding box center [433, 264] width 210 height 39
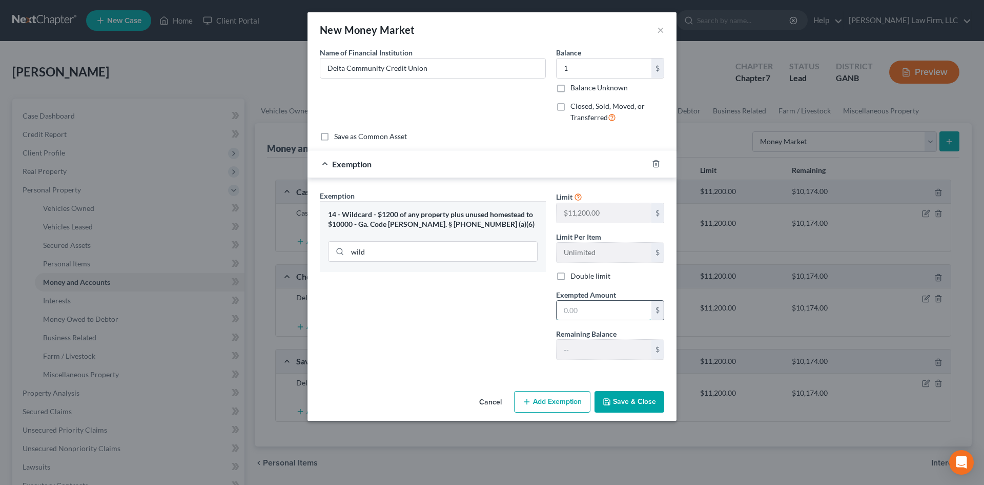
click at [574, 314] on input "text" at bounding box center [604, 309] width 95 height 19
type input "1"
click at [496, 329] on div "Exemption Set must be selected for CA. Exemption * 14 - Wildcard - $1200 of any…" at bounding box center [433, 278] width 236 height 177
click at [649, 402] on button "Save & Close" at bounding box center [630, 402] width 70 height 22
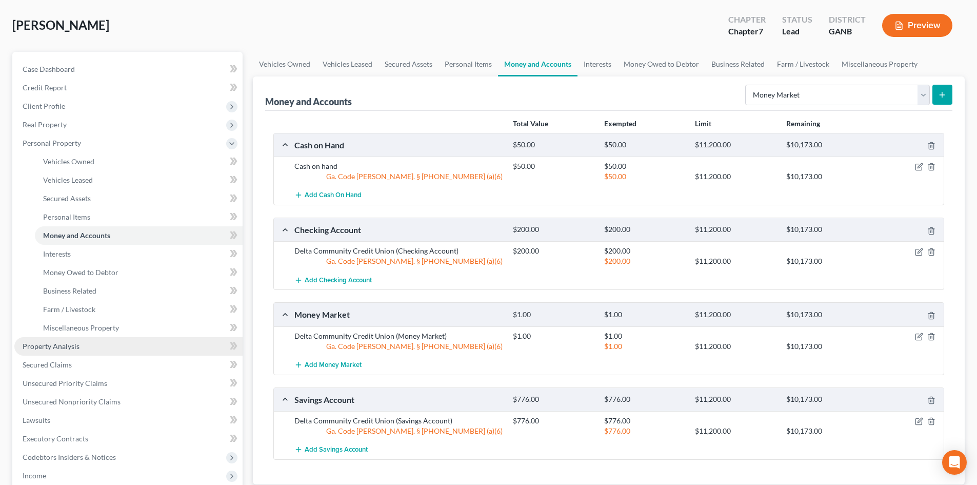
scroll to position [68, 0]
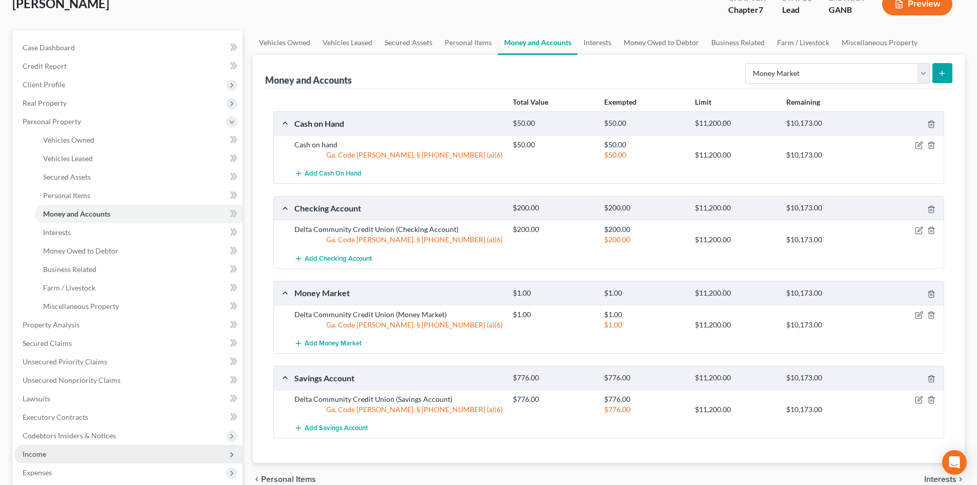
click at [29, 460] on span "Income" at bounding box center [128, 454] width 228 height 18
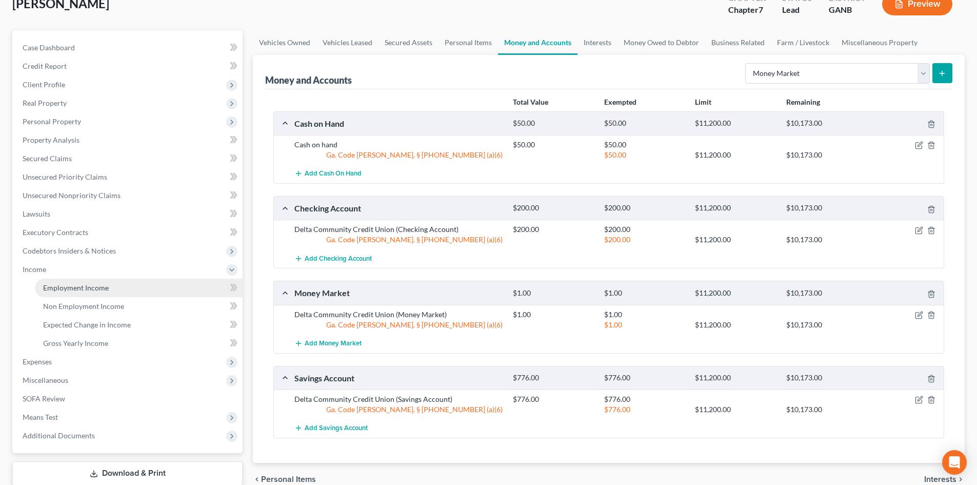
click at [73, 295] on link "Employment Income" at bounding box center [139, 287] width 208 height 18
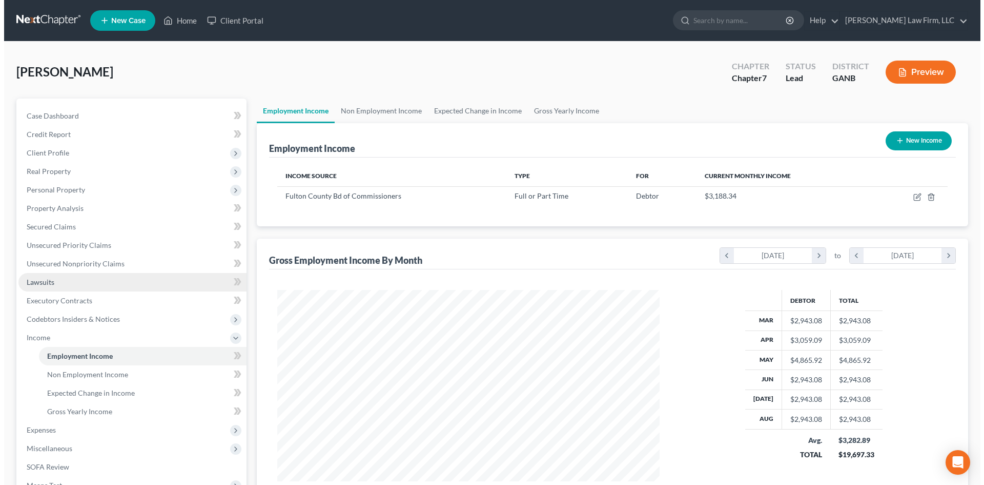
scroll to position [191, 403]
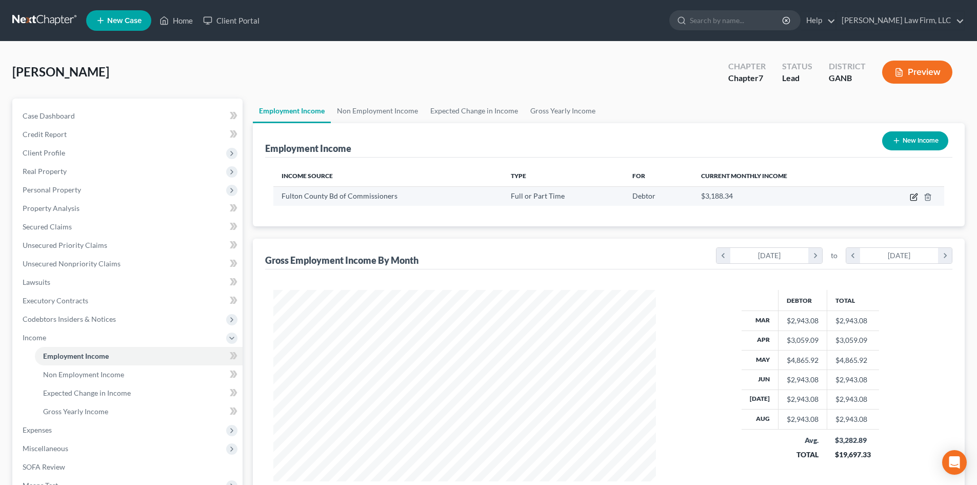
click at [910, 198] on icon "button" at bounding box center [914, 197] width 8 height 8
select select "0"
select select "10"
select select "2"
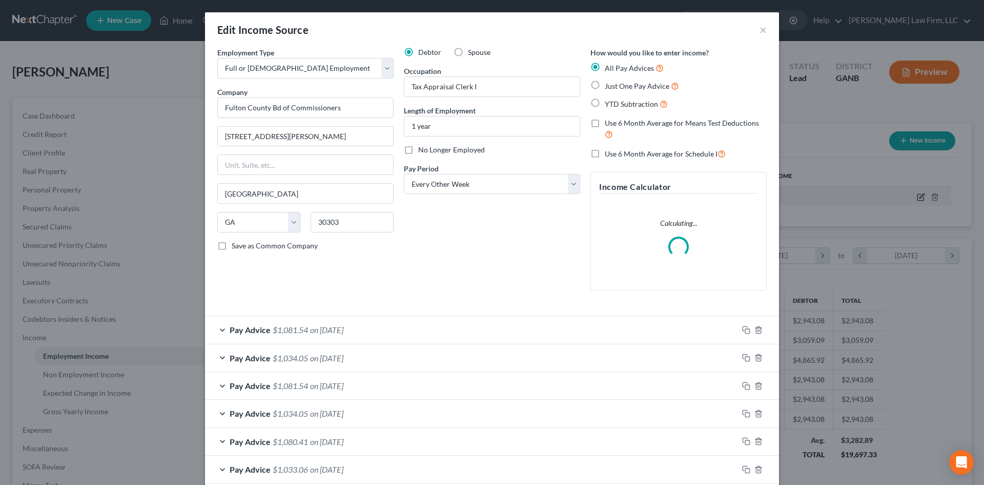
scroll to position [193, 407]
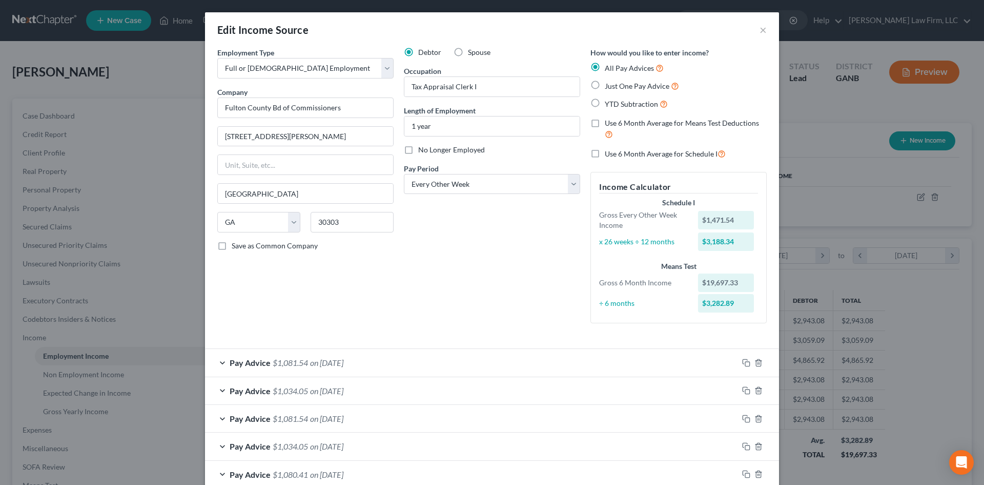
click at [449, 363] on div "Pay Advice $1,081.54 on [DATE]" at bounding box center [471, 362] width 533 height 27
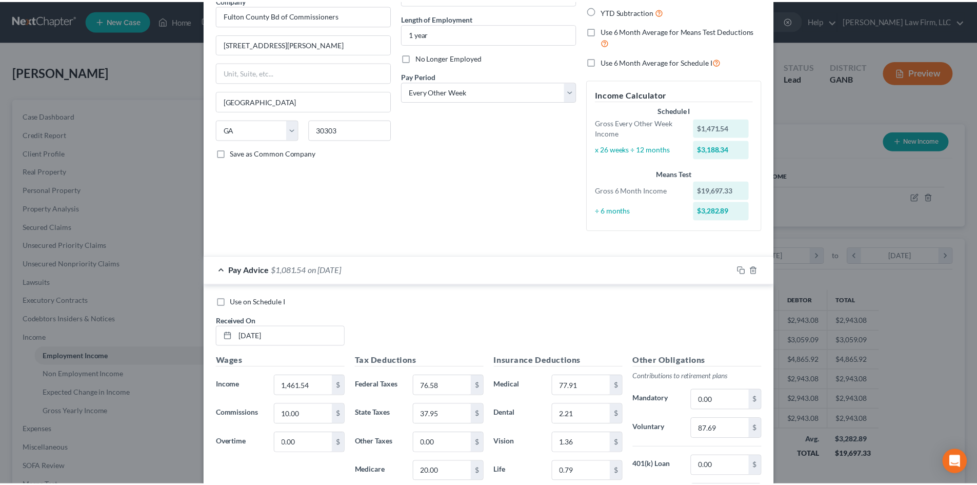
scroll to position [0, 0]
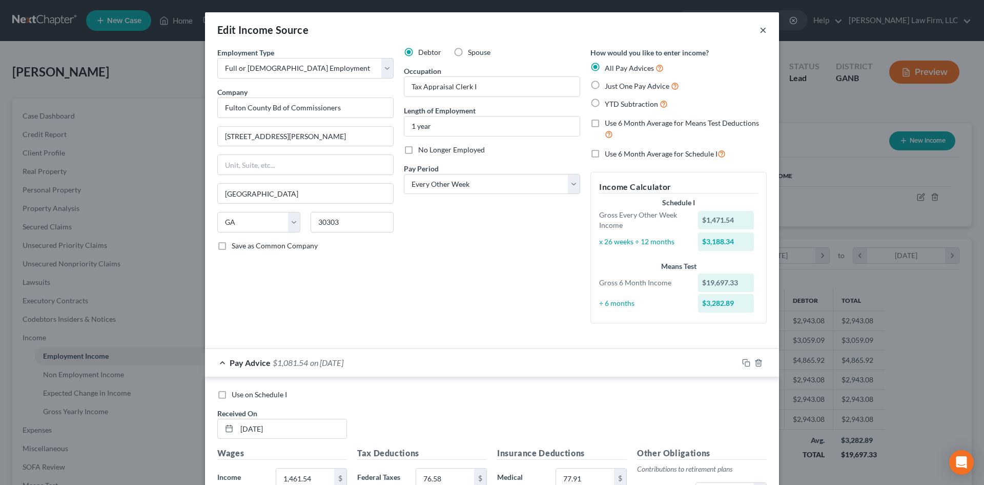
click at [760, 32] on button "×" at bounding box center [763, 30] width 7 height 12
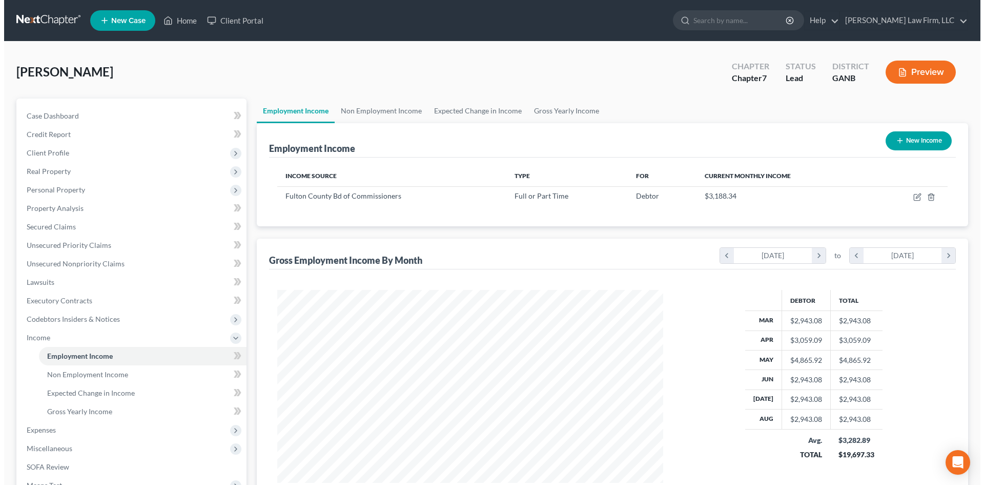
scroll to position [512553, 512341]
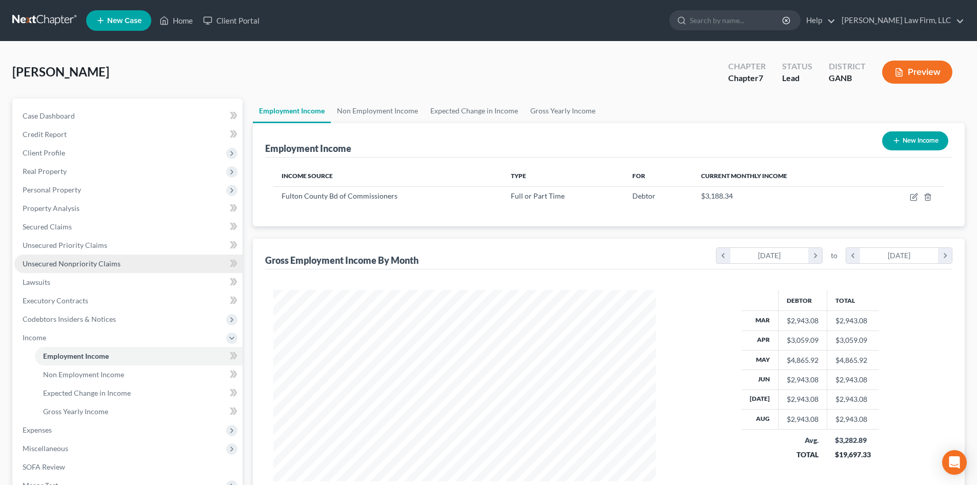
click at [47, 268] on link "Unsecured Nonpriority Claims" at bounding box center [128, 263] width 228 height 18
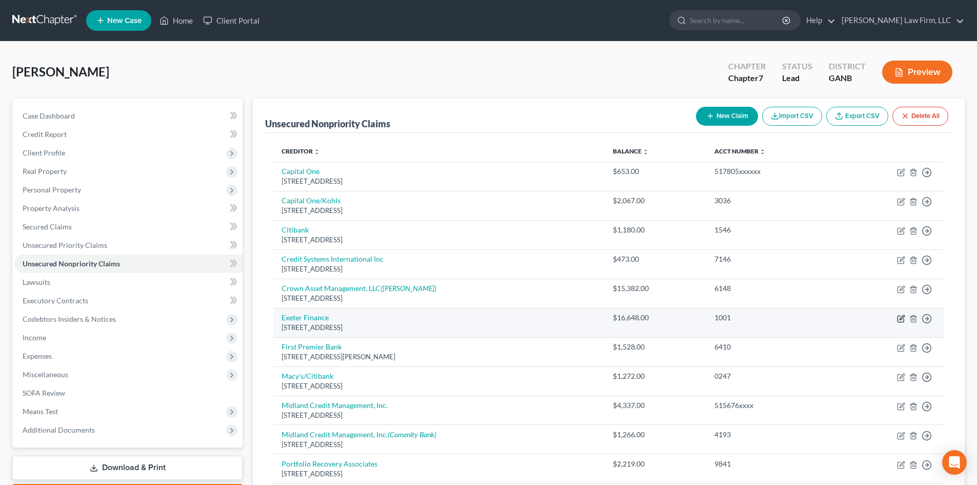
click at [902, 319] on icon "button" at bounding box center [901, 318] width 8 height 8
select select "45"
select select "4"
select select "0"
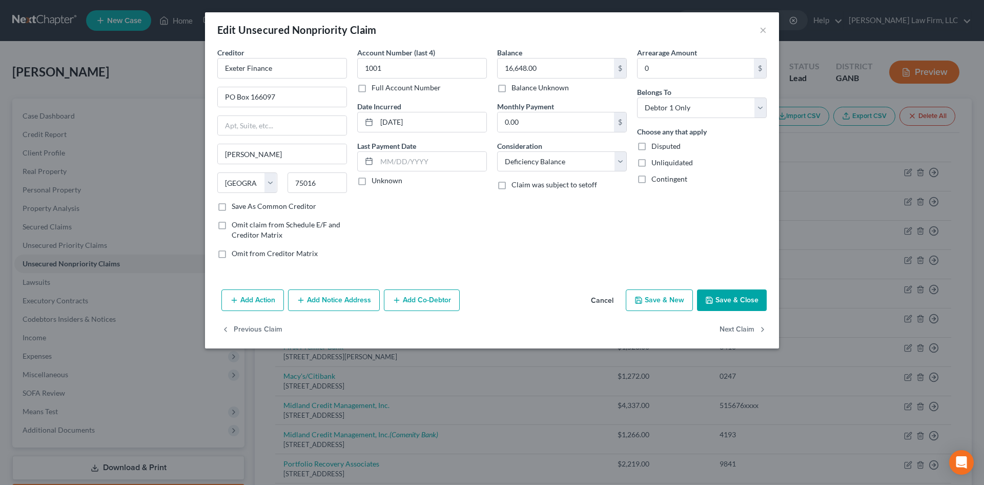
click at [247, 298] on button "Add Action" at bounding box center [253, 300] width 63 height 22
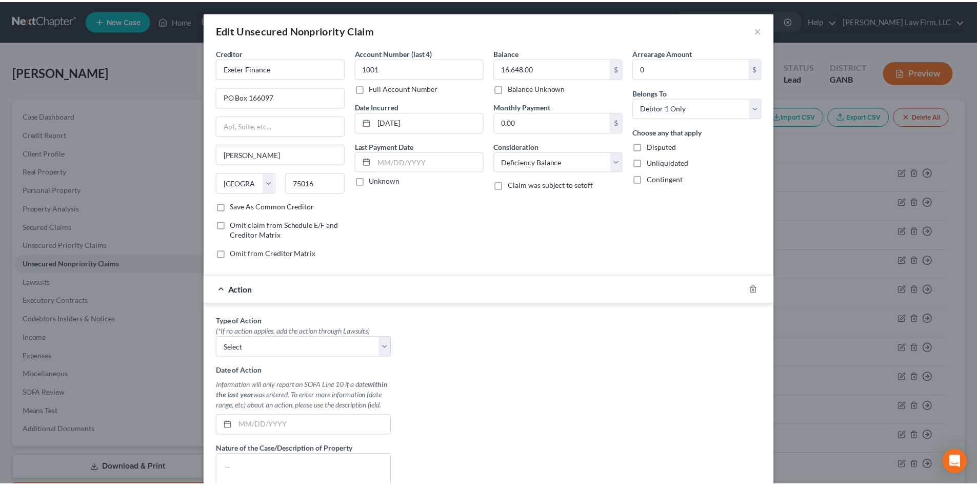
scroll to position [137, 0]
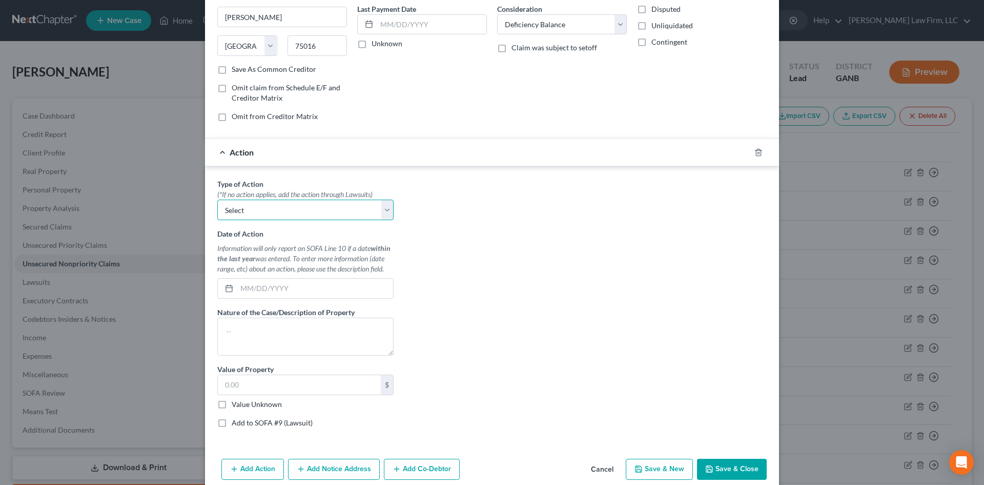
click at [380, 209] on select "Select Repossession Garnishment Foreclosure Personal Injury Attached, Seized, O…" at bounding box center [305, 209] width 176 height 21
select select "0"
click at [217, 199] on select "Select Repossession Garnishment Foreclosure Personal Injury Attached, Seized, O…" at bounding box center [305, 209] width 176 height 21
click at [326, 293] on input "text" at bounding box center [315, 287] width 156 height 19
type input "[DATE]"
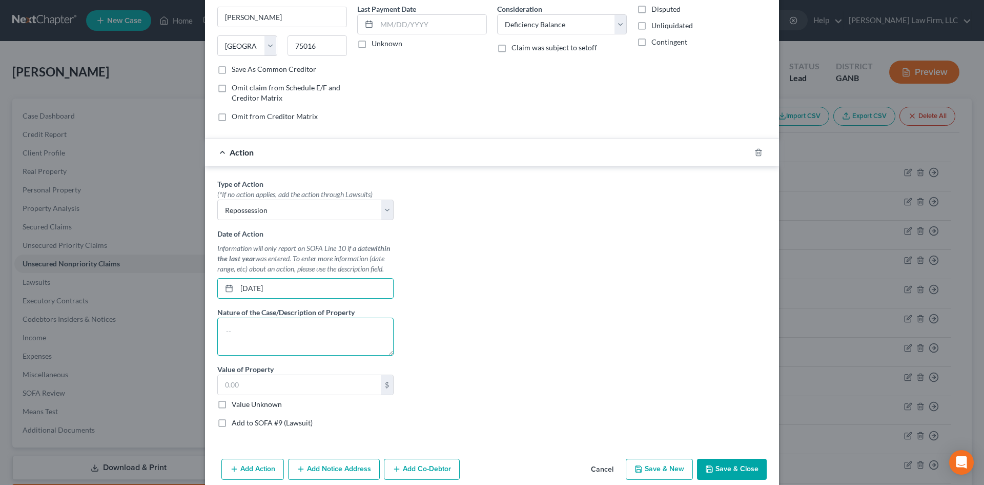
click at [309, 330] on textarea at bounding box center [305, 336] width 176 height 38
type textarea "2021 Toyota Corolla"
click at [300, 391] on input "text" at bounding box center [299, 384] width 163 height 19
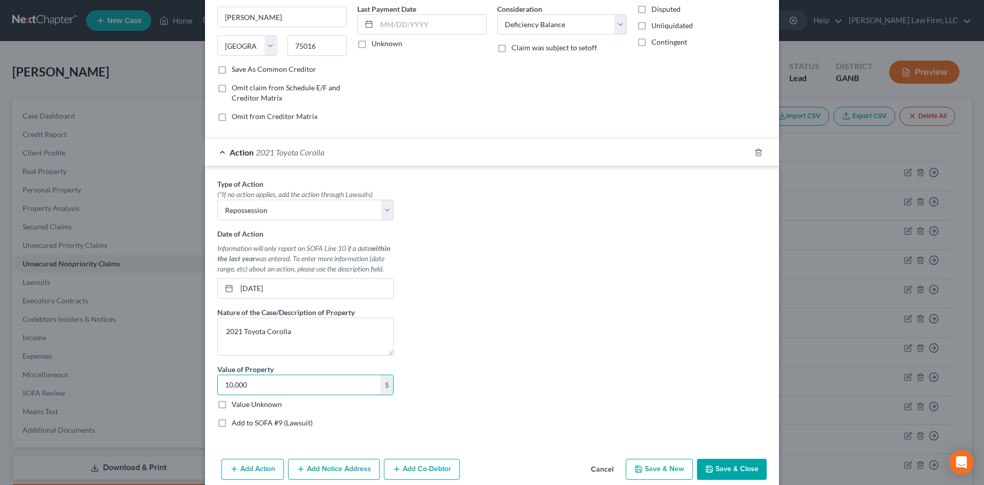
type input "10,000"
click at [733, 474] on button "Save & Close" at bounding box center [732, 469] width 70 height 22
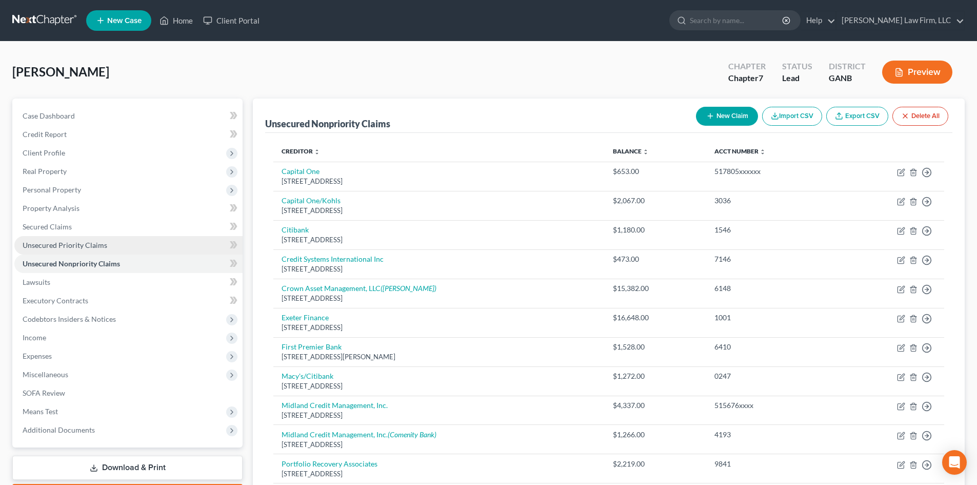
click at [58, 240] on link "Unsecured Priority Claims" at bounding box center [128, 245] width 228 height 18
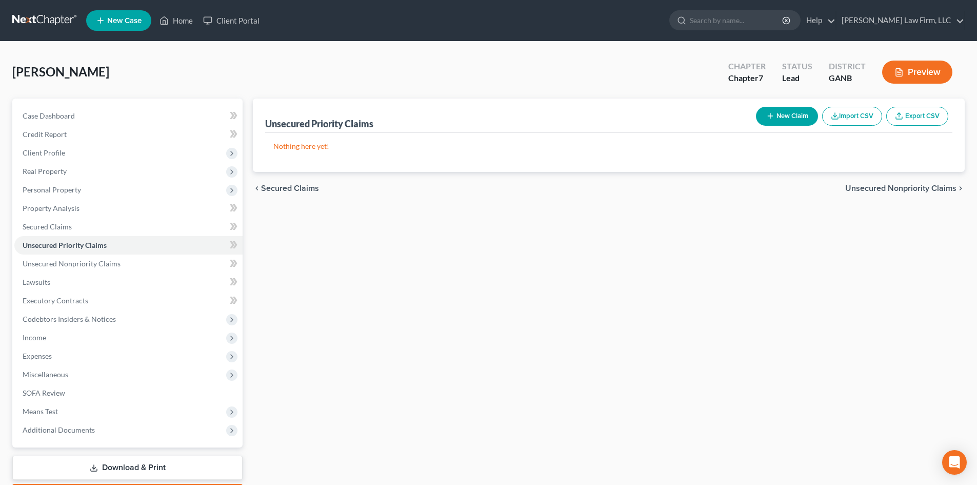
click at [798, 111] on button "New Claim" at bounding box center [787, 116] width 62 height 19
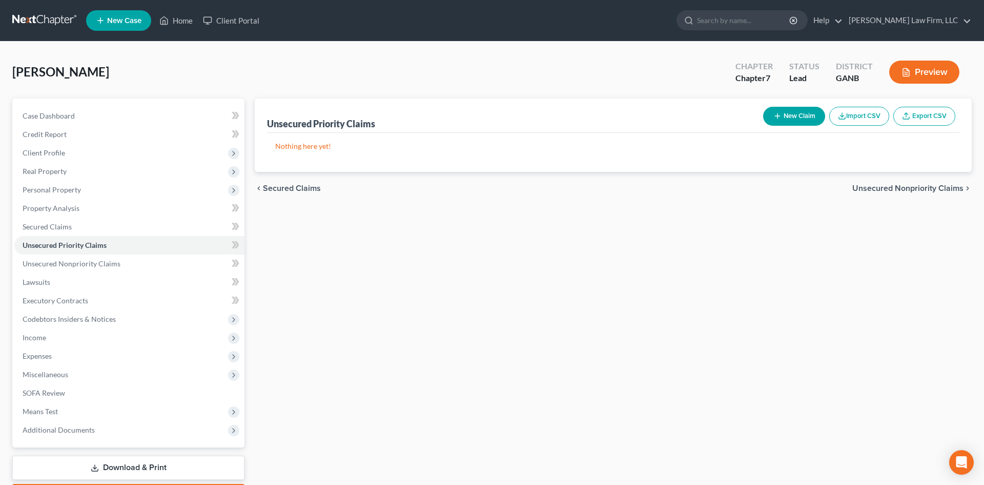
select select "0"
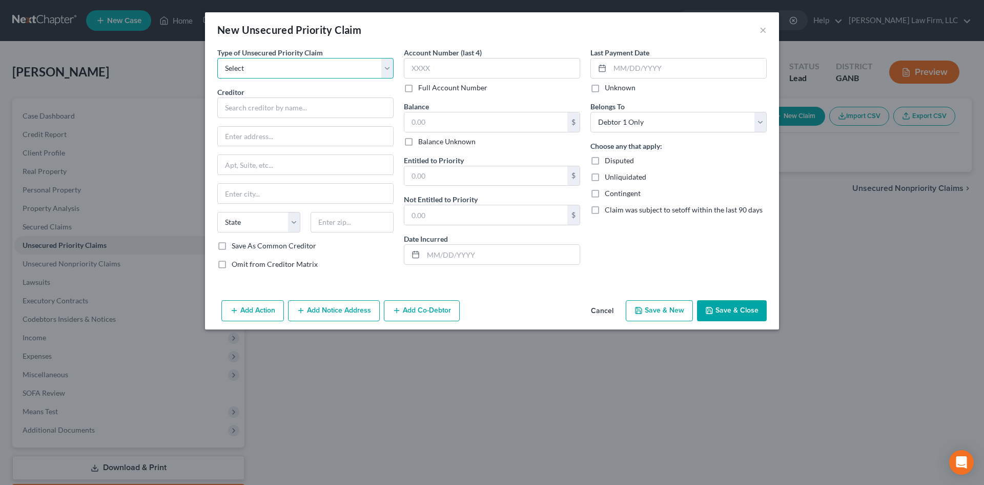
click at [270, 68] on select "Select Taxes & Other Government Units Domestic Support Obligations Extensions o…" at bounding box center [305, 68] width 176 height 21
select select "0"
click at [217, 58] on select "Select Taxes & Other Government Units Domestic Support Obligations Extensions o…" at bounding box center [305, 68] width 176 height 21
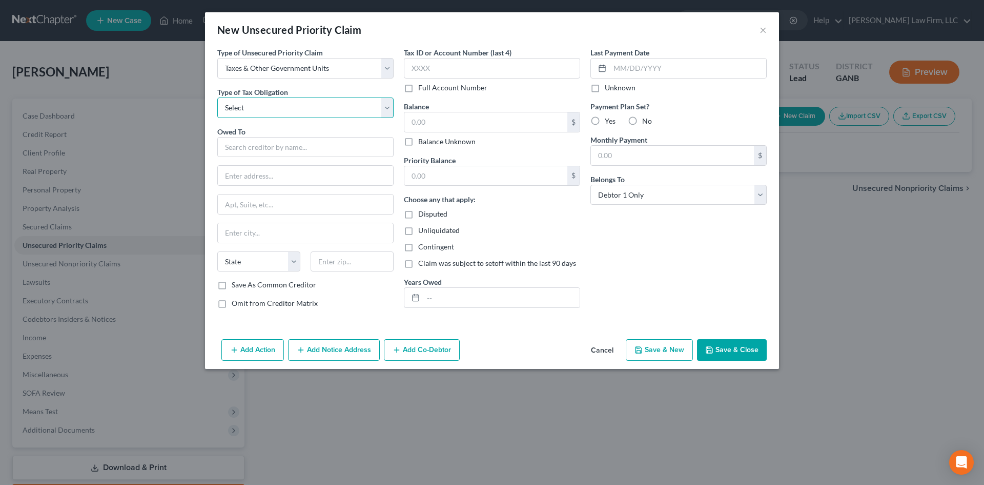
click at [257, 106] on select "Select Federal City State Franchise Tax Board Other" at bounding box center [305, 107] width 176 height 21
select select "0"
click at [217, 97] on select "Select Federal City State Franchise Tax Board Other" at bounding box center [305, 107] width 176 height 21
click at [246, 152] on input "text" at bounding box center [305, 147] width 176 height 21
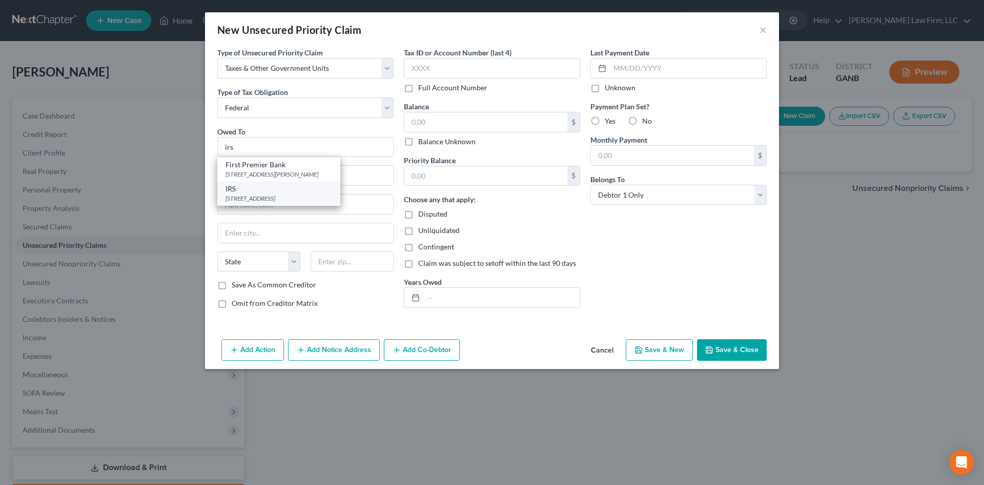
click at [238, 194] on div "[STREET_ADDRESS]" at bounding box center [279, 198] width 107 height 9
type input "IRS"
type input "PO Box 7346"
type input "[GEOGRAPHIC_DATA]"
select select "39"
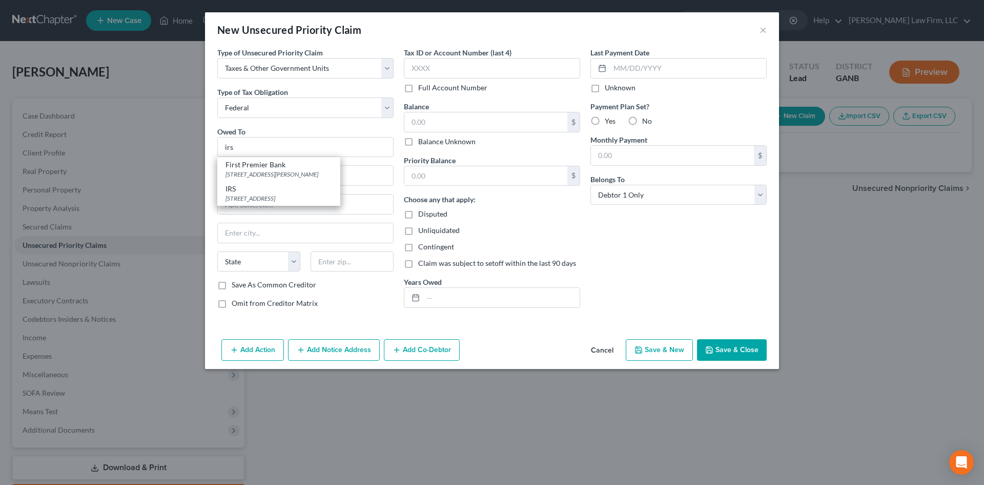
type input "191017346"
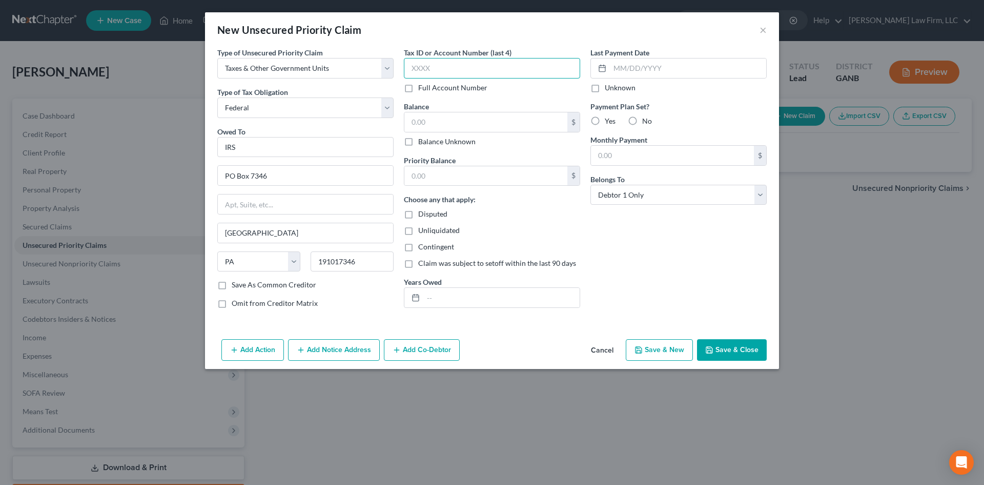
click at [449, 69] on input "text" at bounding box center [492, 68] width 176 height 21
type input "7387"
click at [731, 346] on button "Save & Close" at bounding box center [732, 350] width 70 height 22
type input "0.00"
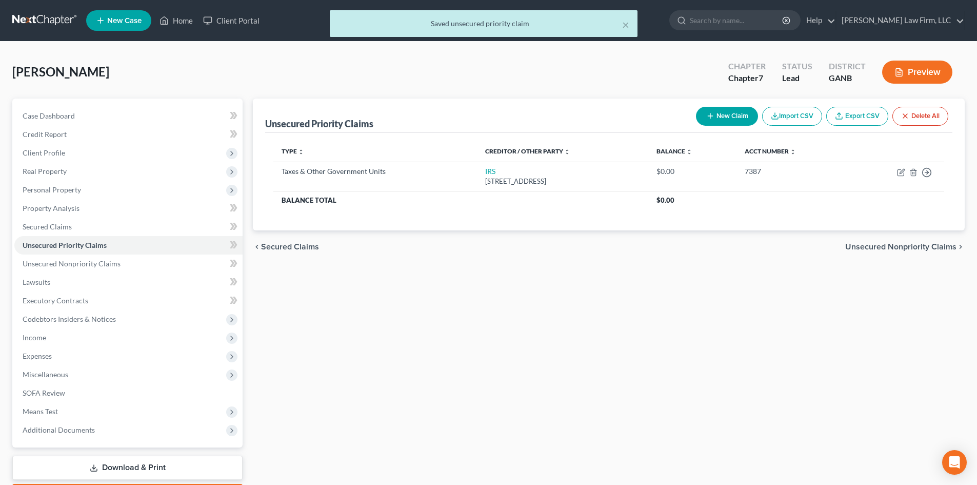
click at [712, 112] on button "New Claim" at bounding box center [727, 116] width 62 height 19
select select "0"
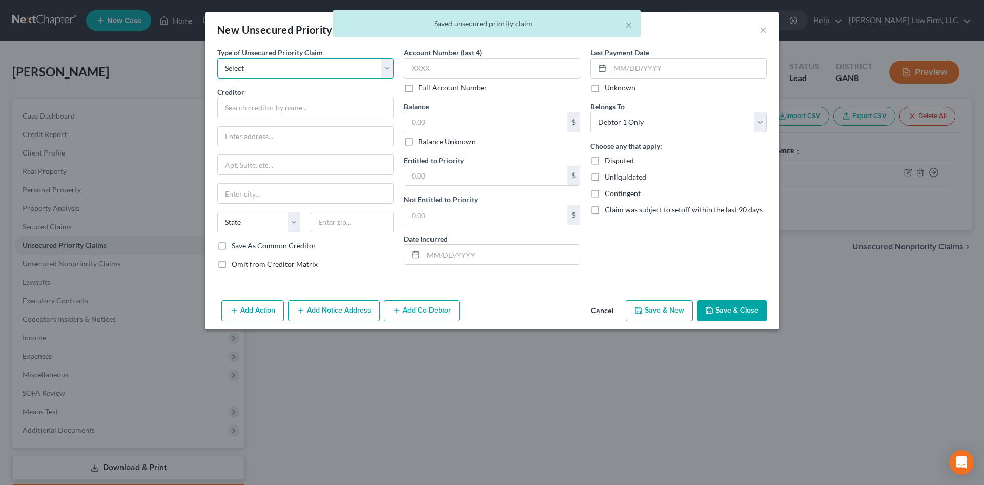
drag, startPoint x: 235, startPoint y: 69, endPoint x: 247, endPoint y: 77, distance: 13.7
click at [235, 69] on select "Select Taxes & Other Government Units Domestic Support Obligations Extensions o…" at bounding box center [305, 68] width 176 height 21
select select "0"
click at [217, 58] on select "Select Taxes & Other Government Units Domestic Support Obligations Extensions o…" at bounding box center [305, 68] width 176 height 21
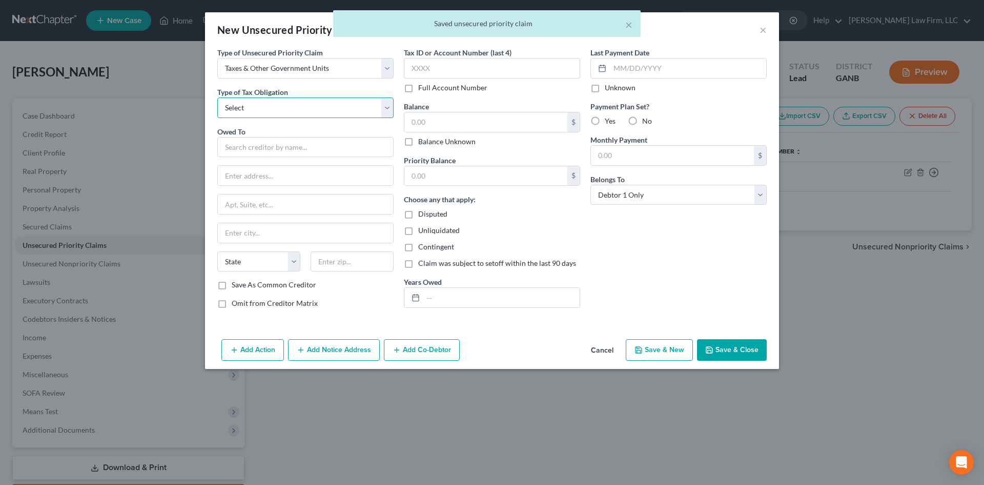
click at [249, 109] on select "Select Federal City State Franchise Tax Board Other" at bounding box center [305, 107] width 176 height 21
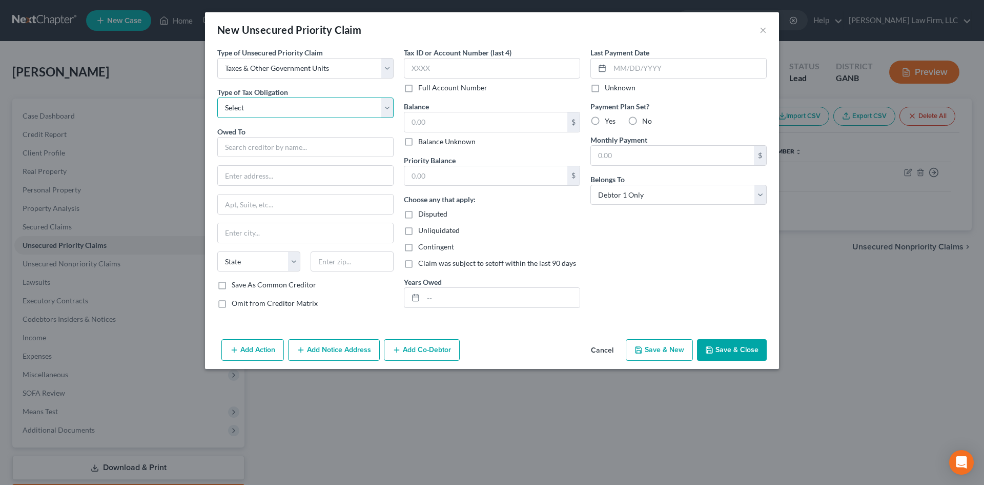
select select "2"
click at [217, 97] on select "Select Federal City State Franchise Tax Board Other" at bounding box center [305, 107] width 176 height 21
click at [248, 154] on input "text" at bounding box center [305, 147] width 176 height 21
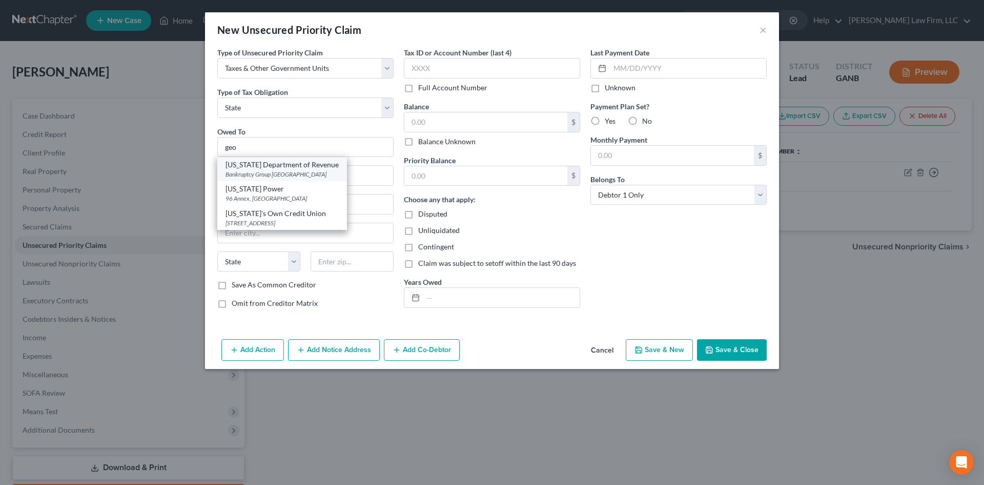
click at [258, 172] on div "Bankruptcy Group [GEOGRAPHIC_DATA]" at bounding box center [282, 174] width 113 height 9
type input "[US_STATE] Department of Revenue"
type input "Bankruptcy Group"
type input "PO Box 161108"
type input "[GEOGRAPHIC_DATA]"
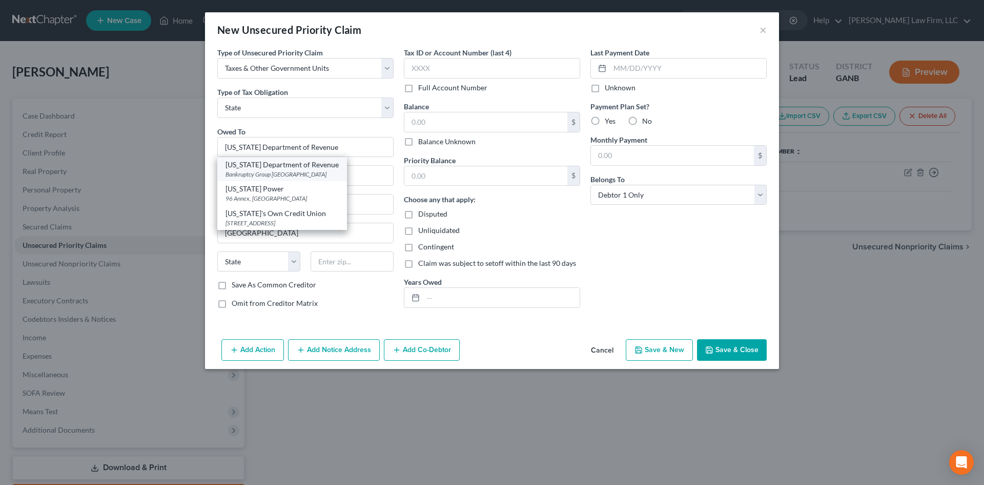
select select "10"
type input "30321"
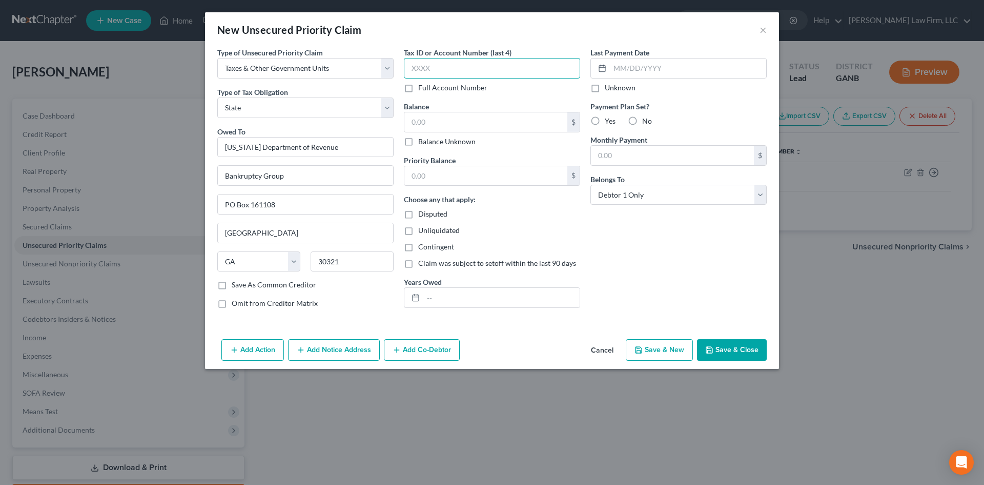
click at [467, 65] on input "text" at bounding box center [492, 68] width 176 height 21
type input "7387"
click at [726, 349] on button "Save & Close" at bounding box center [732, 350] width 70 height 22
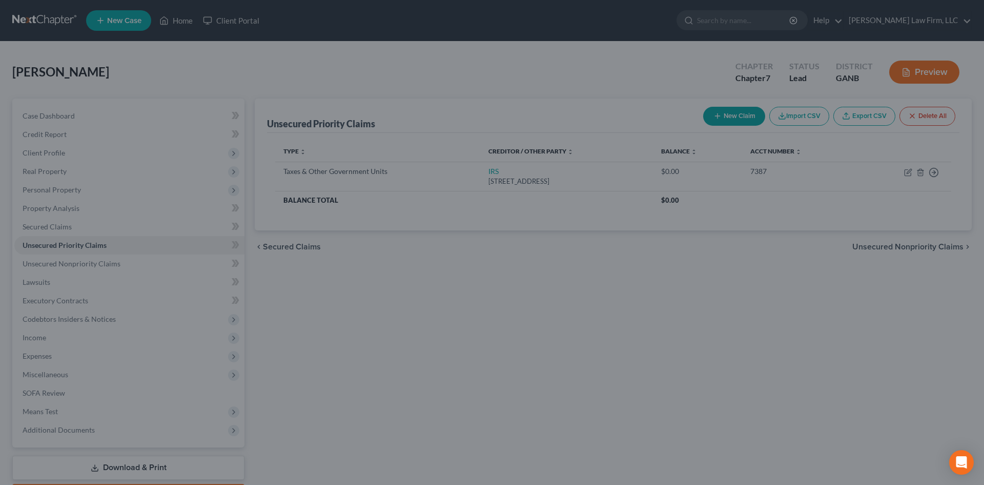
type input "0.00"
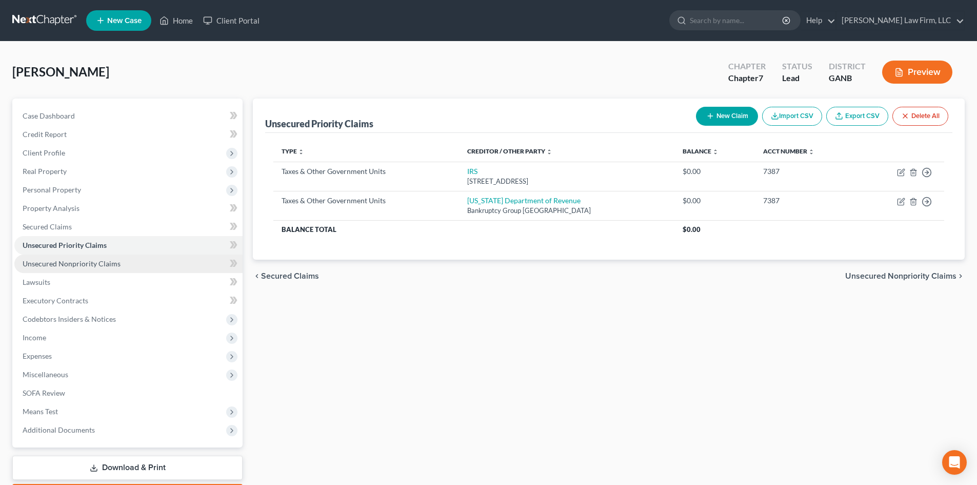
click at [67, 262] on span "Unsecured Nonpriority Claims" at bounding box center [72, 263] width 98 height 9
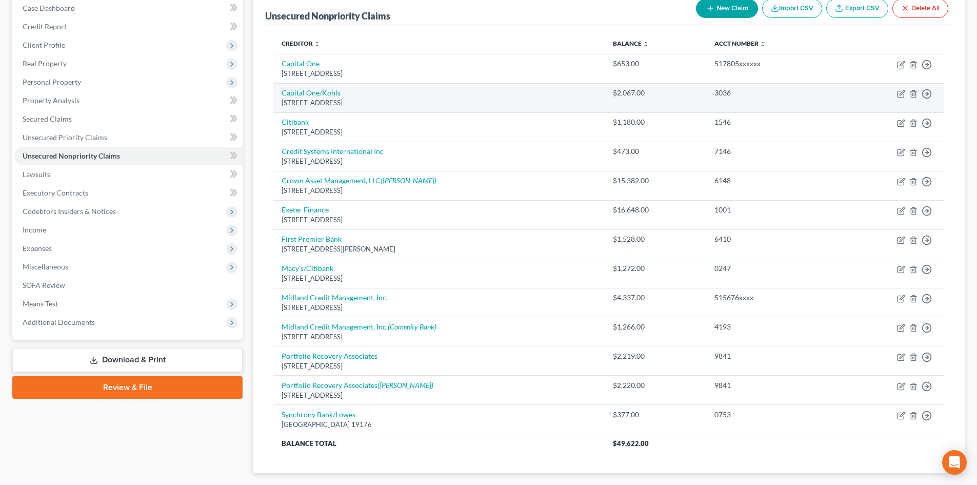
scroll to position [168, 0]
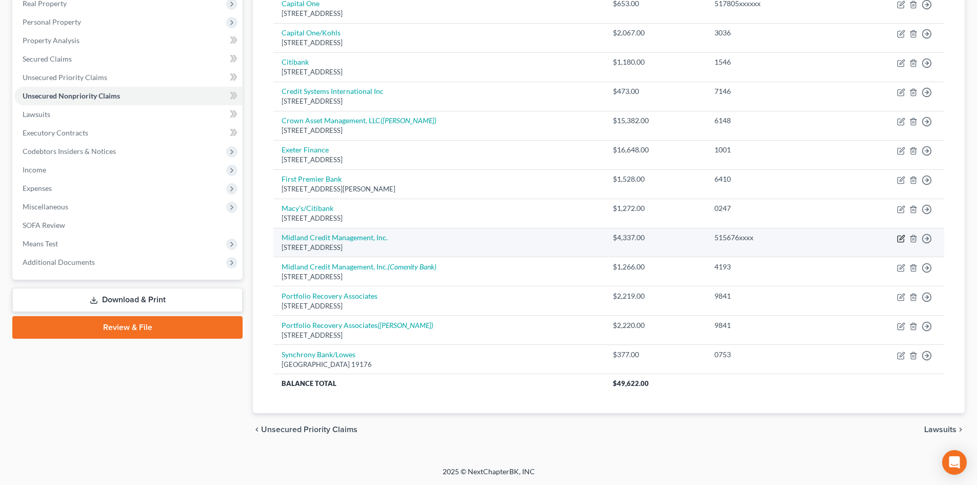
click at [901, 242] on icon "button" at bounding box center [900, 238] width 6 height 6
select select "23"
select select "1"
select select "0"
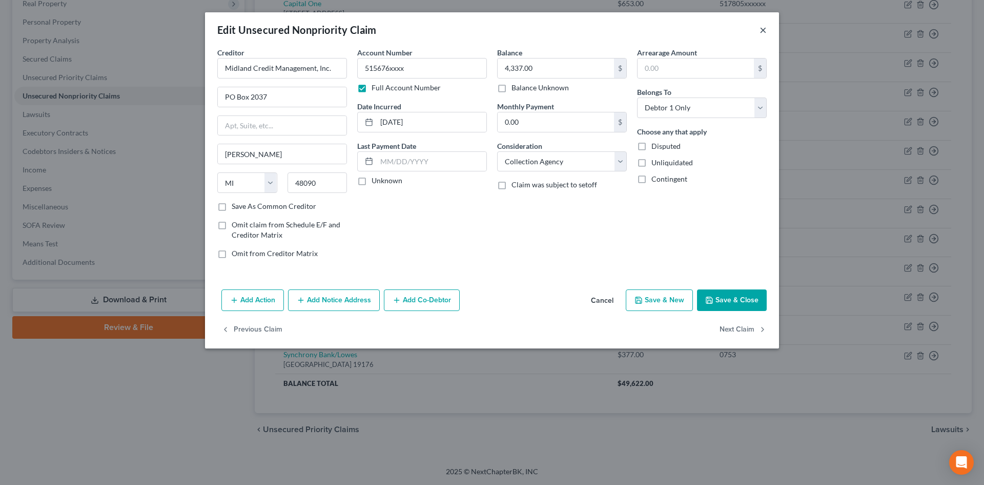
click at [766, 29] on button "×" at bounding box center [763, 30] width 7 height 12
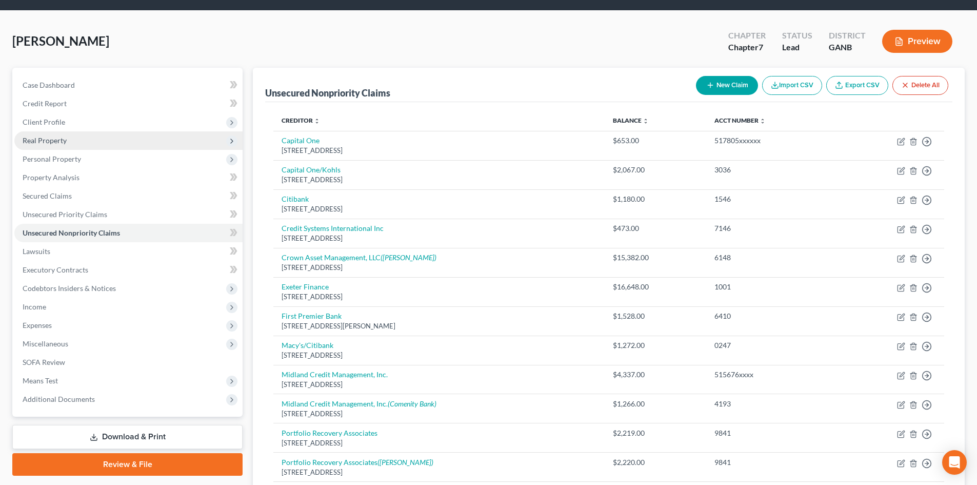
scroll to position [0, 0]
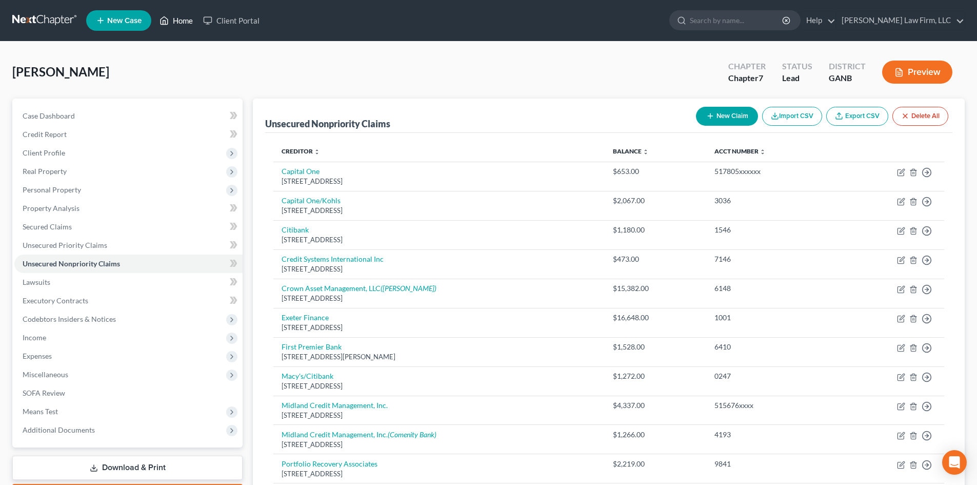
click at [179, 23] on link "Home" at bounding box center [176, 20] width 44 height 18
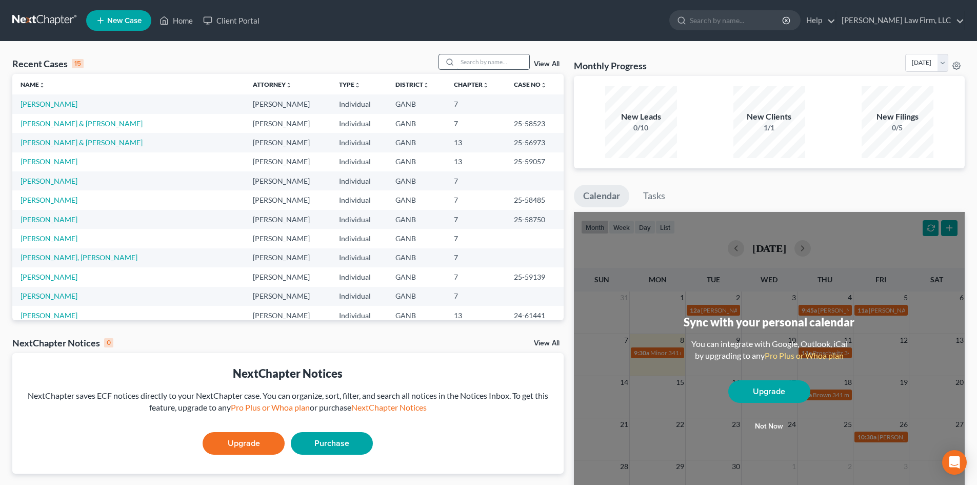
click at [459, 62] on input "search" at bounding box center [493, 61] width 72 height 15
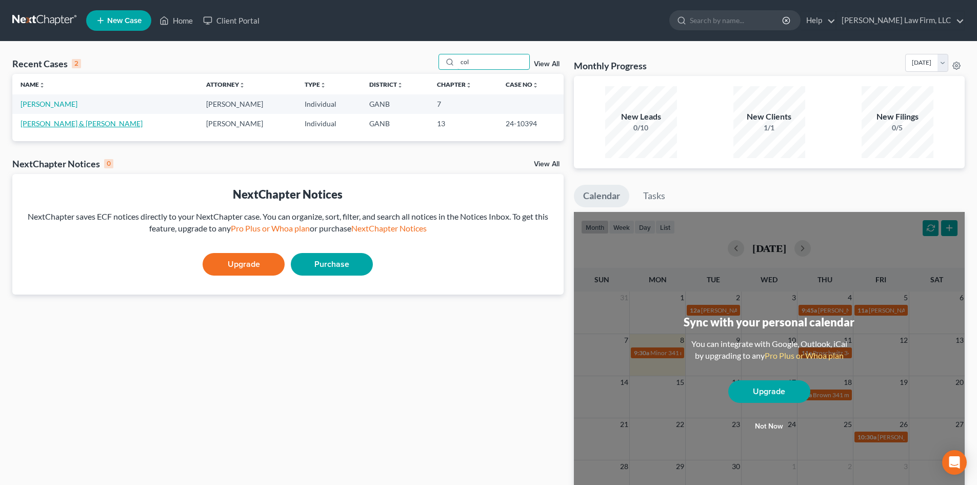
type input "col"
click at [45, 124] on link "[PERSON_NAME] & [PERSON_NAME]" at bounding box center [82, 123] width 122 height 9
select select "4"
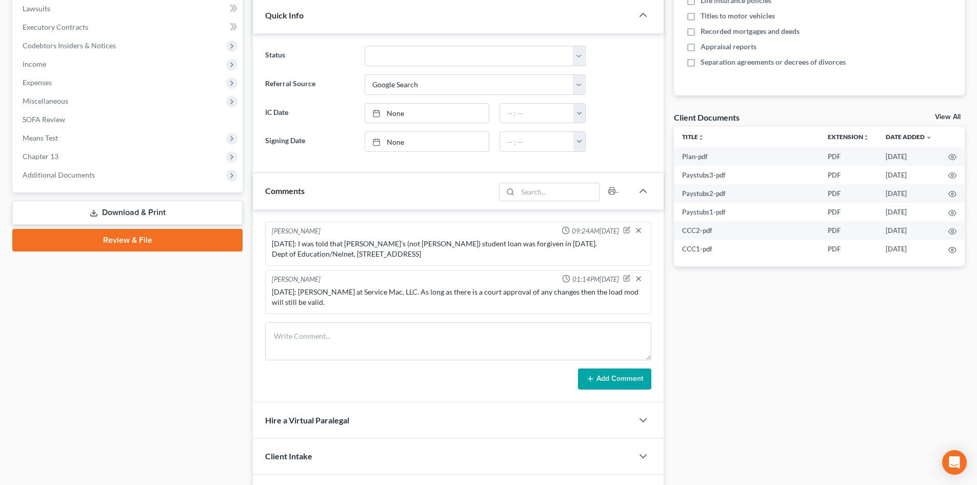
scroll to position [68, 0]
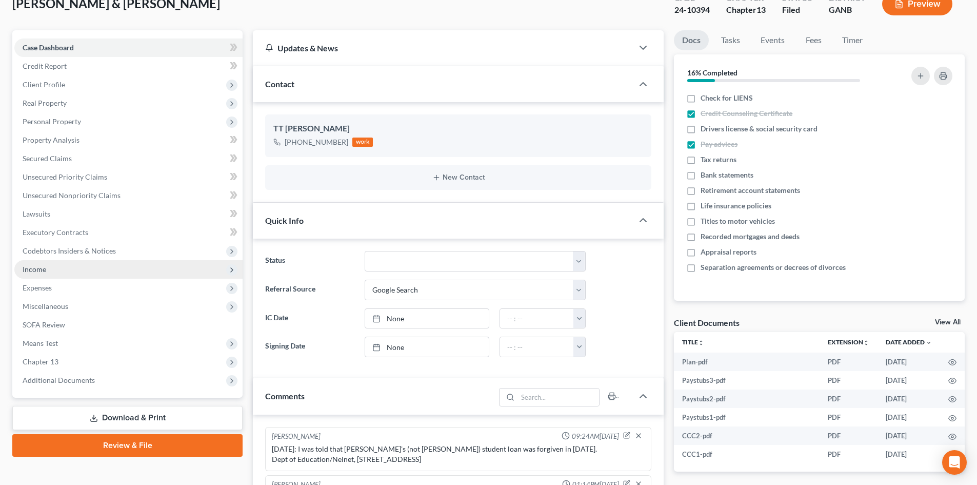
click at [32, 268] on span "Income" at bounding box center [35, 269] width 24 height 9
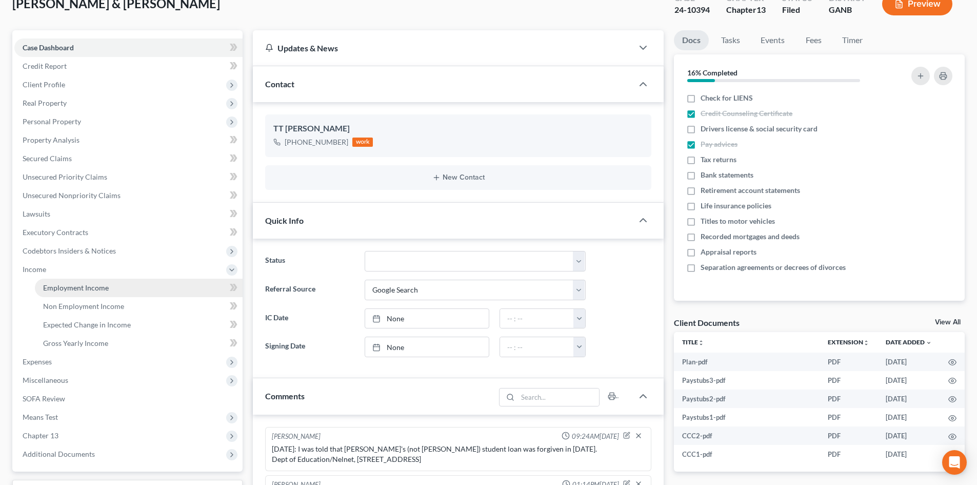
click at [81, 287] on span "Employment Income" at bounding box center [76, 287] width 66 height 9
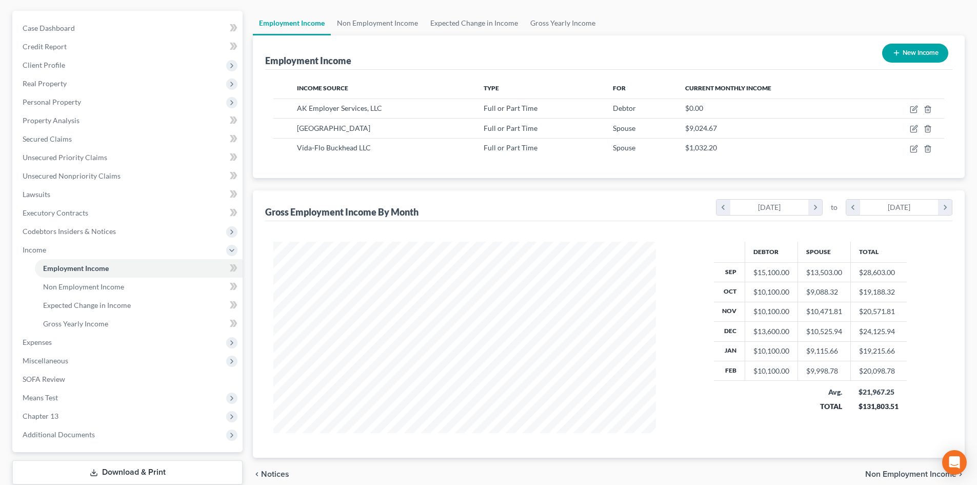
scroll to position [68, 0]
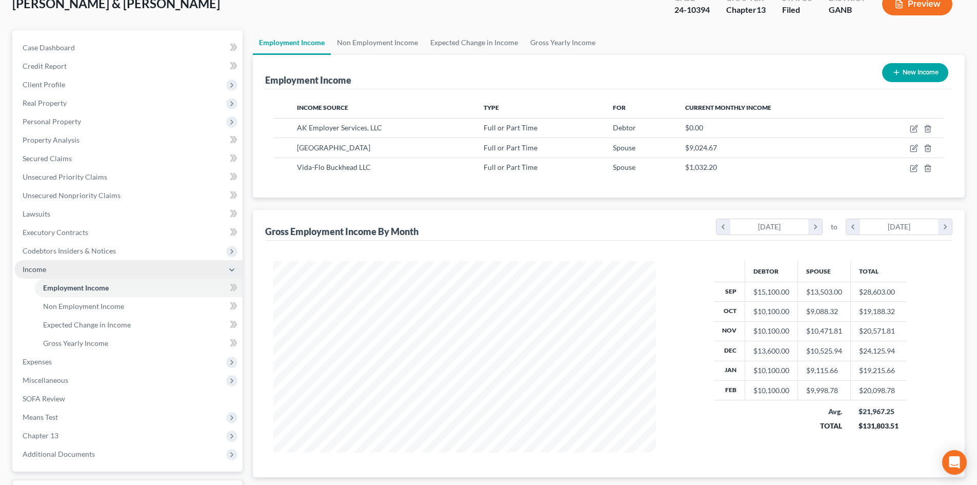
drag, startPoint x: 23, startPoint y: 272, endPoint x: 33, endPoint y: 266, distance: 12.0
click at [23, 272] on span "Income" at bounding box center [35, 269] width 24 height 9
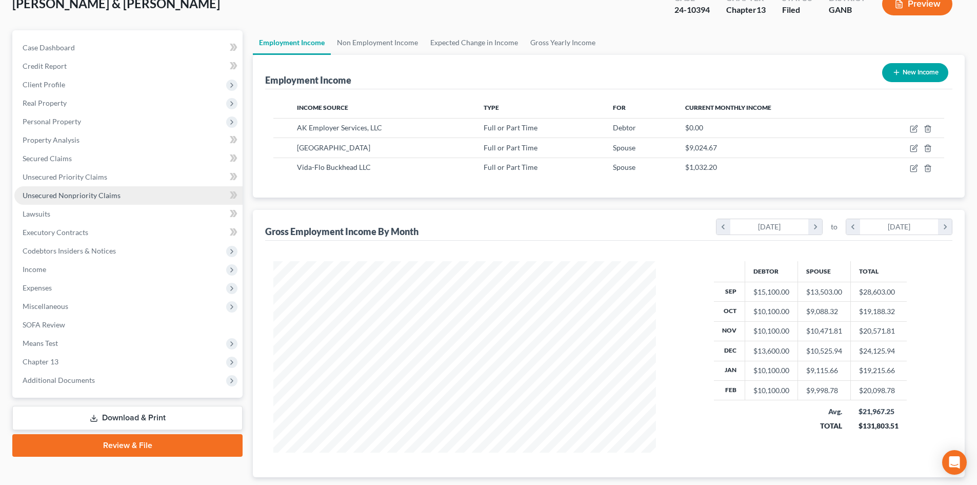
click at [68, 195] on span "Unsecured Nonpriority Claims" at bounding box center [72, 195] width 98 height 9
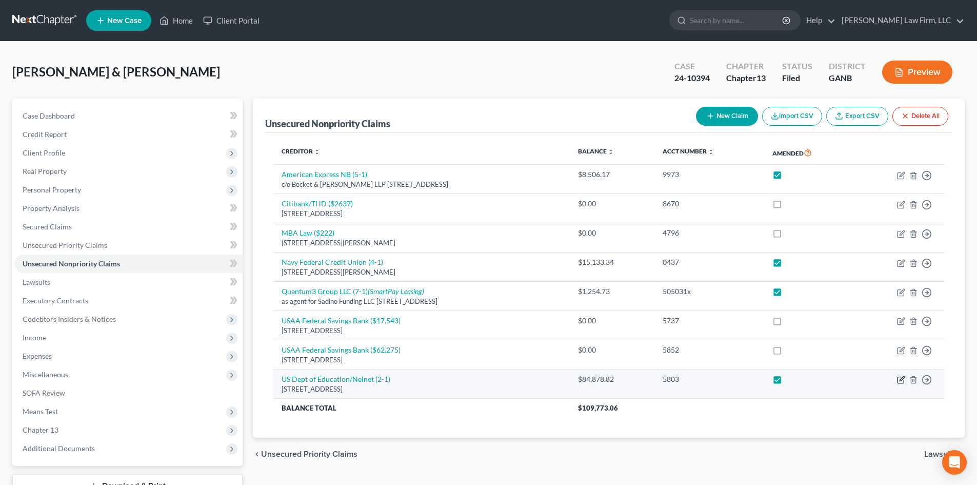
click at [902, 381] on icon "button" at bounding box center [901, 379] width 8 height 8
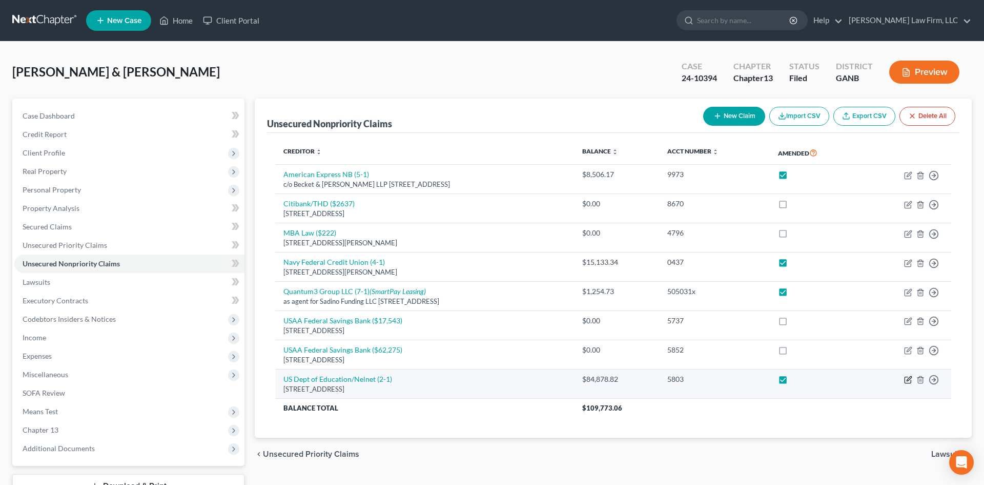
select select "30"
select select "17"
select select "0"
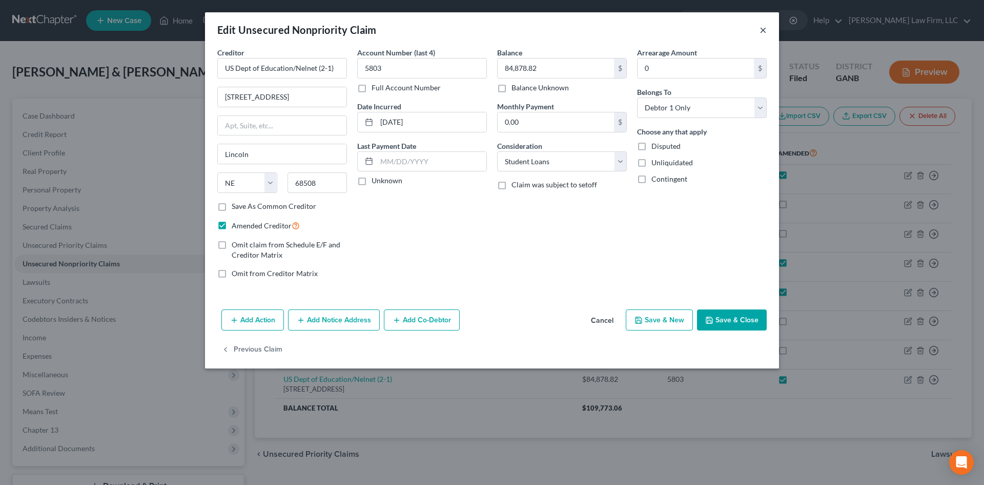
click at [762, 27] on button "×" at bounding box center [763, 30] width 7 height 12
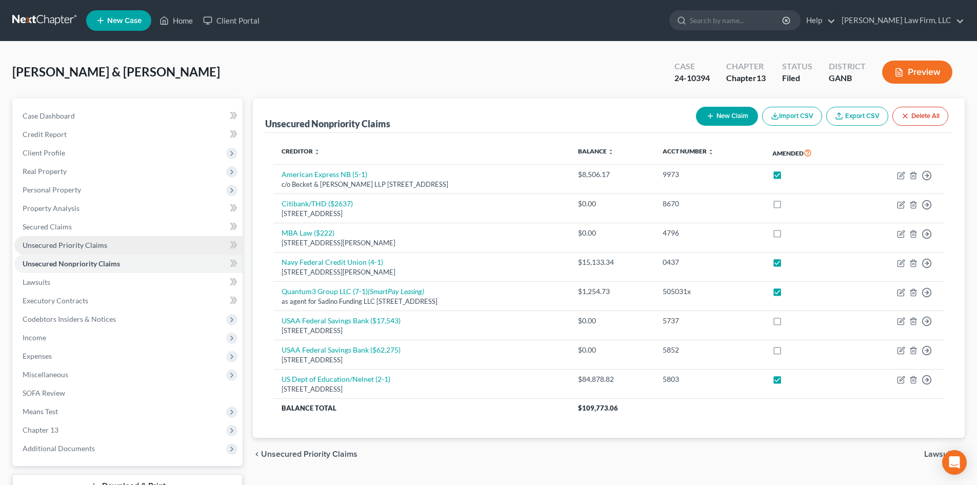
click at [73, 243] on span "Unsecured Priority Claims" at bounding box center [65, 244] width 85 height 9
